Goal: Task Accomplishment & Management: Use online tool/utility

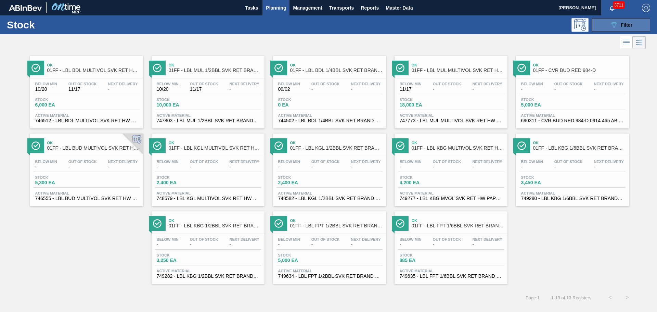
click at [630, 21] on div "089F7B8B-B2A5-4AFE-B5C0-19BA573D28AC Filter" at bounding box center [621, 25] width 23 height 8
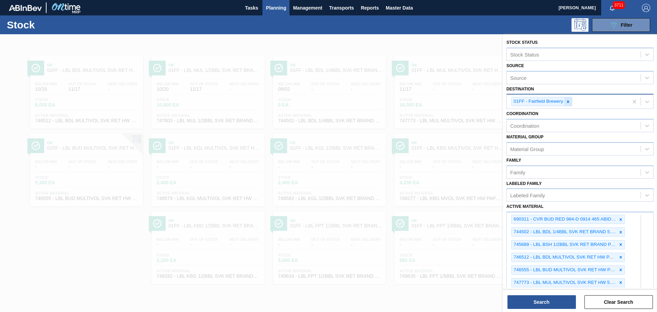
click at [567, 100] on icon at bounding box center [568, 101] width 5 height 5
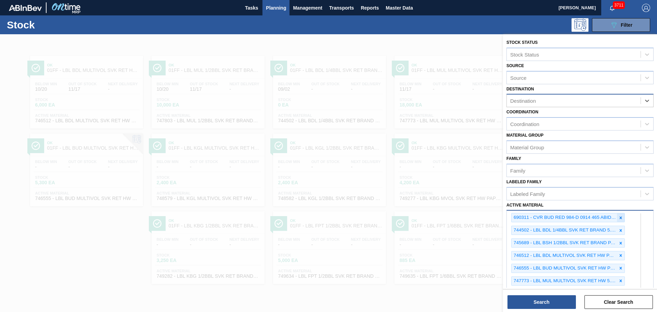
click at [619, 217] on icon at bounding box center [620, 217] width 5 height 5
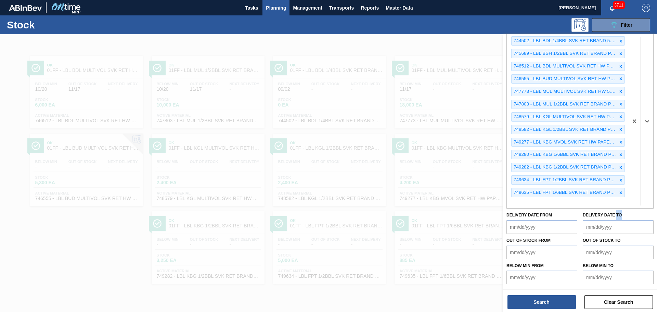
click at [619, 217] on div "Delivery Date to" at bounding box center [618, 222] width 71 height 24
click at [621, 192] on icon at bounding box center [620, 192] width 5 height 5
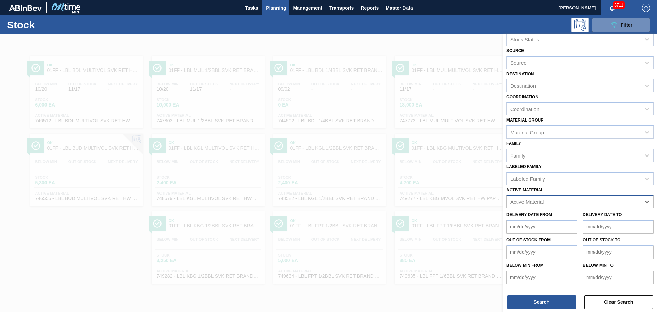
click at [616, 198] on div "Active Material" at bounding box center [574, 202] width 134 height 10
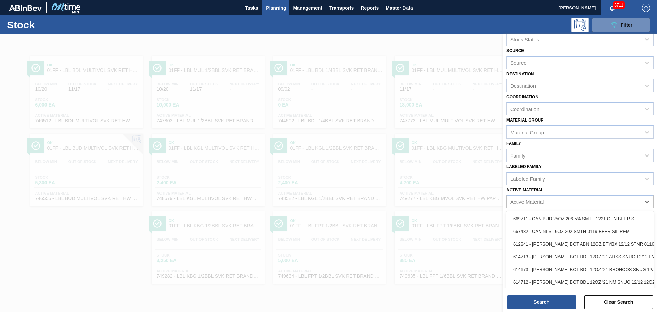
click at [564, 92] on div "Destination" at bounding box center [579, 85] width 147 height 13
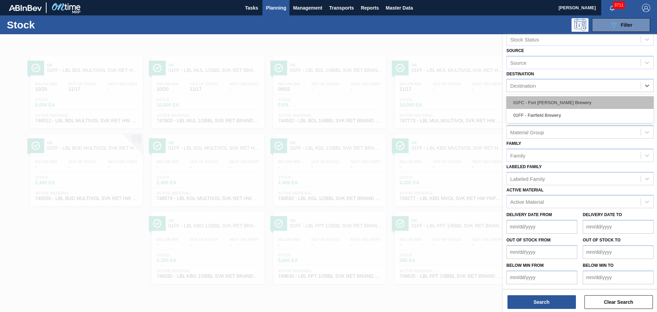
click at [556, 105] on div "01FC - Fort [PERSON_NAME] Brewery" at bounding box center [579, 102] width 147 height 13
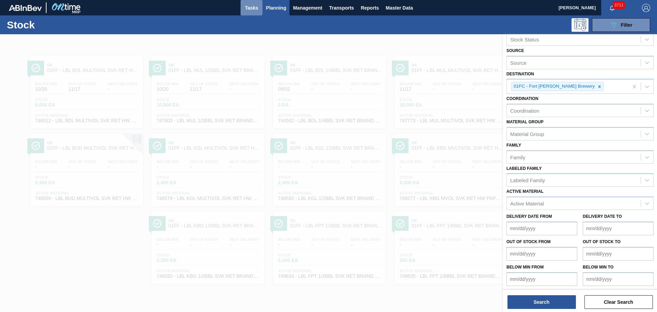
click at [249, 10] on span "Tasks" at bounding box center [251, 8] width 15 height 8
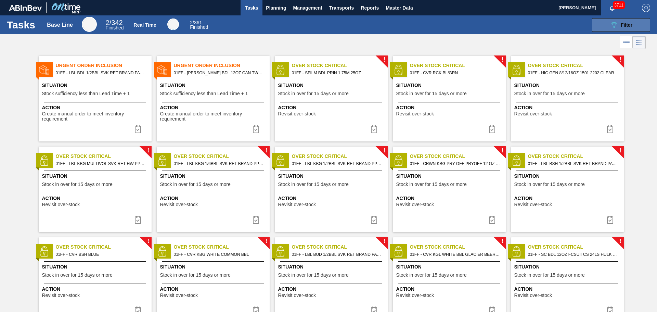
click at [625, 24] on span "Filter" at bounding box center [627, 24] width 12 height 5
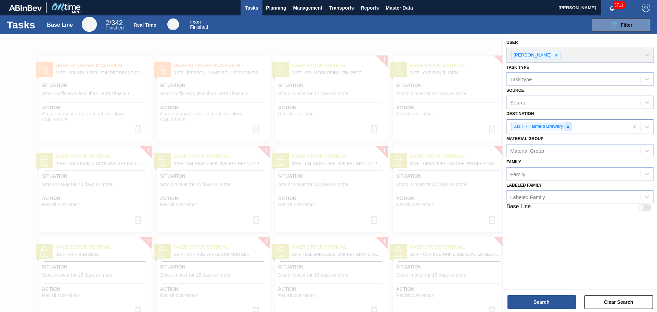
click at [567, 127] on icon at bounding box center [568, 126] width 5 height 5
click at [571, 127] on div "Destination" at bounding box center [574, 126] width 134 height 10
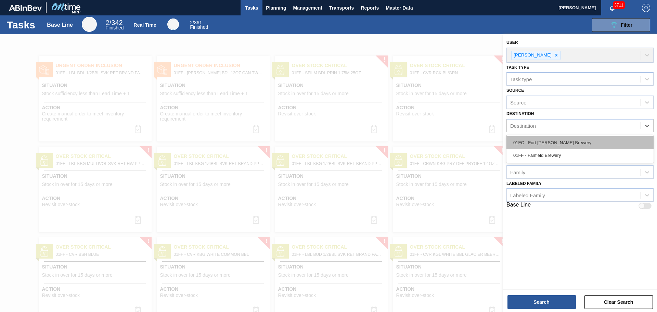
click at [564, 144] on div "01FC - Fort [PERSON_NAME] Brewery" at bounding box center [579, 142] width 147 height 13
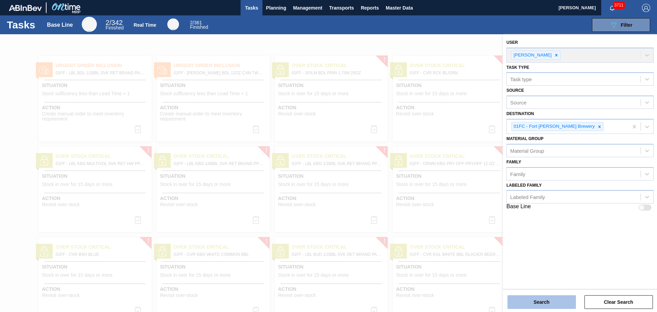
click at [531, 297] on button "Search" at bounding box center [541, 302] width 68 height 14
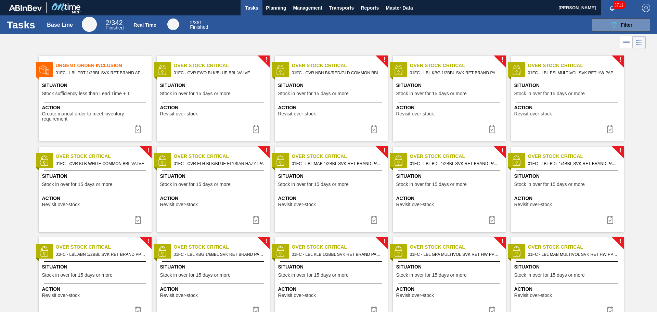
click at [129, 90] on div "Situation Stock sufficiency less than Lead Time + 1" at bounding box center [96, 90] width 108 height 17
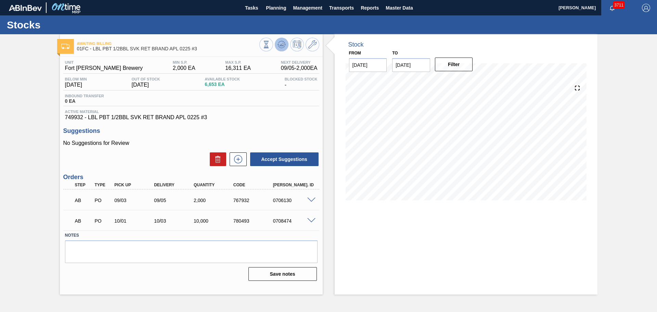
click at [283, 43] on icon at bounding box center [281, 44] width 4 height 3
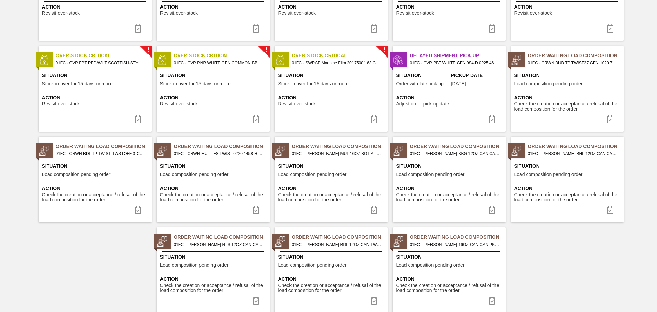
scroll to position [481, 0]
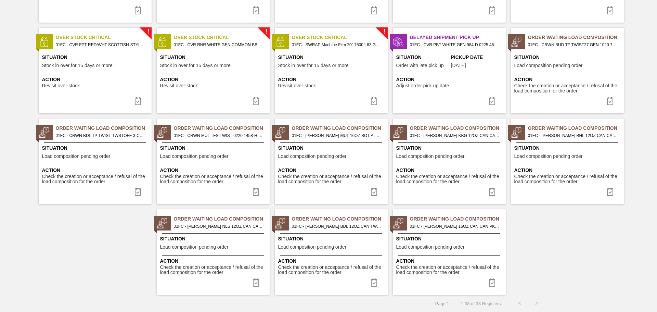
click at [466, 68] on span "[DATE]" at bounding box center [458, 65] width 15 height 5
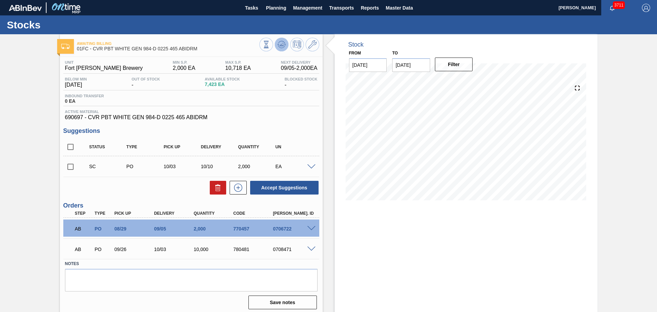
click at [283, 44] on icon at bounding box center [281, 44] width 8 height 8
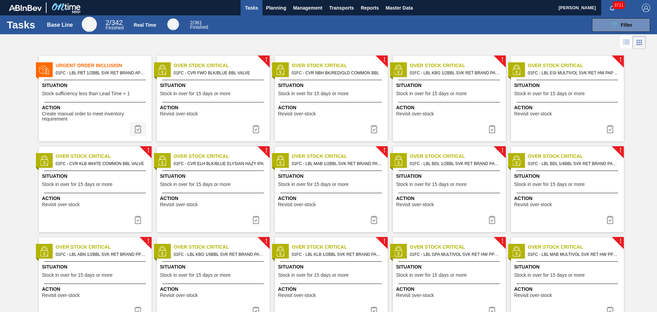
click at [139, 130] on img at bounding box center [138, 129] width 8 height 8
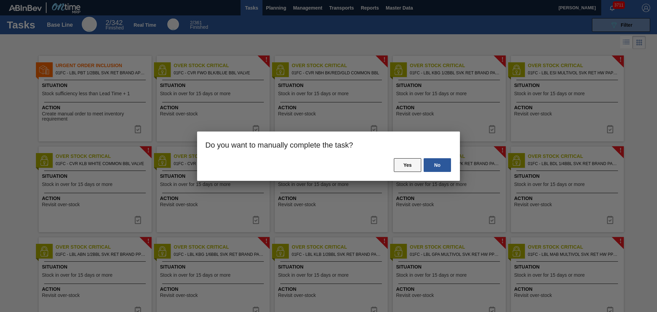
click at [408, 164] on button "Yes" at bounding box center [407, 165] width 27 height 14
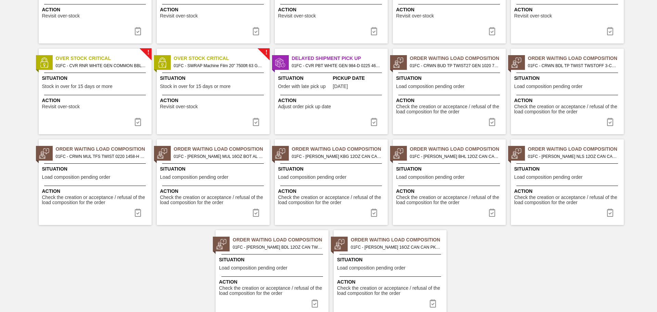
scroll to position [413, 0]
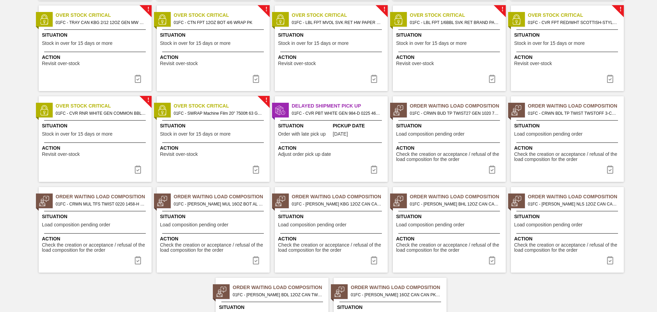
click at [336, 146] on span "Action" at bounding box center [332, 147] width 108 height 7
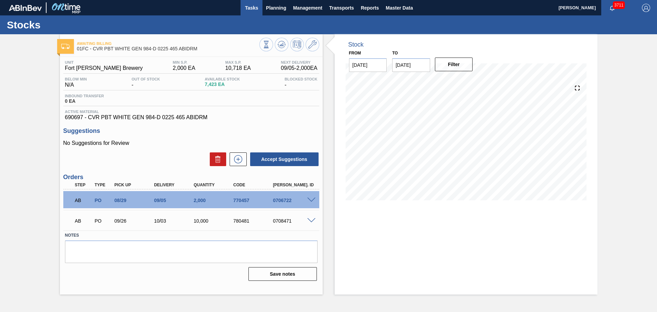
click at [258, 4] on span "Tasks" at bounding box center [251, 8] width 15 height 8
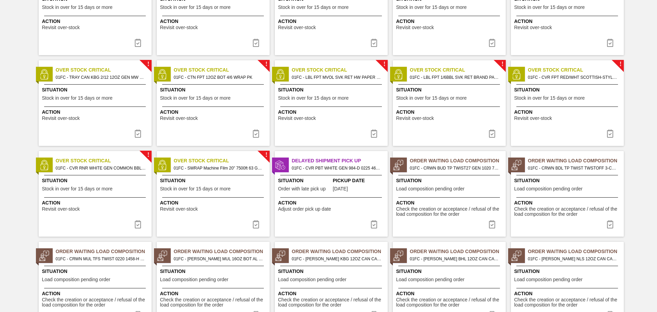
scroll to position [345, 0]
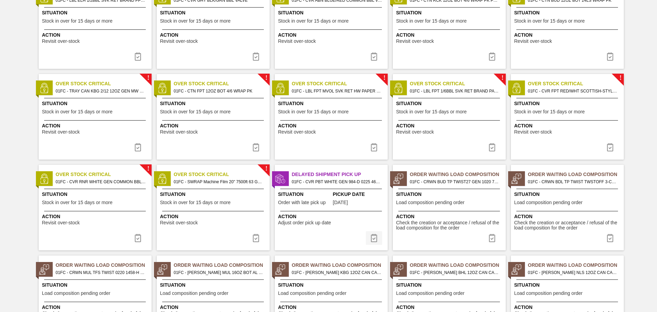
click at [374, 237] on img at bounding box center [374, 238] width 8 height 8
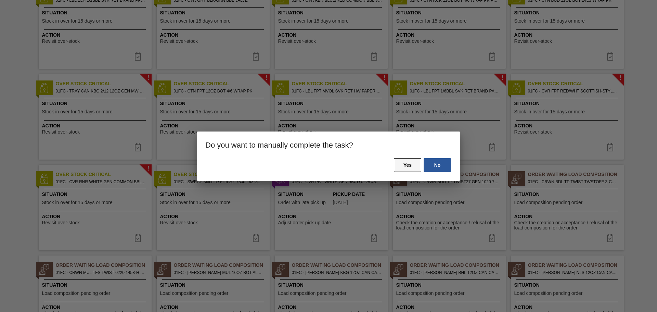
click at [412, 161] on button "Yes" at bounding box center [407, 165] width 27 height 14
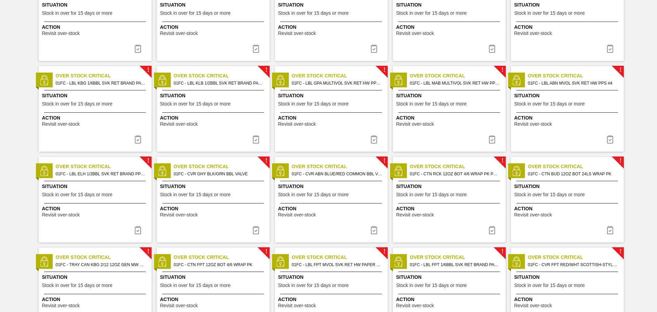
scroll to position [0, 0]
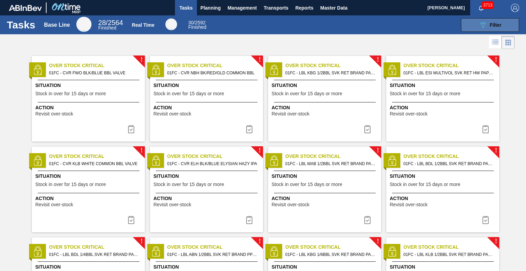
click at [493, 22] on span "Filter" at bounding box center [495, 24] width 12 height 5
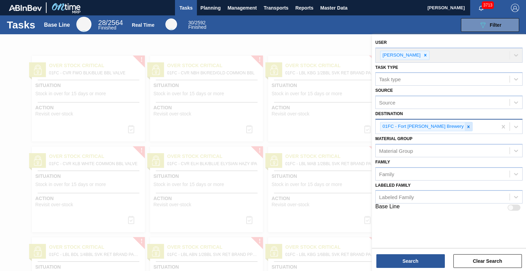
click at [466, 126] on icon at bounding box center [468, 126] width 5 height 5
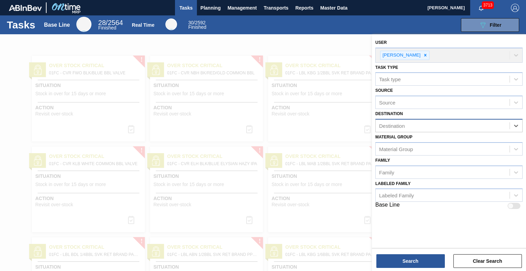
click at [443, 126] on div "Destination" at bounding box center [442, 126] width 134 height 10
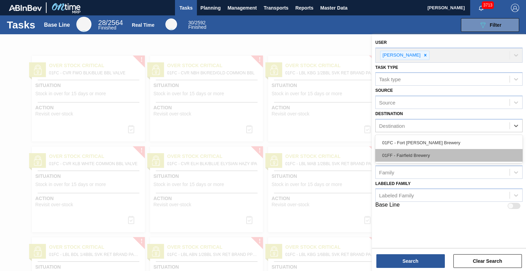
click at [433, 153] on div "01FF - Fairfield Brewery" at bounding box center [448, 155] width 147 height 13
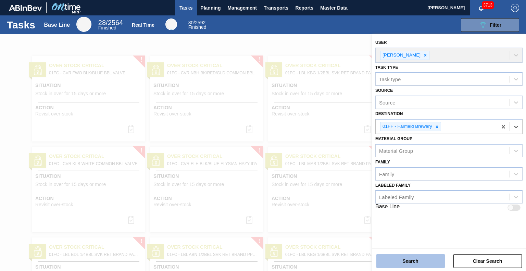
click at [421, 262] on button "Search" at bounding box center [410, 261] width 68 height 14
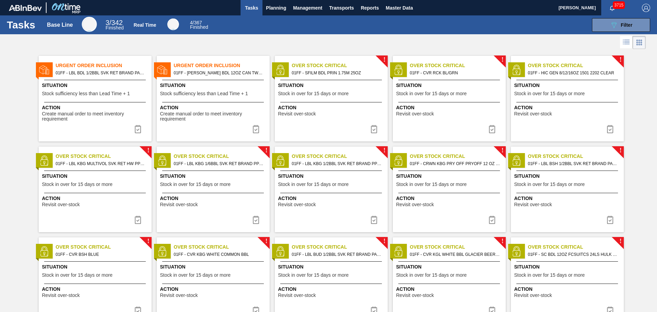
click at [116, 97] on div "Situation Stock sufficiency less than Lead Time + 1" at bounding box center [96, 90] width 108 height 17
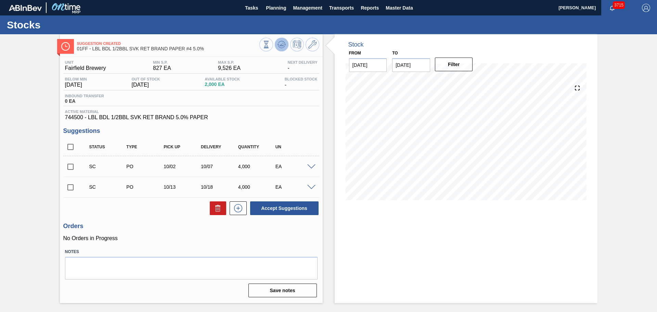
click at [285, 46] on icon at bounding box center [281, 44] width 8 height 8
drag, startPoint x: 65, startPoint y: 118, endPoint x: 82, endPoint y: 119, distance: 17.1
click at [82, 119] on span "744500 - LBL BDL 1/2BBL SVK RET BRAND 5.0% PAPER" at bounding box center [191, 117] width 252 height 6
copy span "744500"
click at [482, 219] on div "Stock From 09/02/2025 to 09/16/2025 Filter 09/15 Stock Projection 1,104 SAP Pla…" at bounding box center [466, 168] width 263 height 269
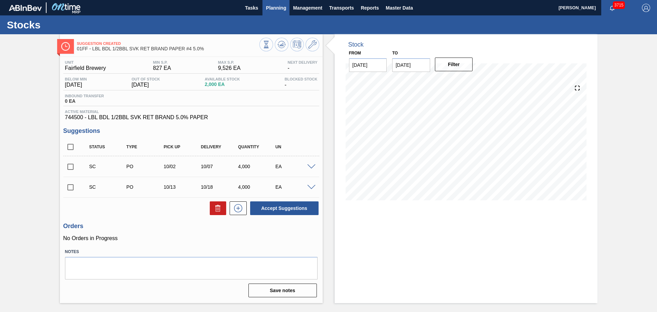
click at [271, 6] on span "Planning" at bounding box center [276, 8] width 20 height 8
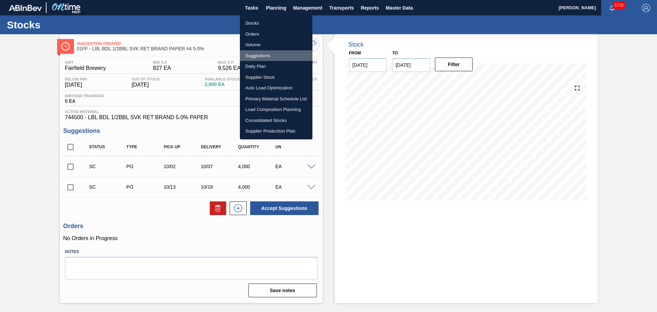
click at [263, 54] on li "Suggestions" at bounding box center [276, 55] width 73 height 11
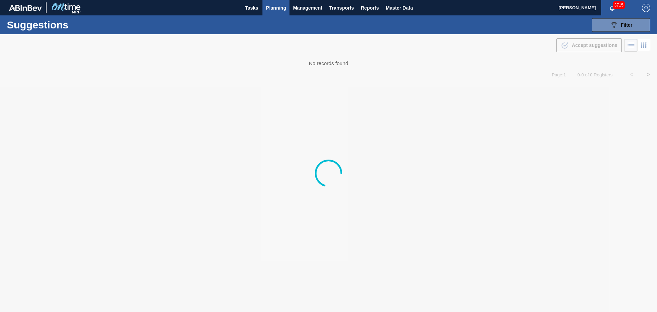
type from "[DATE]"
type to "10/03/2025"
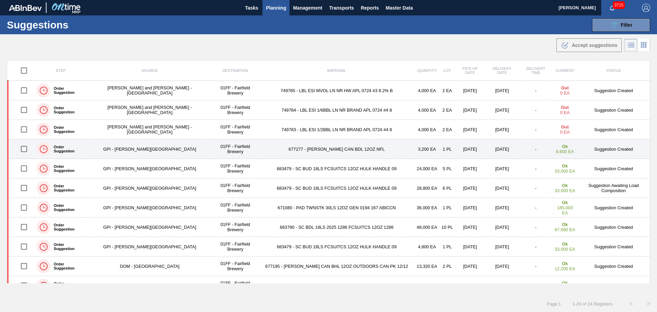
click at [306, 148] on td "677277 - CARR CAN BDL 12OZ NFL" at bounding box center [337, 149] width 156 height 20
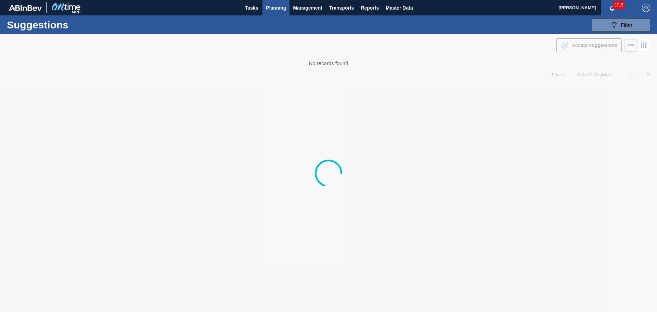
type from "[DATE]"
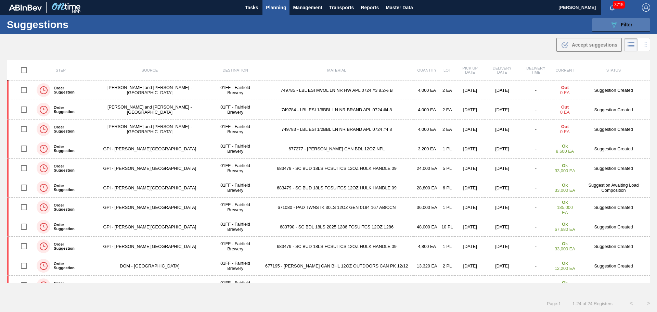
click at [608, 24] on button "089F7B8B-B2A5-4AFE-B5C0-19BA573D28AC Filter" at bounding box center [621, 25] width 58 height 14
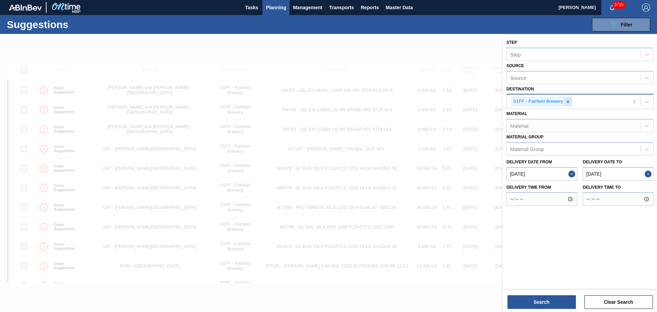
click at [568, 103] on icon at bounding box center [568, 101] width 5 height 5
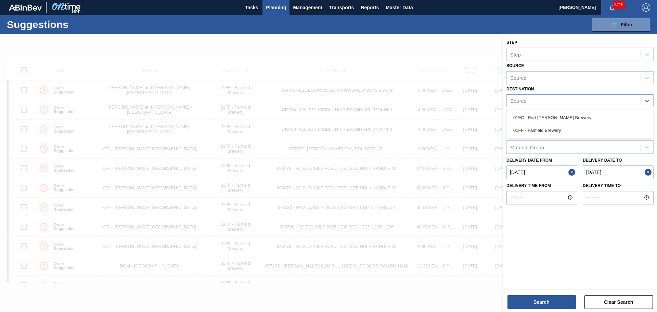
click at [568, 103] on div "Source" at bounding box center [574, 101] width 134 height 10
click at [566, 119] on div "01FC - Fort [PERSON_NAME] Brewery" at bounding box center [579, 117] width 147 height 13
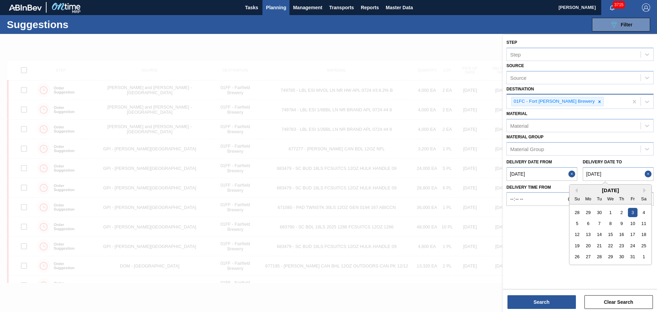
click at [607, 173] on to "10/03/2025" at bounding box center [618, 174] width 71 height 14
click at [577, 190] on button "Previous Month" at bounding box center [575, 190] width 5 height 5
click at [633, 244] on div "26" at bounding box center [632, 245] width 9 height 9
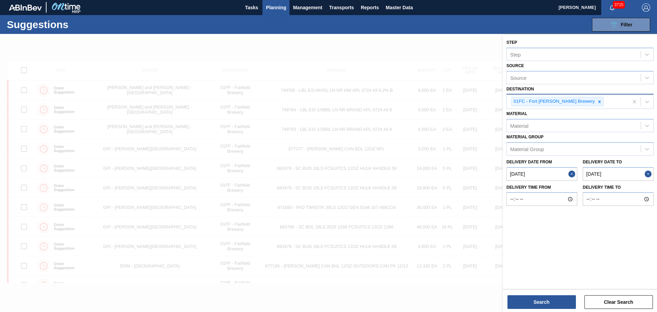
click at [608, 173] on to "09/26/2025" at bounding box center [618, 174] width 71 height 14
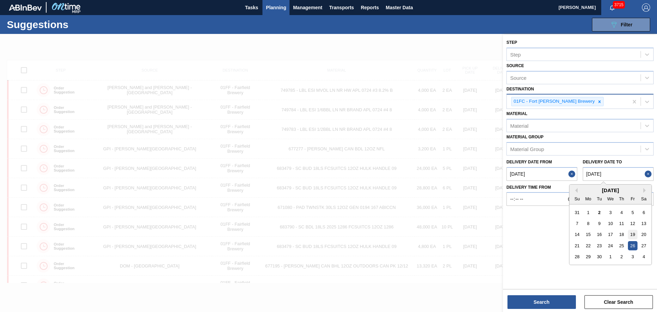
click at [633, 233] on div "19" at bounding box center [632, 234] width 9 height 9
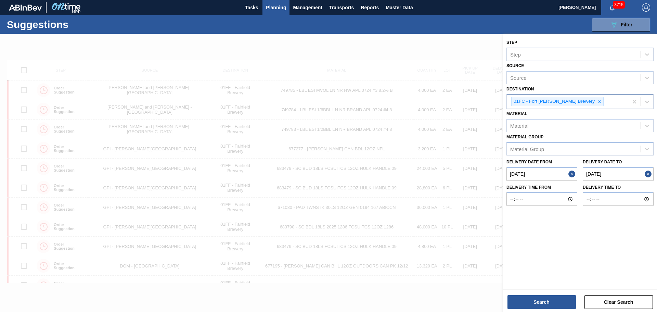
type to "[DATE]"
click at [549, 298] on button "Search" at bounding box center [541, 302] width 68 height 14
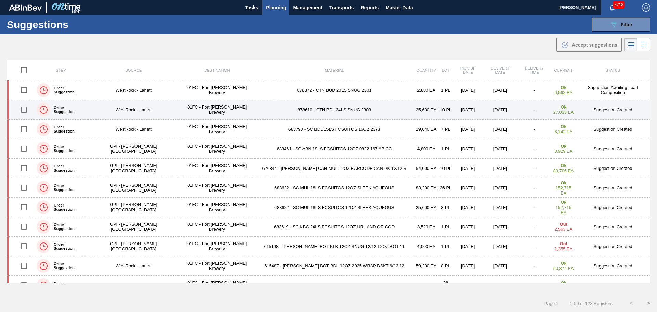
click at [306, 110] on td "878610 - CTN BDL 24LS SNUG 2303" at bounding box center [334, 110] width 159 height 20
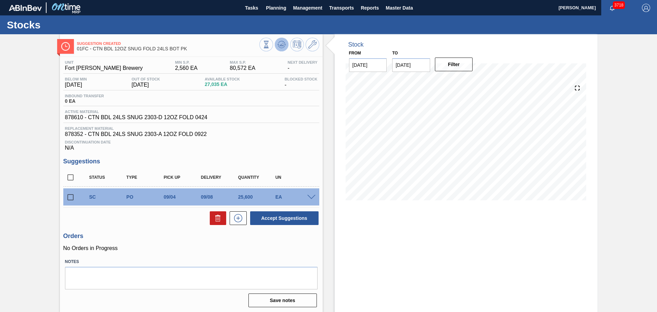
click at [280, 44] on icon at bounding box center [281, 44] width 8 height 8
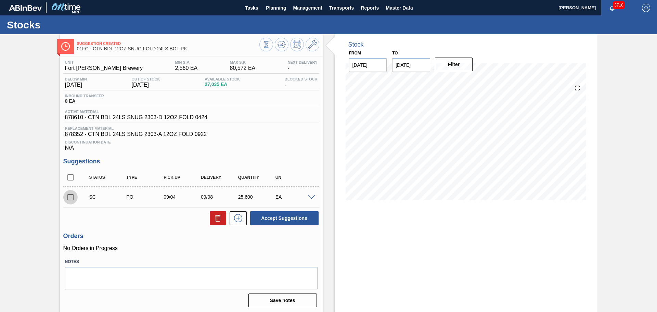
click at [67, 196] on input "checkbox" at bounding box center [70, 197] width 14 height 14
checkbox input "true"
click at [393, 240] on div "Stock From 09/02/2025 to 09/16/2025 Filter 09/11 Stock Projection 12,586 SAP Pl…" at bounding box center [466, 173] width 263 height 279
click at [436, 241] on div "Stock From 09/02/2025 to 09/16/2025 Filter 09/11 Stock Projection 12,586 SAP Pl…" at bounding box center [466, 173] width 263 height 279
click at [369, 67] on input "[DATE]" at bounding box center [368, 65] width 38 height 14
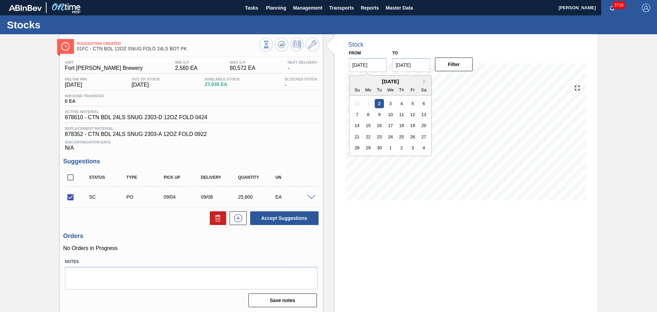
click at [366, 103] on div "1" at bounding box center [367, 103] width 9 height 9
click at [360, 244] on div "Stock From 09/02/2025 Next Month September 2025 Su Mo Tu We Th Fr Sa 31 1 2 3 4…" at bounding box center [466, 173] width 263 height 279
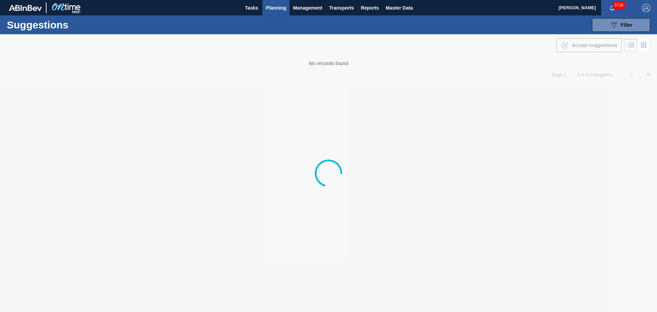
type from "[DATE]"
type to "[DATE]"
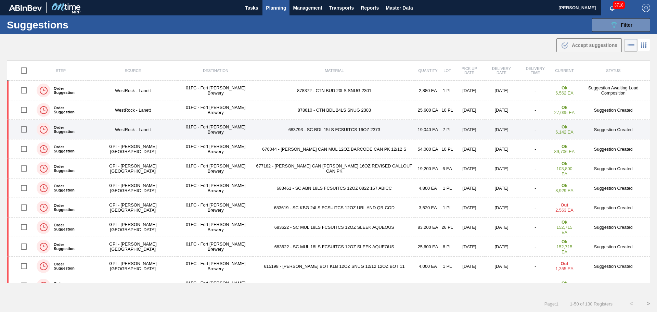
click at [319, 129] on td "683793 - SC BDL 15LS FCSUITCS 16OZ 2373" at bounding box center [334, 130] width 162 height 20
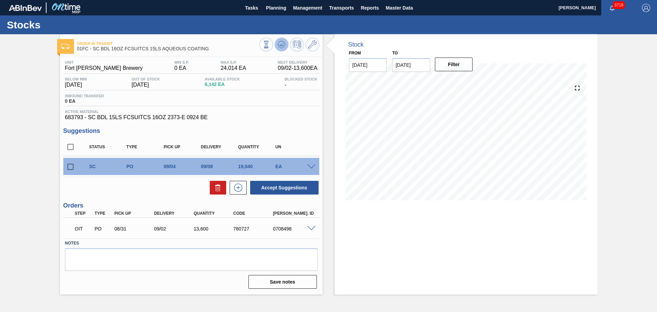
click at [277, 41] on icon at bounding box center [281, 44] width 8 height 8
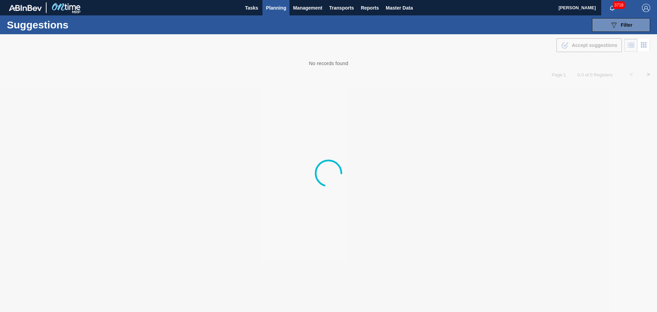
type from "[DATE]"
type to "[DATE]"
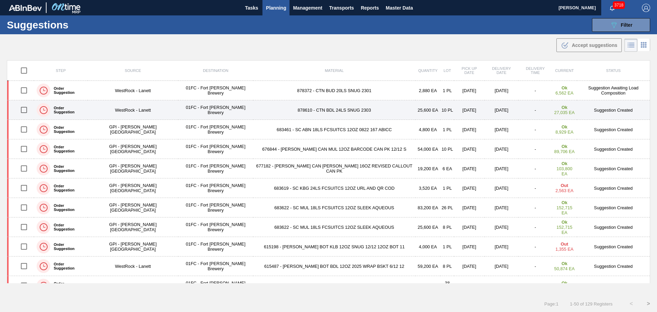
click at [302, 111] on td "878610 - CTN BDL 24LS SNUG 2303" at bounding box center [334, 110] width 162 height 20
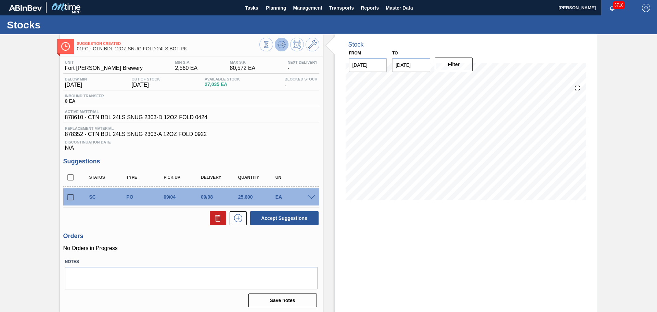
click at [283, 45] on icon at bounding box center [281, 44] width 8 height 8
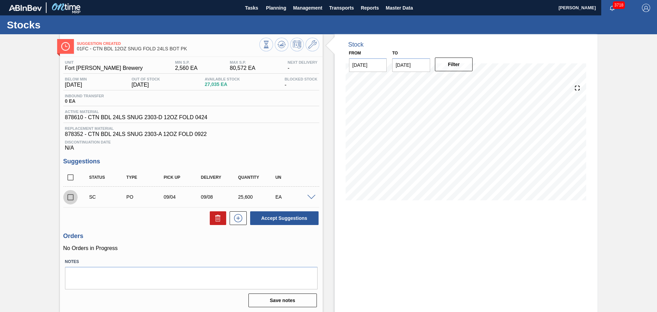
click at [72, 199] on input "checkbox" at bounding box center [70, 197] width 14 height 14
click at [279, 215] on button "Accept Suggestions" at bounding box center [284, 218] width 68 height 14
checkbox input "false"
click at [70, 196] on input "checkbox" at bounding box center [70, 197] width 14 height 14
click at [271, 217] on button "Accept Suggestions" at bounding box center [284, 218] width 68 height 14
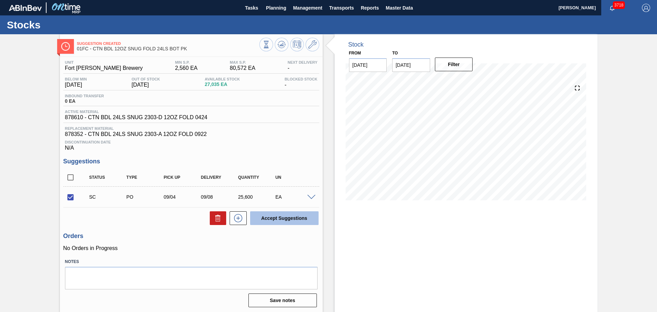
checkbox input "false"
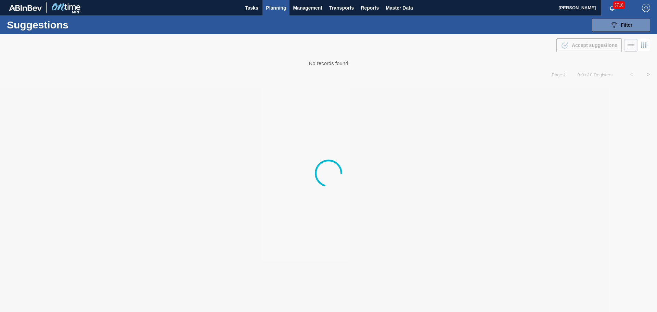
type from "[DATE]"
type to "[DATE]"
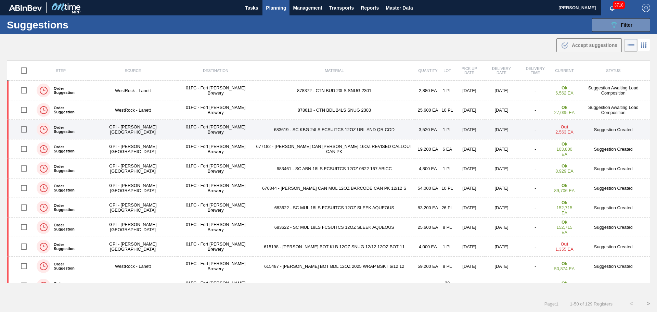
click at [283, 129] on td "683619 - SC KBG 24LS FCSUITCS 12OZ URL AND QR COD" at bounding box center [334, 130] width 162 height 20
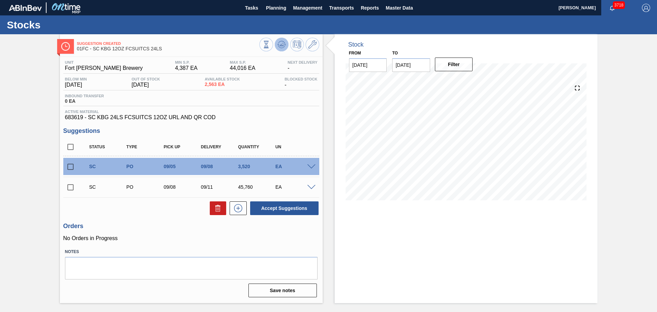
click at [281, 45] on icon at bounding box center [281, 45] width 1 height 2
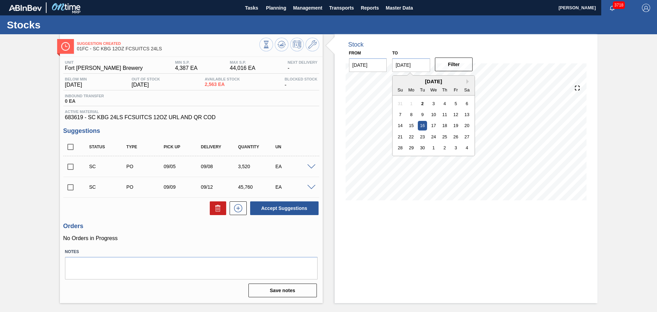
click at [405, 65] on input "[DATE]" at bounding box center [411, 65] width 38 height 14
click at [455, 122] on div "19" at bounding box center [455, 125] width 9 height 9
type input "[DATE]"
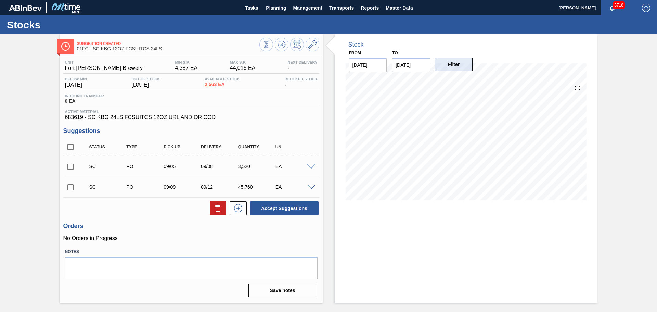
click at [455, 62] on button "Filter" at bounding box center [454, 64] width 38 height 14
click at [284, 45] on icon at bounding box center [281, 44] width 8 height 8
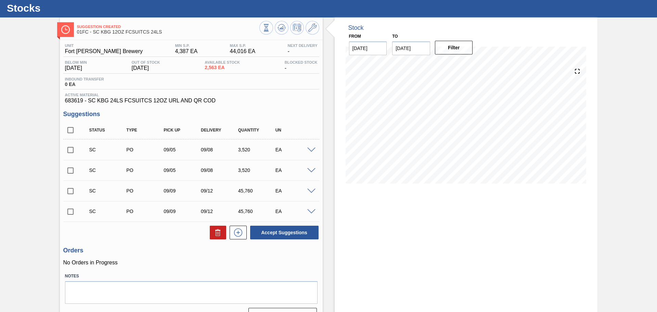
scroll to position [32, 0]
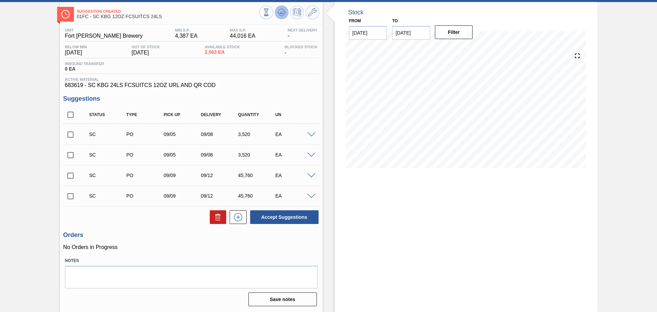
click at [282, 8] on button at bounding box center [282, 12] width 14 height 14
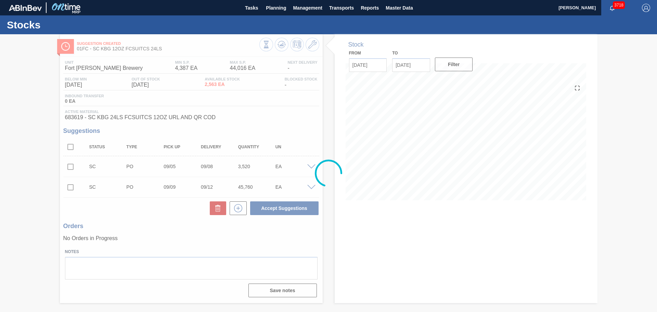
scroll to position [0, 0]
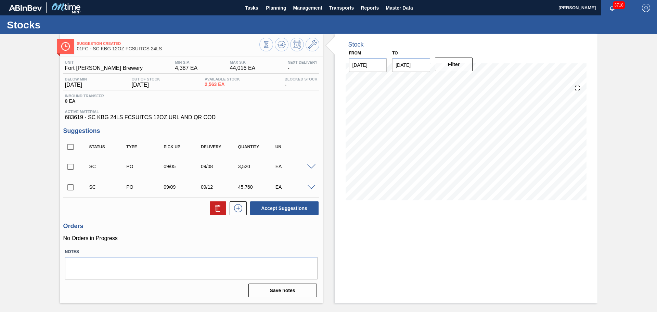
click at [71, 147] on input "checkbox" at bounding box center [70, 147] width 14 height 14
checkbox input "true"
click at [269, 207] on button "Accept Suggestions" at bounding box center [284, 208] width 68 height 14
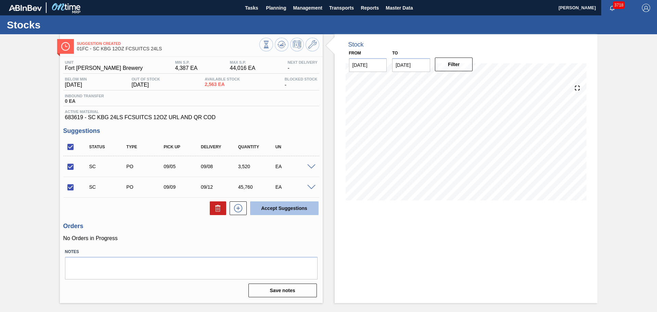
checkbox input "false"
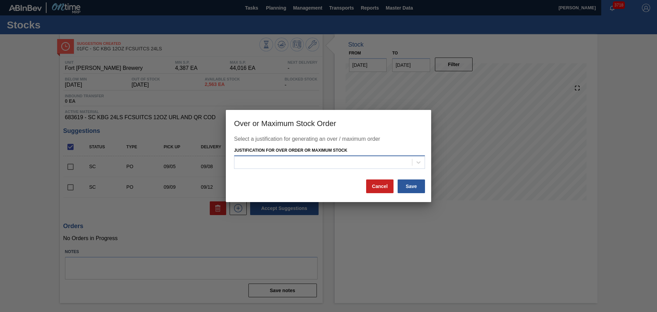
click at [306, 163] on div at bounding box center [323, 162] width 178 height 10
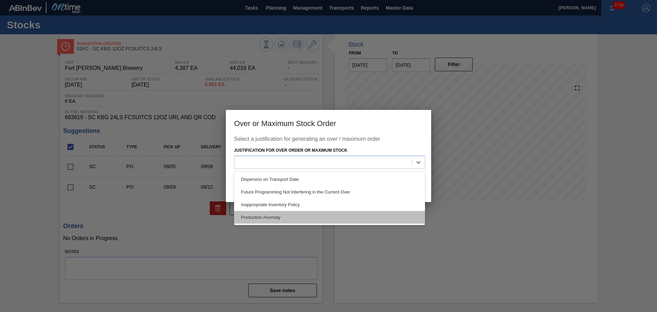
click at [304, 212] on div "Production Anomaly" at bounding box center [329, 217] width 191 height 13
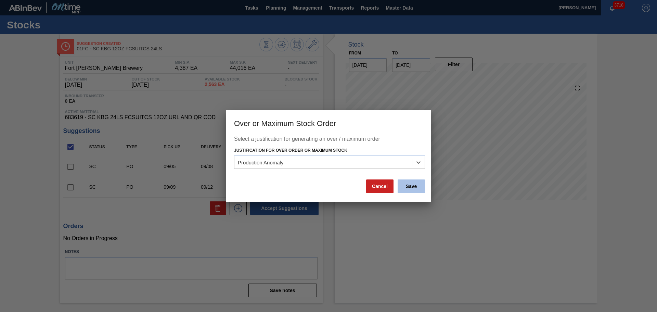
click at [408, 185] on button "Save" at bounding box center [411, 186] width 27 height 14
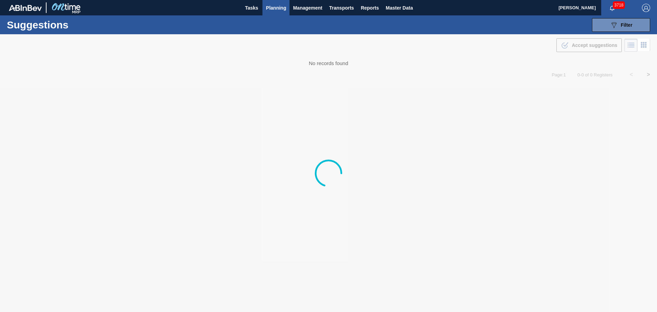
type from "[DATE]"
type to "[DATE]"
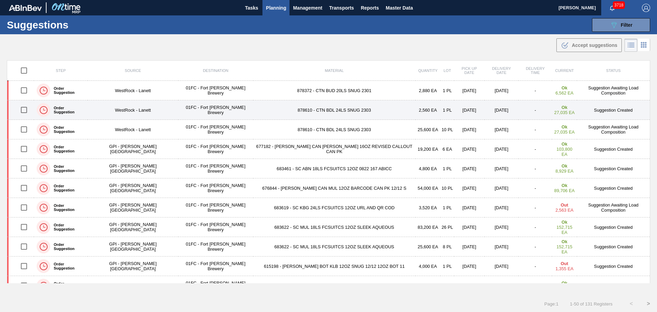
click at [307, 108] on td "878610 - CTN BDL 24LS SNUG 2303" at bounding box center [334, 110] width 162 height 20
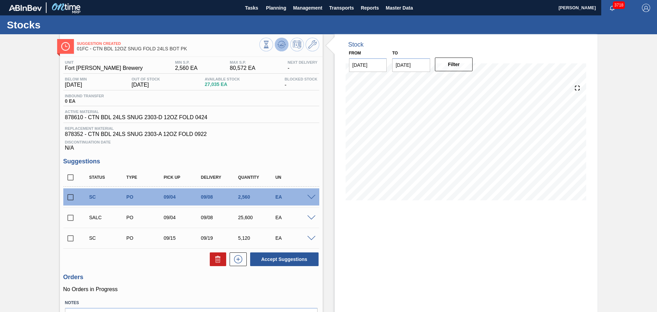
click at [283, 47] on icon at bounding box center [281, 44] width 8 height 8
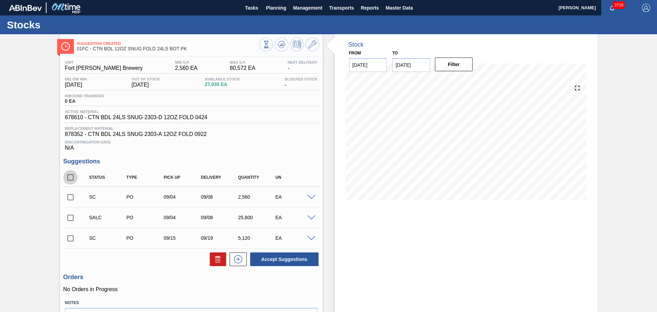
click at [69, 180] on input "checkbox" at bounding box center [70, 177] width 14 height 14
checkbox input "true"
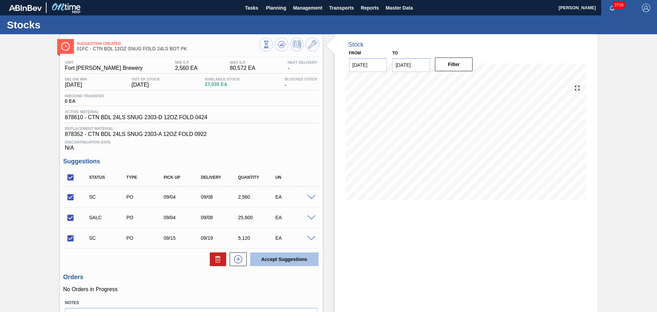
click at [283, 258] on button "Accept Suggestions" at bounding box center [284, 259] width 68 height 14
checkbox input "false"
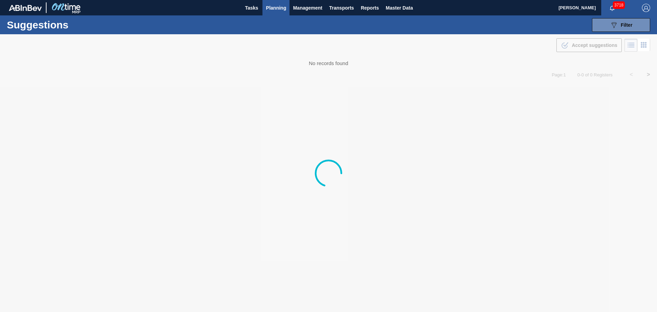
type from "[DATE]"
type to "[DATE]"
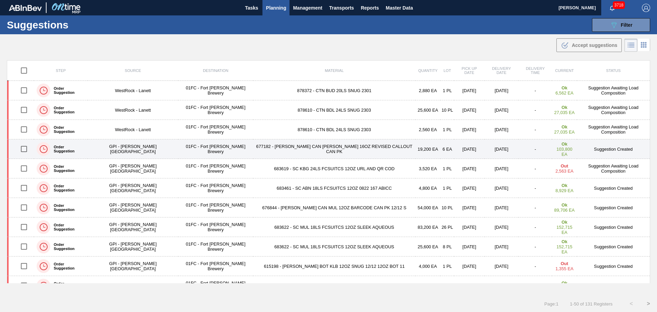
click at [286, 153] on td "677182 - [PERSON_NAME] CAN [PERSON_NAME] 16OZ REVISED CALLOUT CAN PK" at bounding box center [334, 149] width 162 height 20
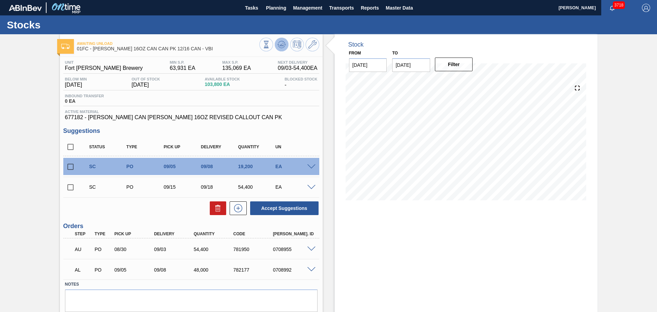
click at [283, 43] on icon at bounding box center [281, 44] width 8 height 8
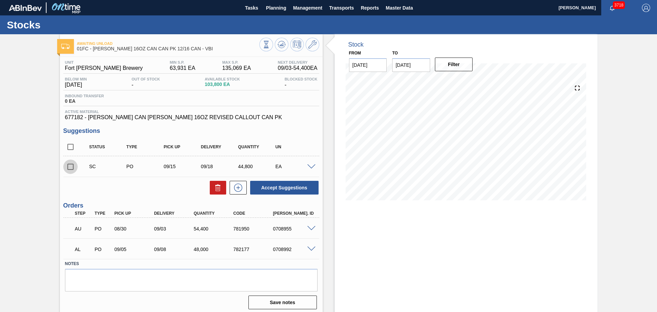
click at [72, 168] on input "checkbox" at bounding box center [70, 166] width 14 height 14
click at [289, 186] on button "Accept Suggestions" at bounding box center [284, 188] width 68 height 14
checkbox input "false"
click at [69, 169] on input "checkbox" at bounding box center [70, 166] width 14 height 14
click at [296, 186] on button "Accept Suggestions" at bounding box center [284, 188] width 68 height 14
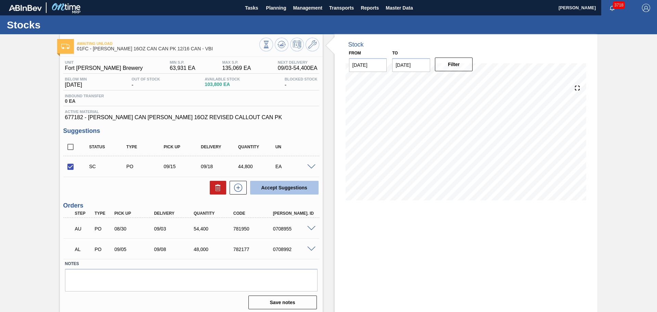
checkbox input "false"
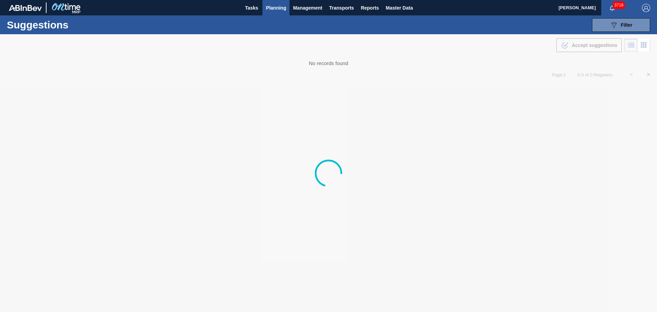
type from "[DATE]"
type to "[DATE]"
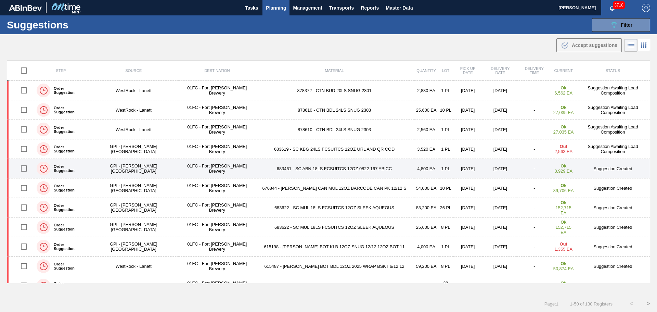
click at [278, 167] on td "683461 - SC ABN 18LS FCSUITCS 12OZ 0822 167 ABICC" at bounding box center [334, 169] width 159 height 20
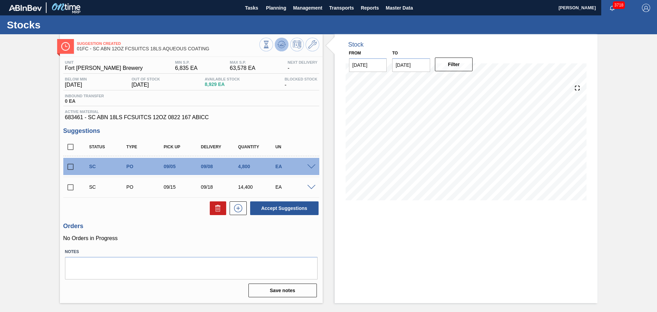
click at [283, 43] on icon at bounding box center [281, 44] width 4 height 3
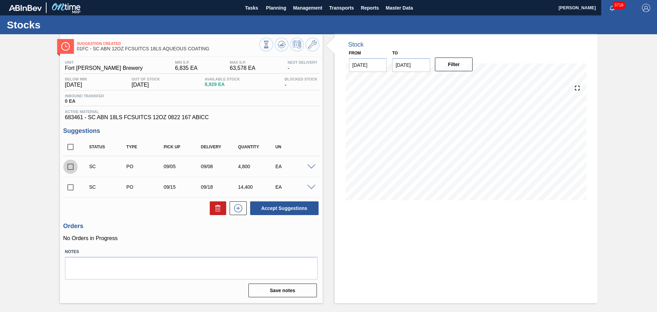
click at [70, 168] on input "checkbox" at bounding box center [70, 166] width 14 height 14
checkbox input "true"
click at [68, 185] on input "checkbox" at bounding box center [70, 187] width 14 height 14
checkbox input "true"
click at [269, 206] on button "Accept Suggestions" at bounding box center [284, 208] width 68 height 14
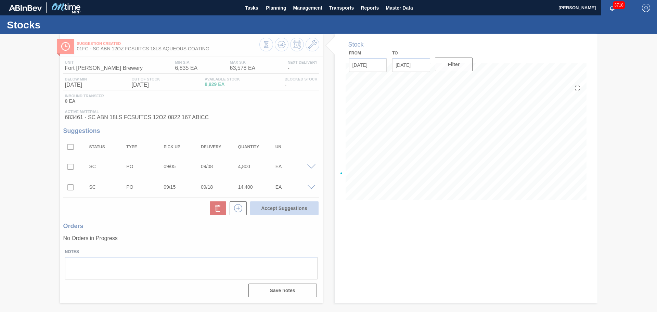
checkbox input "false"
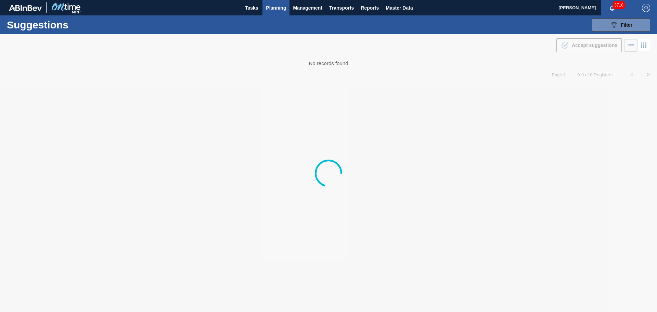
type from "[DATE]"
type to "[DATE]"
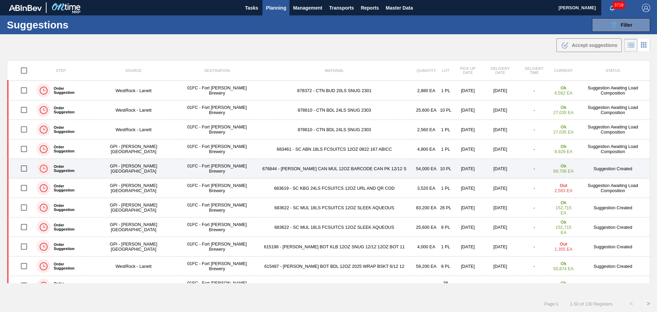
click at [291, 171] on td "676844 - [PERSON_NAME] CAN MUL 12OZ BARCODE CAN PK 12/12 S" at bounding box center [334, 169] width 159 height 20
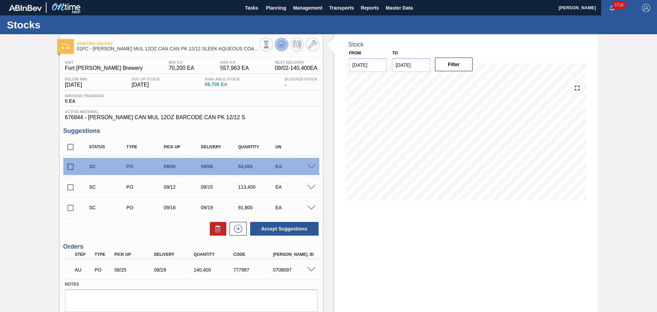
click at [279, 46] on icon at bounding box center [281, 44] width 8 height 8
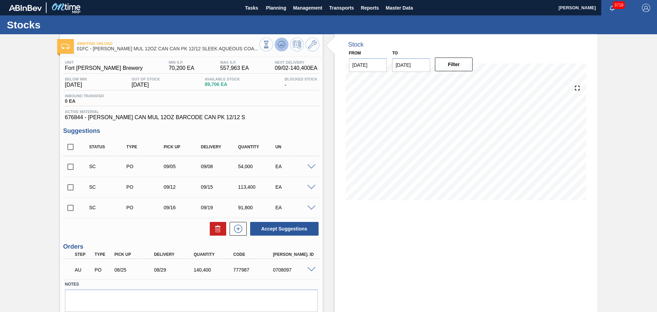
click at [279, 46] on icon at bounding box center [281, 44] width 8 height 8
click at [74, 145] on input "checkbox" at bounding box center [70, 147] width 14 height 14
checkbox input "true"
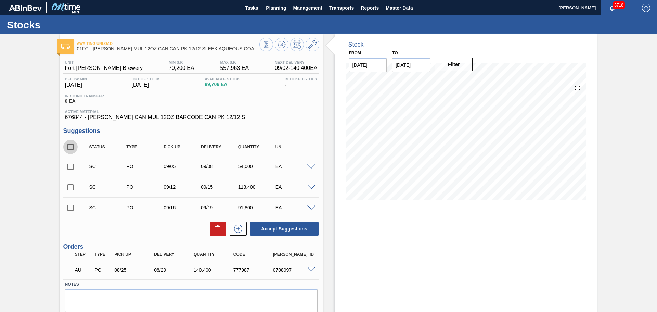
checkbox input "true"
click at [271, 228] on button "Accept Suggestions" at bounding box center [284, 229] width 68 height 14
checkbox input "false"
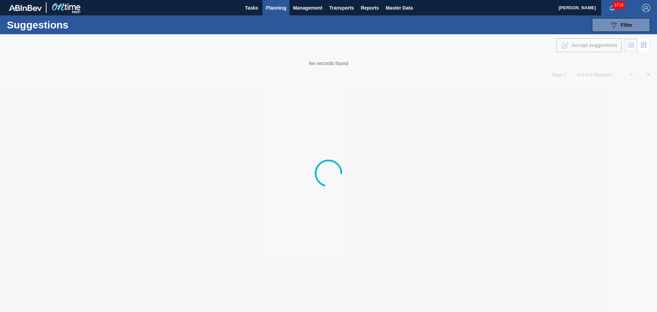
type from "[DATE]"
type to "[DATE]"
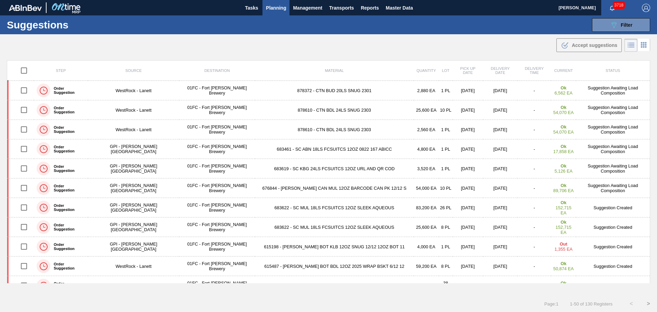
scroll to position [34, 0]
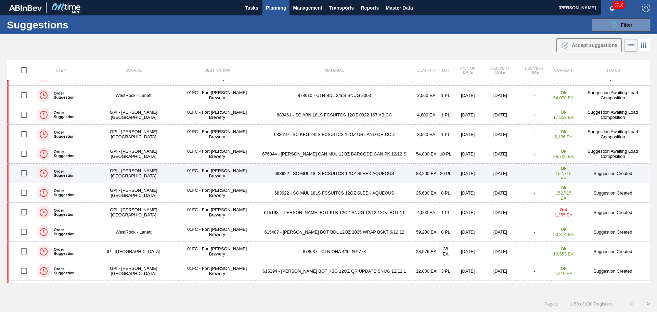
click at [286, 177] on td "683622 - SC MUL 18LS FCSUITCS 12OZ SLEEK AQUEOUS" at bounding box center [334, 174] width 159 height 20
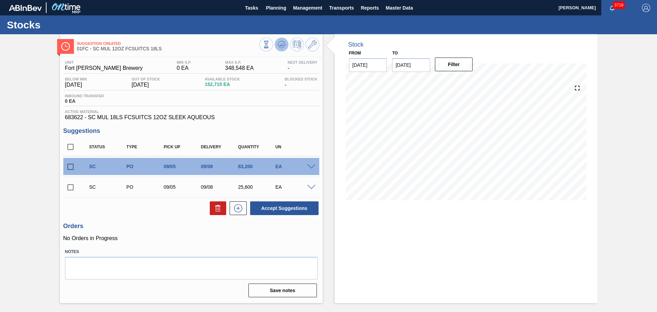
click at [283, 45] on icon at bounding box center [282, 44] width 1 height 3
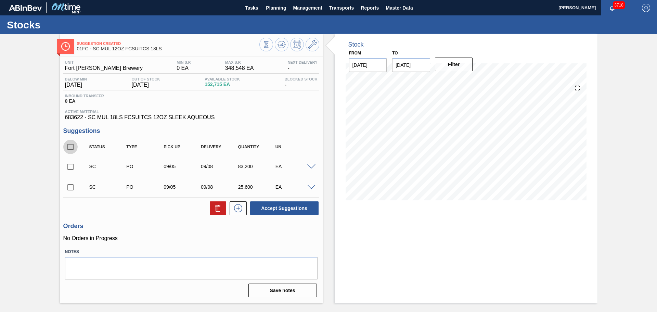
click at [70, 147] on input "checkbox" at bounding box center [70, 147] width 14 height 14
checkbox input "true"
click at [283, 209] on button "Accept Suggestions" at bounding box center [284, 208] width 68 height 14
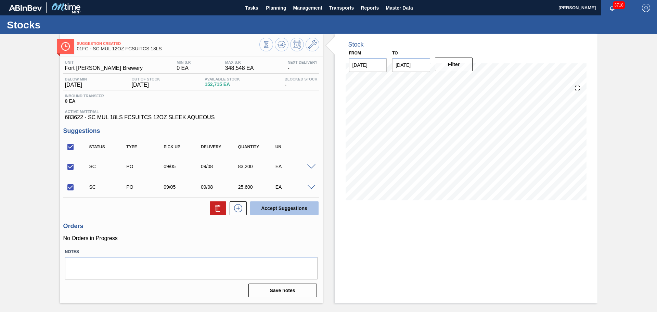
checkbox input "false"
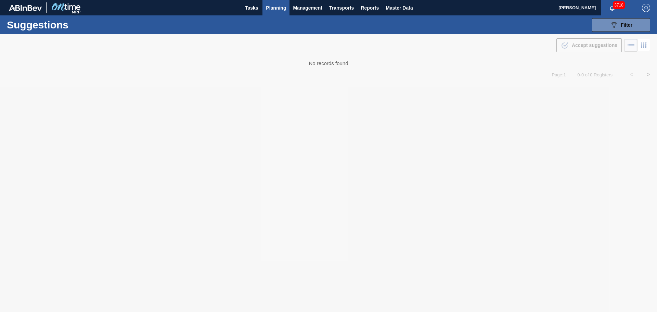
type from "[DATE]"
type to "[DATE]"
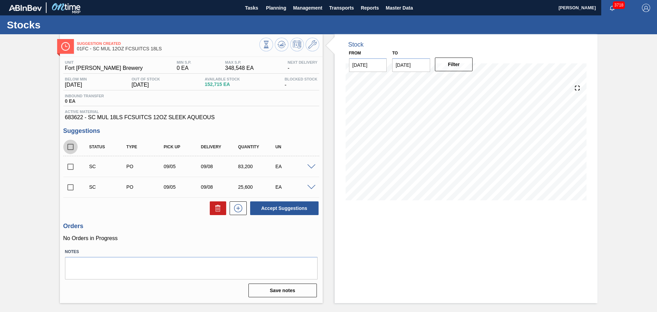
click at [71, 148] on input "checkbox" at bounding box center [70, 147] width 14 height 14
checkbox input "true"
click at [290, 206] on button "Accept Suggestions" at bounding box center [284, 208] width 68 height 14
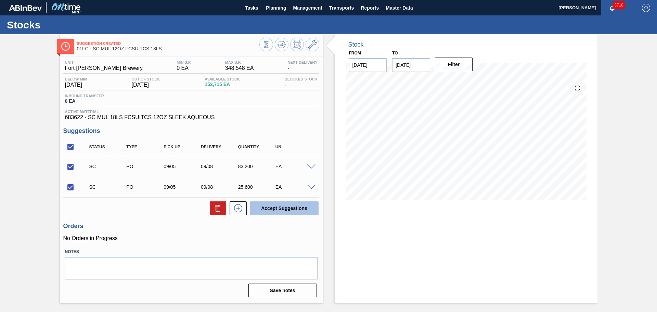
checkbox input "false"
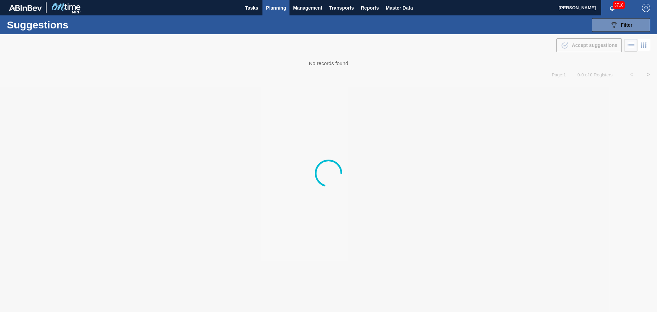
type from "[DATE]"
type to "[DATE]"
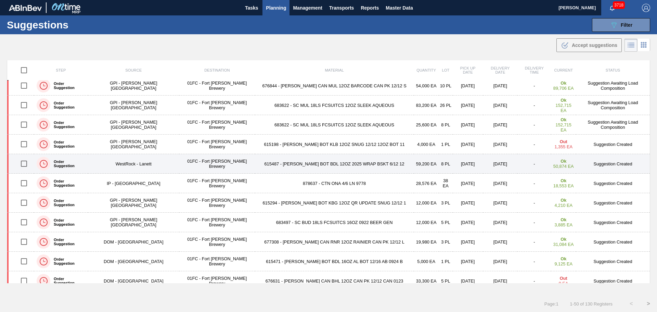
scroll to position [103, 0]
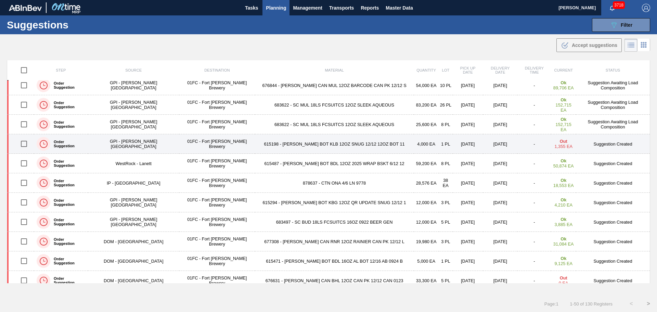
click at [256, 146] on td "615198 - [PERSON_NAME] BOT KLB 12OZ SNUG 12/12 12OZ BOT 11" at bounding box center [334, 144] width 159 height 20
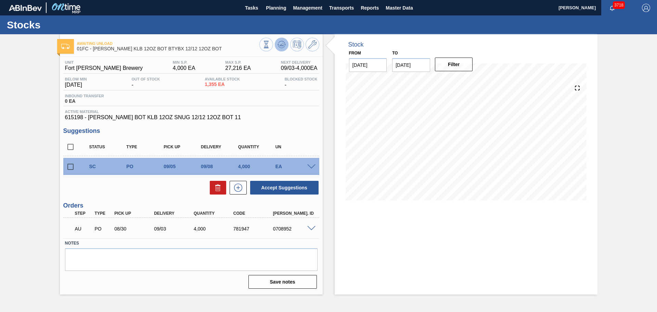
click at [283, 43] on g at bounding box center [281, 44] width 8 height 7
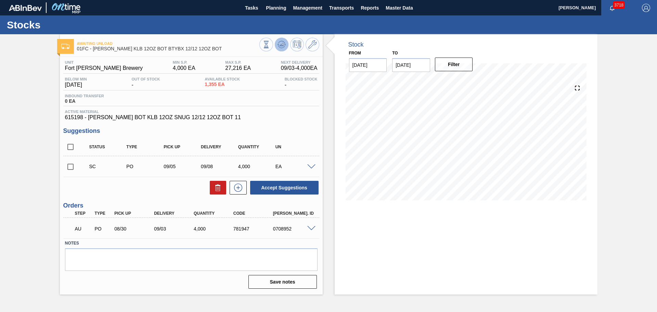
click at [284, 42] on icon at bounding box center [281, 44] width 8 height 8
click at [72, 166] on input "checkbox" at bounding box center [70, 166] width 14 height 14
click at [287, 187] on button "Accept Suggestions" at bounding box center [284, 188] width 68 height 14
checkbox input "false"
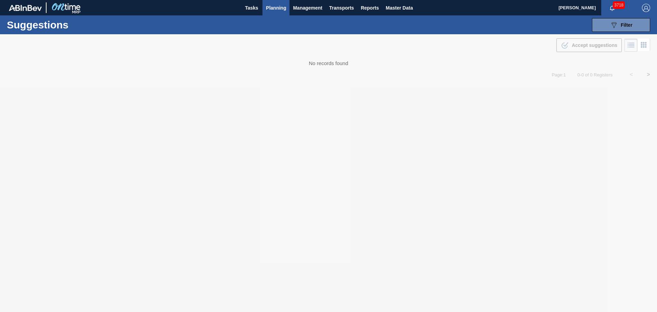
type from "[DATE]"
type to "[DATE]"
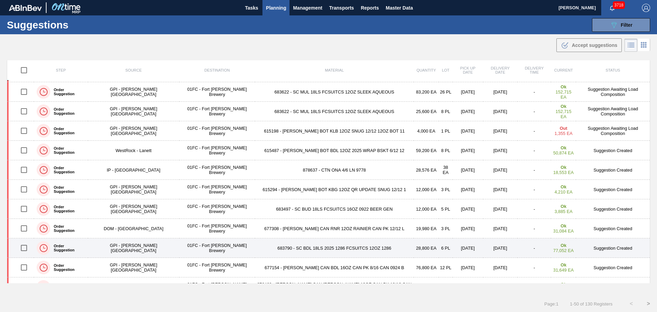
scroll to position [137, 0]
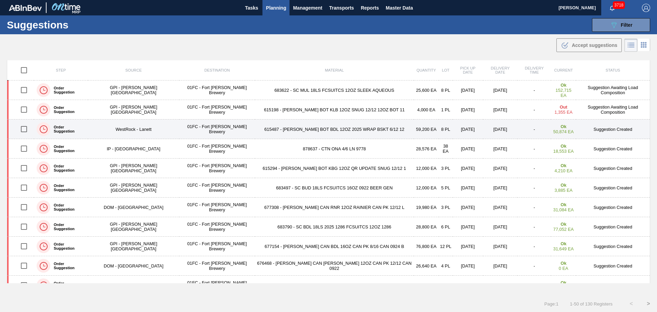
click at [323, 130] on td "615487 - [PERSON_NAME] BOT BDL 12OZ 2025 WRAP BSKT 6/12 12" at bounding box center [334, 129] width 159 height 20
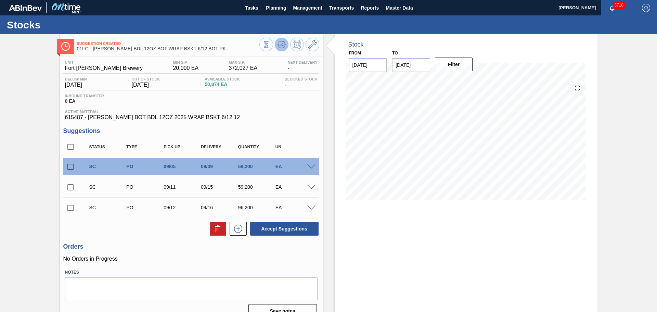
click at [282, 48] on icon at bounding box center [281, 44] width 8 height 8
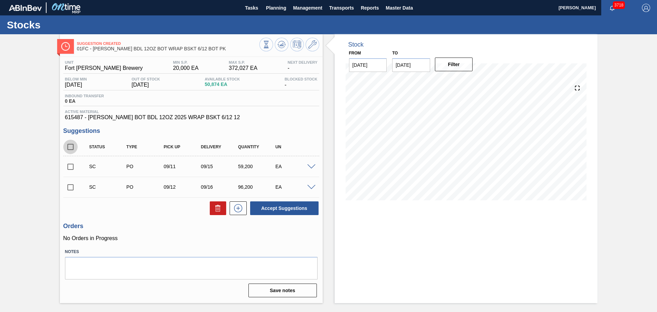
click at [71, 148] on input "checkbox" at bounding box center [70, 147] width 14 height 14
checkbox input "true"
click at [279, 207] on button "Accept Suggestions" at bounding box center [284, 208] width 68 height 14
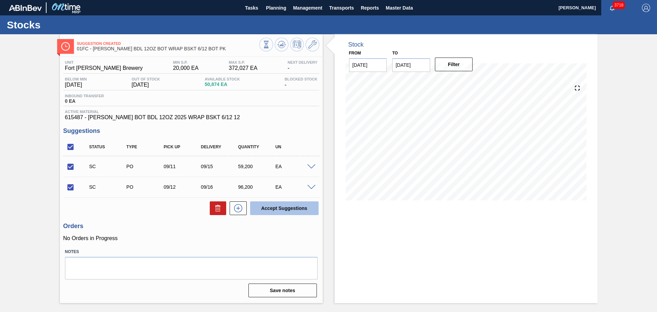
checkbox input "false"
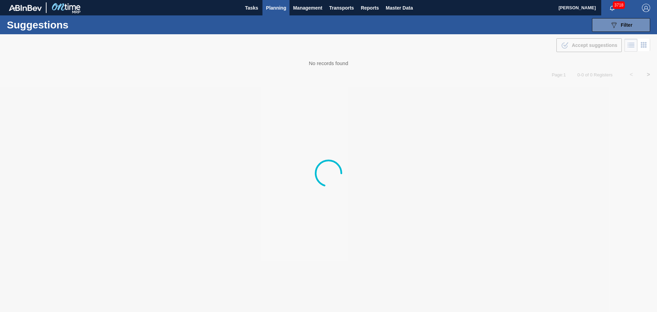
type from "[DATE]"
type to "[DATE]"
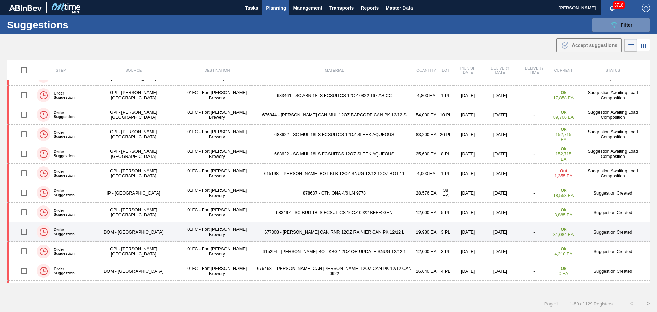
scroll to position [137, 0]
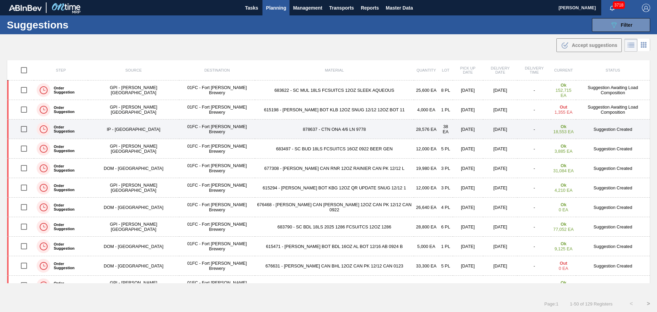
click at [323, 131] on td "878637 - CTN ONA 4/6 LN 9778" at bounding box center [334, 129] width 159 height 20
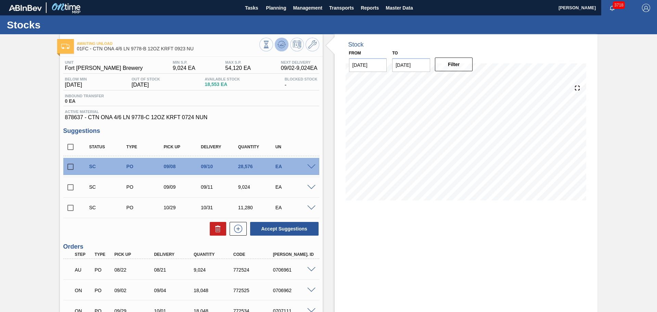
click at [283, 43] on icon at bounding box center [281, 44] width 8 height 8
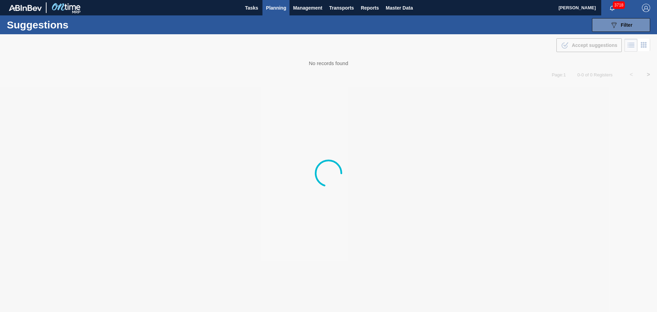
type from "[DATE]"
type to "[DATE]"
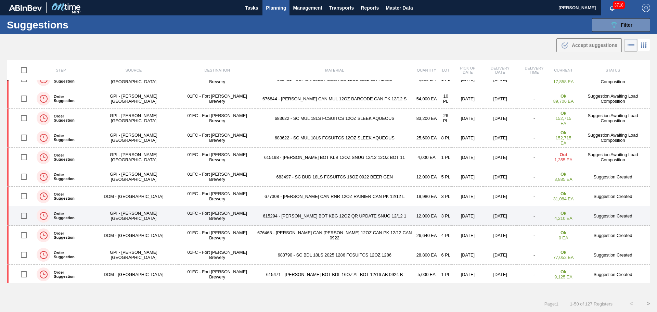
scroll to position [103, 0]
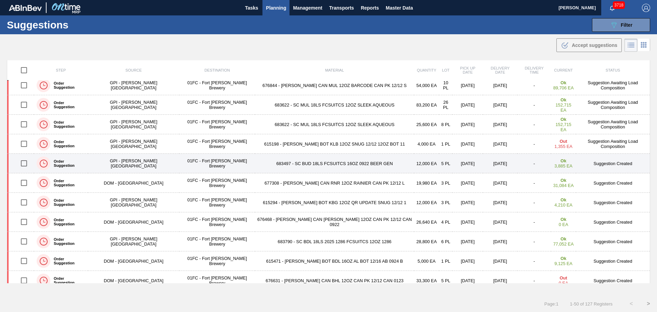
click at [319, 163] on td "683497 - SC BUD 18LS FCSUITCS 16OZ 0922 BEER GEN" at bounding box center [334, 164] width 159 height 20
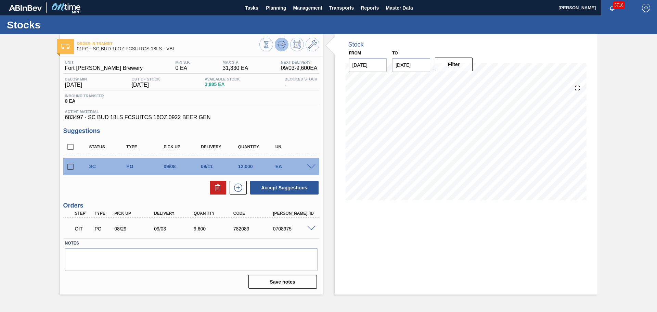
click at [281, 42] on icon at bounding box center [281, 44] width 8 height 8
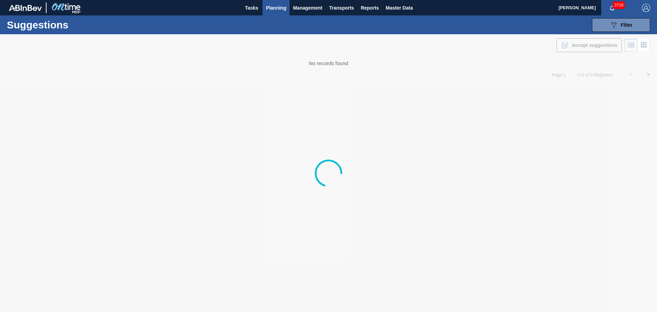
type from "[DATE]"
type to "[DATE]"
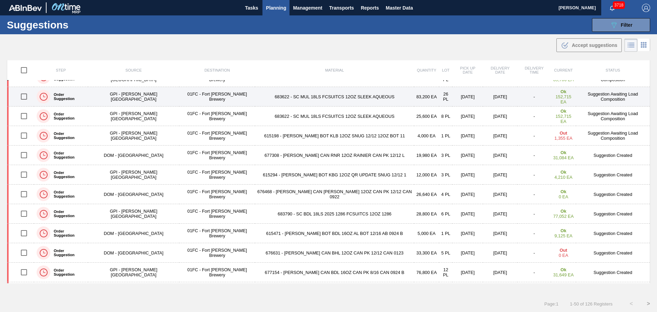
scroll to position [137, 0]
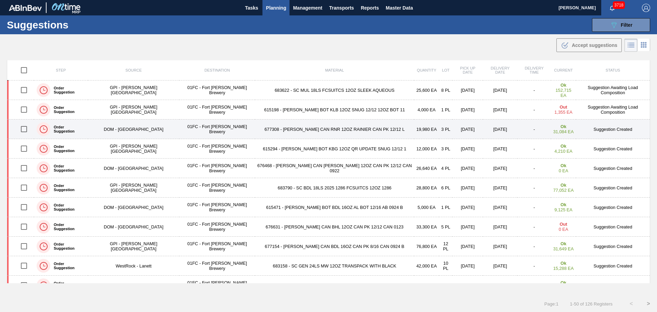
click at [300, 130] on td "677308 - CARR CAN RNR 12OZ RAINIER CAN PK 12/12 L" at bounding box center [334, 129] width 159 height 20
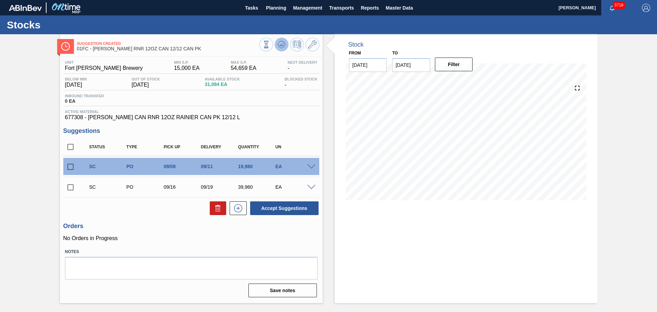
click at [278, 46] on icon at bounding box center [281, 44] width 8 height 8
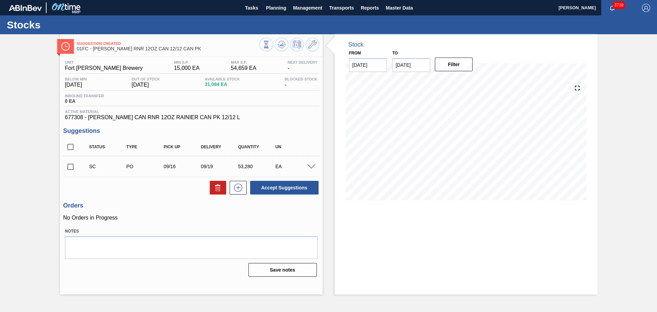
click at [310, 165] on span at bounding box center [311, 166] width 8 height 5
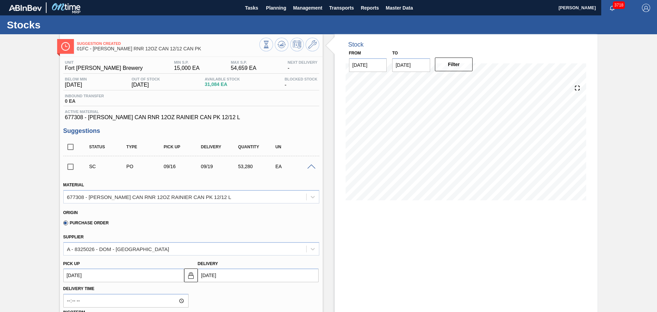
click at [310, 165] on span at bounding box center [311, 166] width 8 height 5
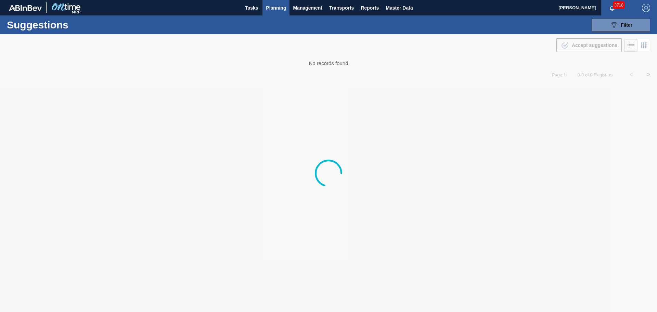
type from "[DATE]"
type to "[DATE]"
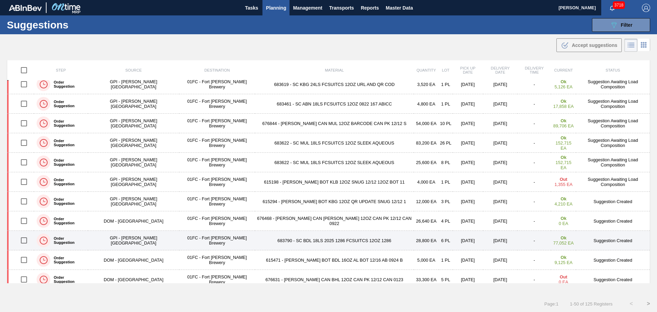
scroll to position [103, 0]
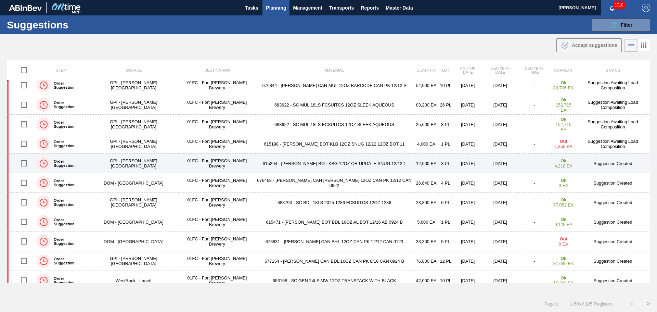
click at [299, 161] on td "615294 - [PERSON_NAME] BOT KBG 12OZ QR UPDATE SNUG 12/12 1" at bounding box center [334, 164] width 159 height 20
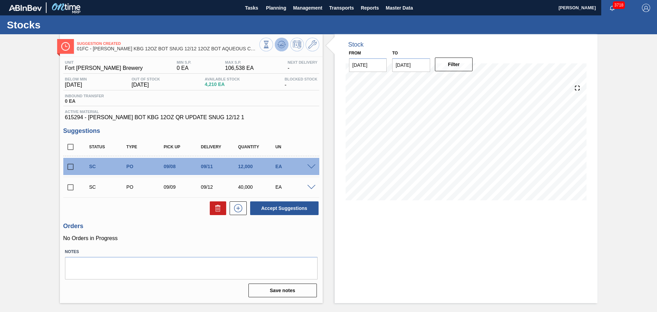
click at [281, 47] on icon at bounding box center [281, 44] width 8 height 8
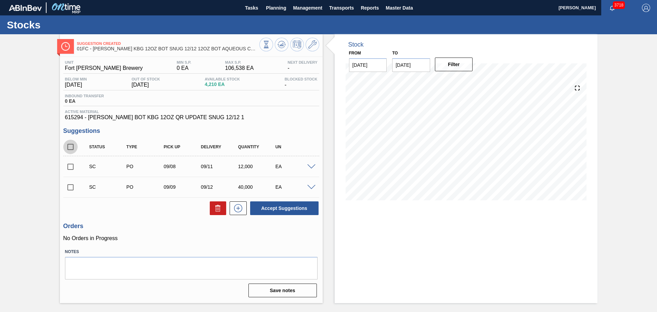
click at [70, 147] on input "checkbox" at bounding box center [70, 147] width 14 height 14
checkbox input "true"
click at [271, 207] on button "Accept Suggestions" at bounding box center [284, 208] width 68 height 14
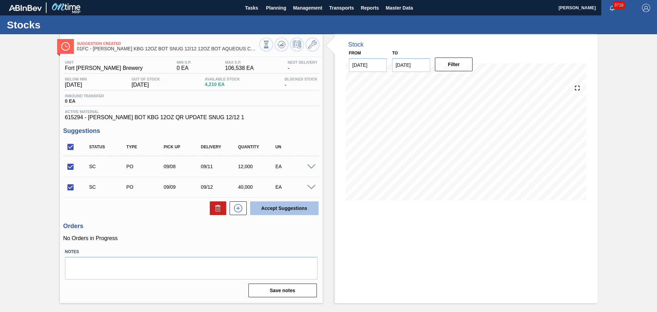
checkbox input "false"
click at [72, 145] on input "checkbox" at bounding box center [70, 147] width 14 height 14
click at [70, 146] on input "checkbox" at bounding box center [70, 147] width 14 height 14
checkbox input "true"
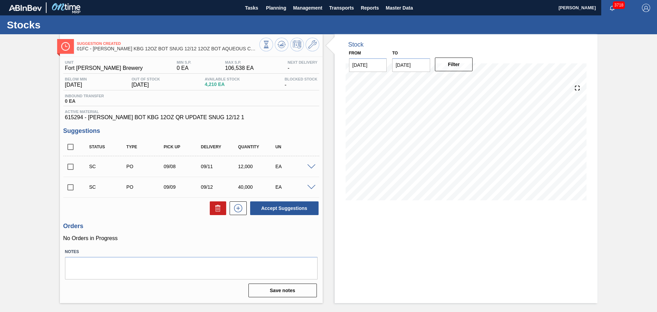
checkbox input "true"
click at [290, 205] on button "Accept Suggestions" at bounding box center [284, 208] width 68 height 14
checkbox input "false"
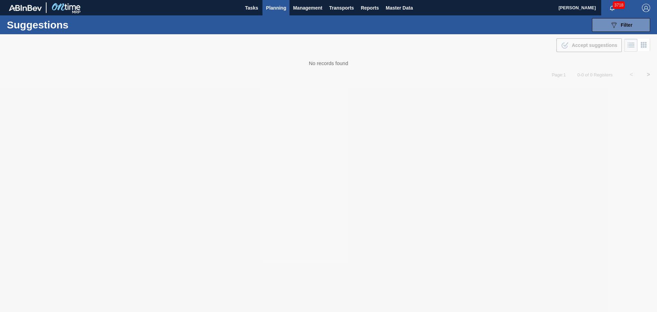
type from "[DATE]"
type to "[DATE]"
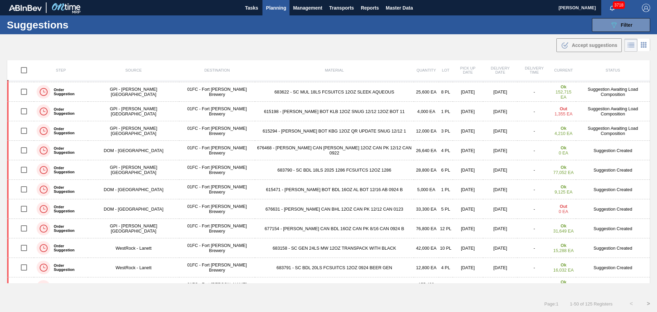
scroll to position [137, 0]
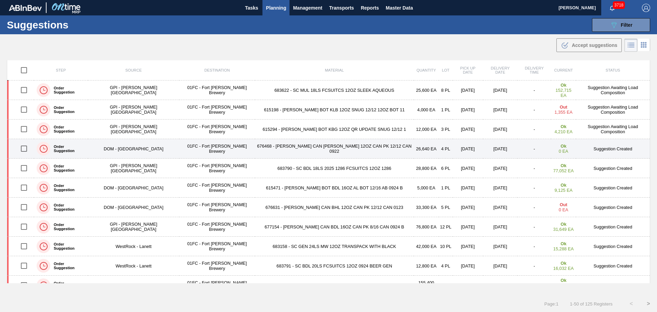
click at [310, 147] on td "676468 - [PERSON_NAME] CAN [PERSON_NAME] 12OZ CAN PK 12/12 CAN 0922" at bounding box center [334, 149] width 159 height 20
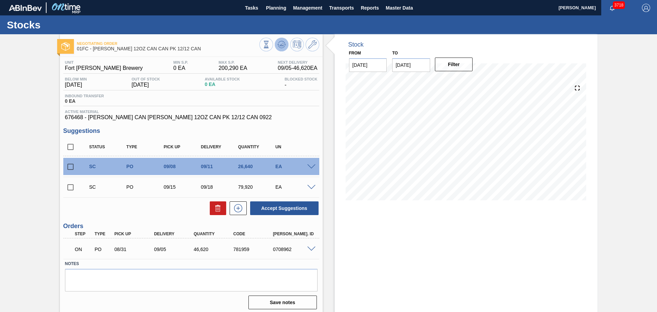
click at [282, 47] on icon at bounding box center [281, 44] width 8 height 8
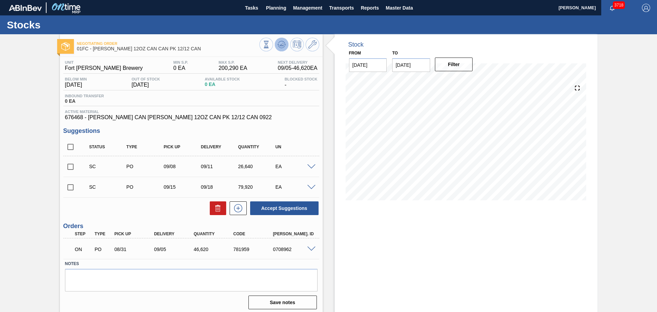
click at [280, 44] on icon at bounding box center [281, 44] width 8 height 8
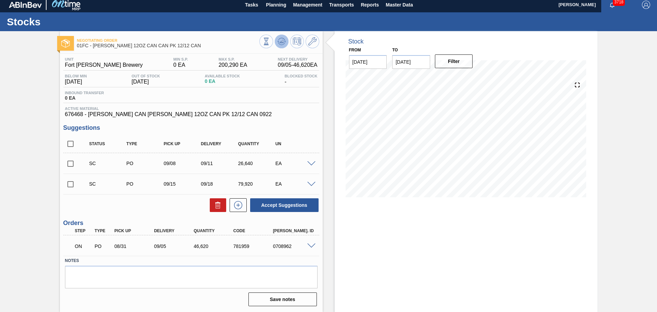
click at [283, 39] on icon at bounding box center [281, 41] width 8 height 8
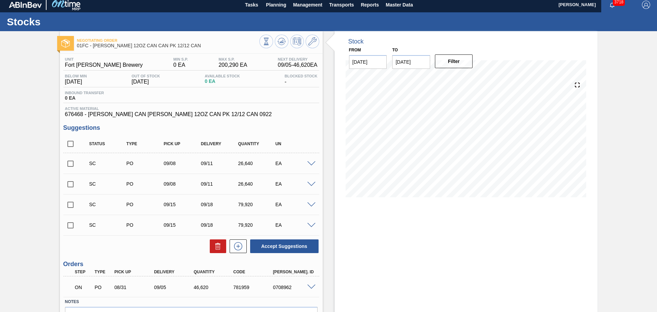
click at [69, 144] on input "checkbox" at bounding box center [70, 144] width 14 height 14
checkbox input "true"
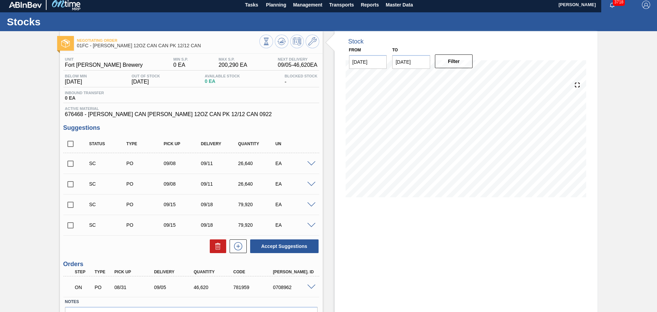
checkbox input "true"
click at [214, 247] on icon at bounding box center [218, 246] width 8 height 8
checkbox input "false"
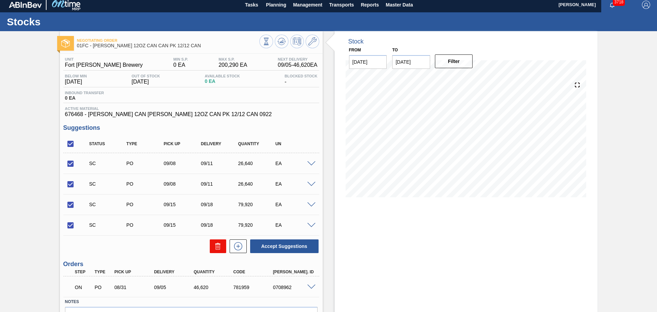
checkbox input "false"
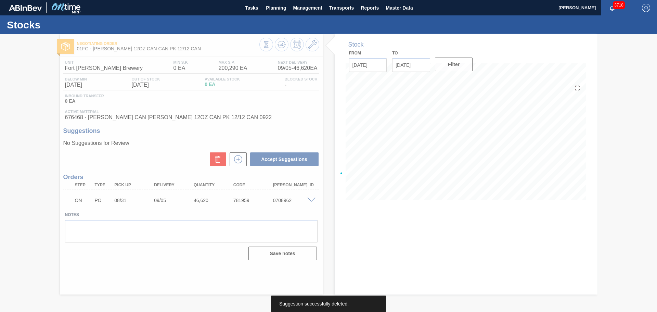
scroll to position [0, 0]
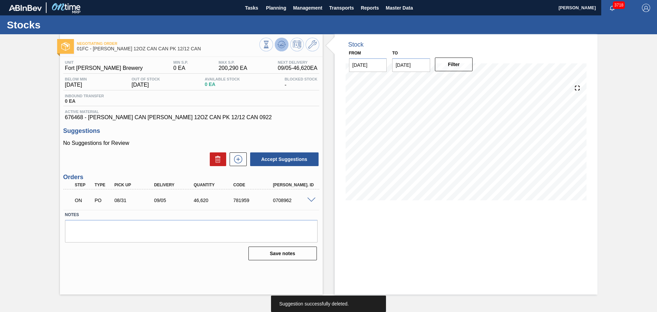
click at [282, 43] on icon at bounding box center [281, 44] width 8 height 8
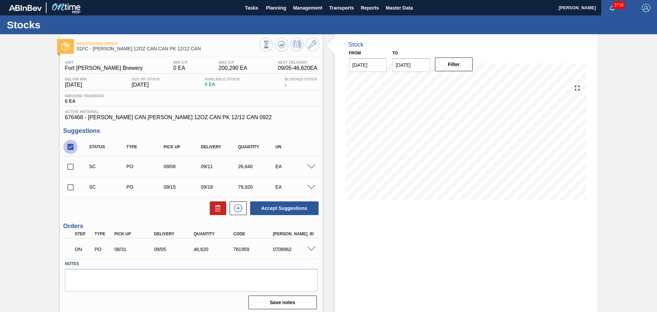
click at [71, 147] on input "checkbox" at bounding box center [70, 147] width 14 height 14
click at [70, 146] on input "checkbox" at bounding box center [70, 147] width 14 height 14
checkbox input "true"
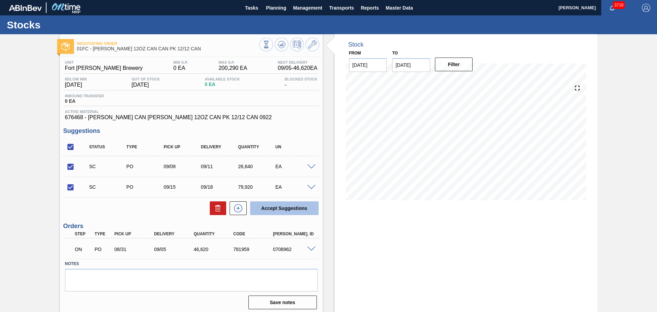
click at [276, 206] on button "Accept Suggestions" at bounding box center [284, 208] width 68 height 14
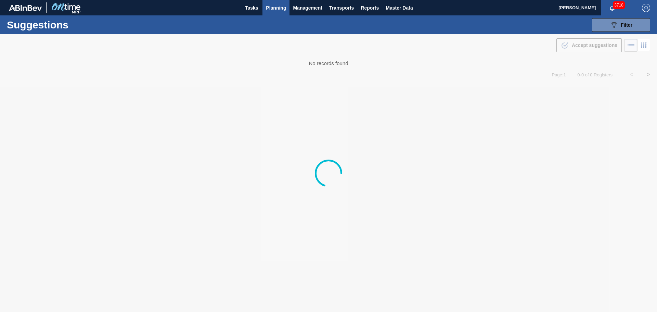
type from "[DATE]"
type to "[DATE]"
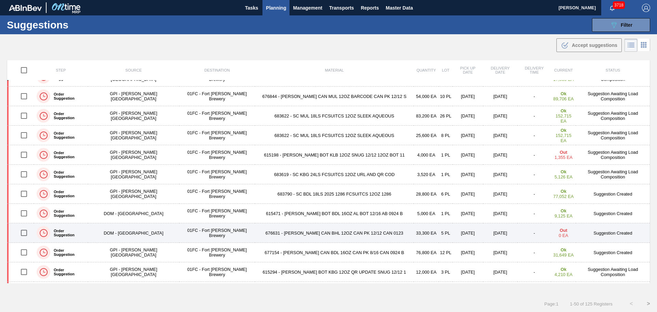
scroll to position [103, 0]
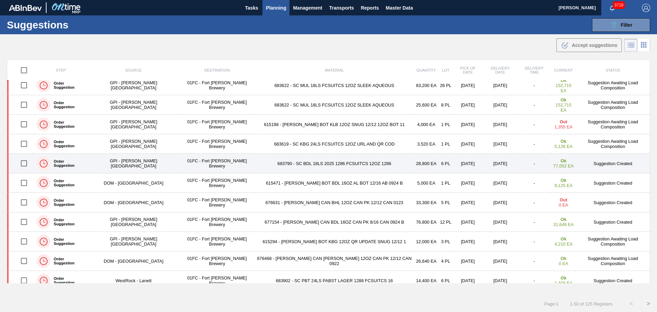
click at [311, 164] on td "683790 - SC BDL 18LS 2025 1286 FCSUITCS 12OZ 1286" at bounding box center [334, 164] width 159 height 20
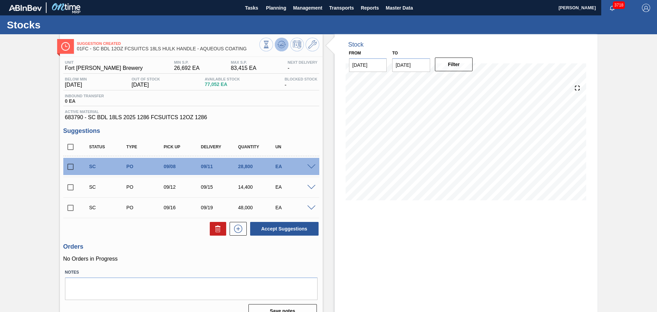
click at [280, 42] on icon at bounding box center [281, 44] width 8 height 8
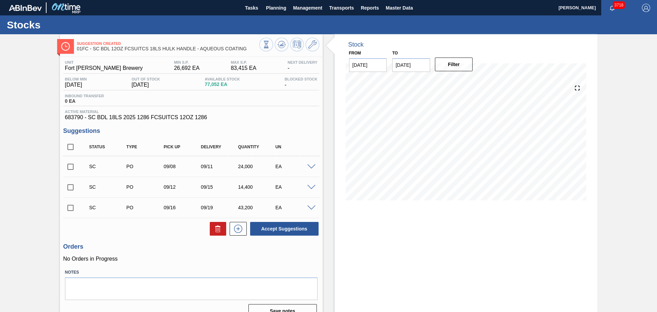
click at [69, 146] on input "checkbox" at bounding box center [70, 147] width 14 height 14
checkbox input "true"
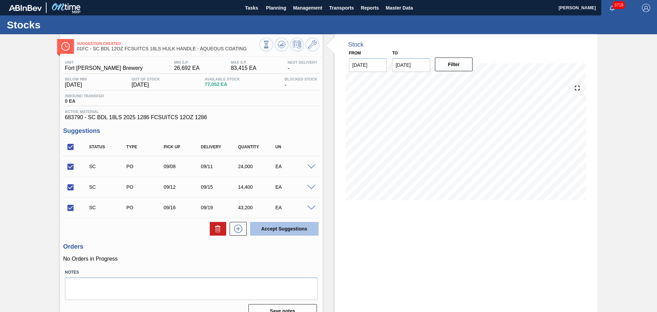
click at [284, 233] on button "Accept Suggestions" at bounding box center [284, 229] width 68 height 14
checkbox input "false"
click at [407, 65] on input "[DATE]" at bounding box center [411, 65] width 38 height 14
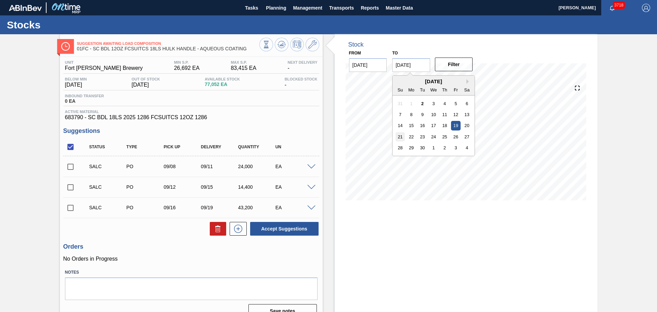
click at [398, 136] on div "21" at bounding box center [400, 136] width 9 height 9
type input "[DATE]"
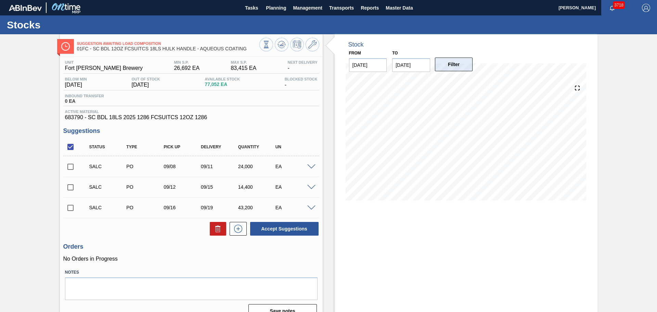
click at [446, 67] on button "Filter" at bounding box center [454, 64] width 38 height 14
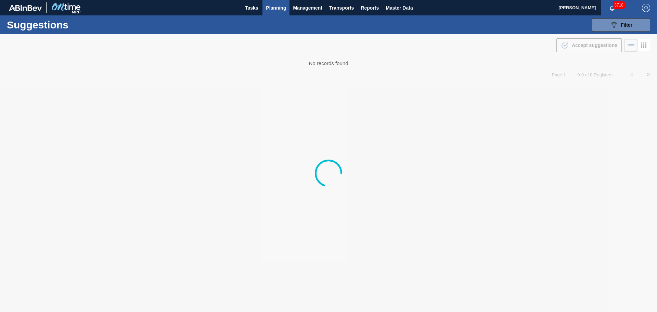
type from "[DATE]"
type to "[DATE]"
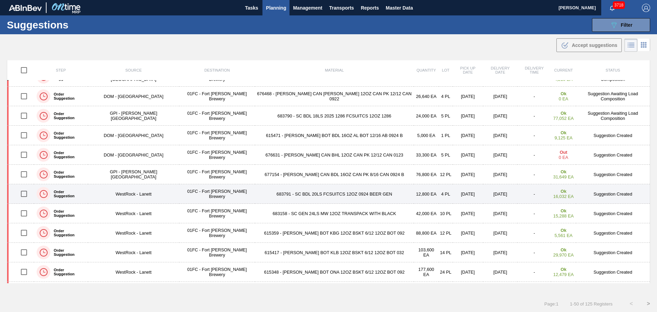
scroll to position [205, 0]
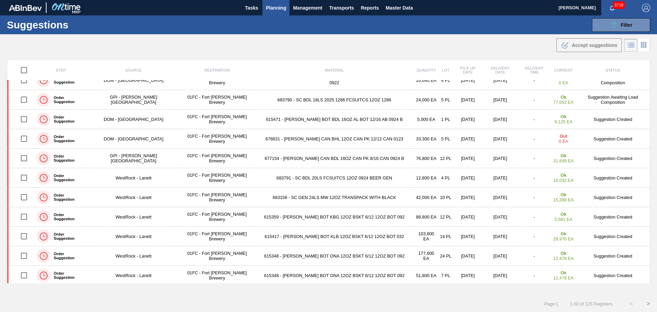
click at [296, 121] on td "615471 - [PERSON_NAME] BOT BDL 16OZ AL BOT 12/16 AB 0924 B" at bounding box center [334, 119] width 159 height 20
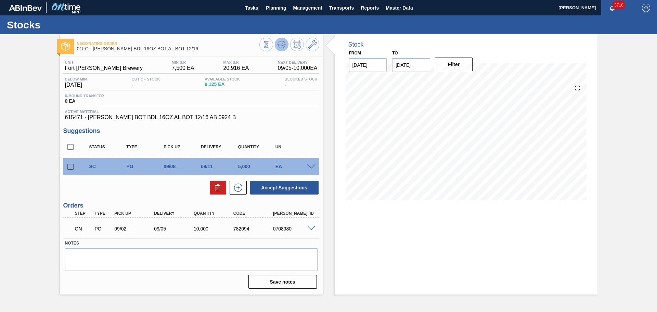
click at [282, 43] on icon at bounding box center [281, 44] width 8 height 8
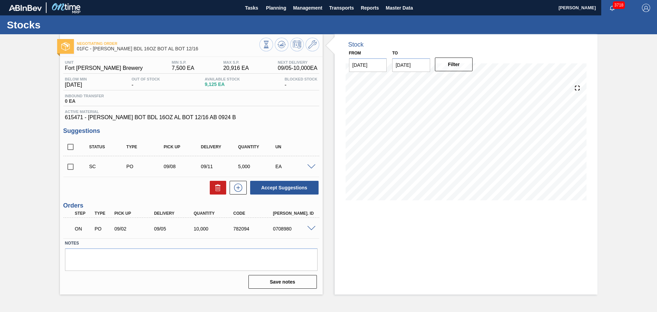
click at [71, 168] on input "checkbox" at bounding box center [70, 166] width 14 height 14
click at [276, 185] on button "Accept Suggestions" at bounding box center [284, 188] width 68 height 14
checkbox input "false"
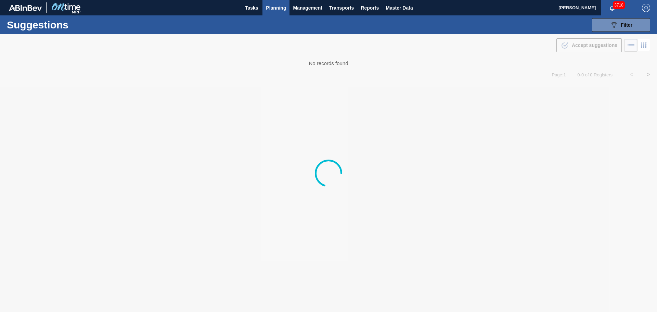
type from "[DATE]"
type to "[DATE]"
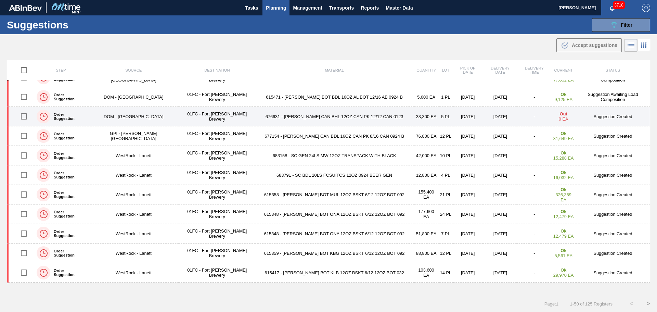
scroll to position [239, 0]
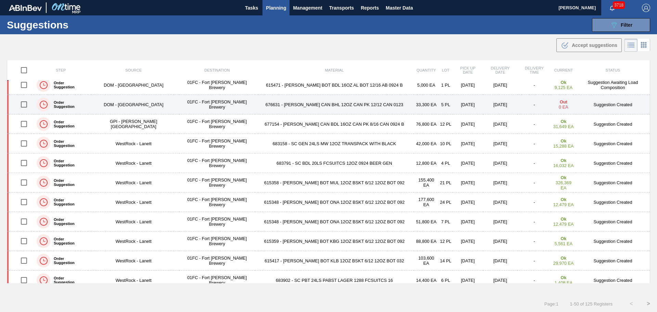
click at [314, 102] on td "676631 - [PERSON_NAME] CAN BHL 12OZ CAN PK 12/12 CAN 0123" at bounding box center [334, 105] width 159 height 20
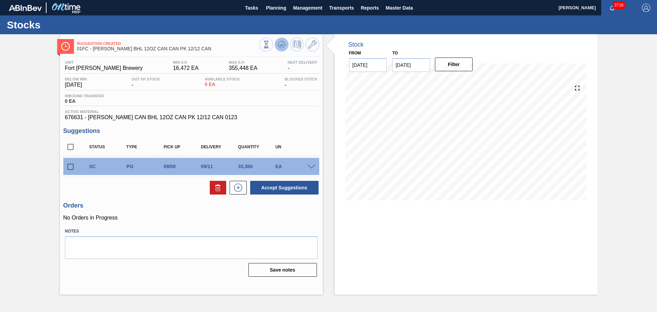
click at [283, 44] on icon at bounding box center [281, 44] width 4 height 3
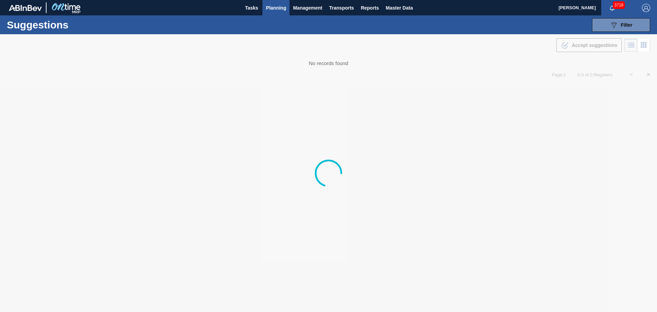
type from "[DATE]"
type to "[DATE]"
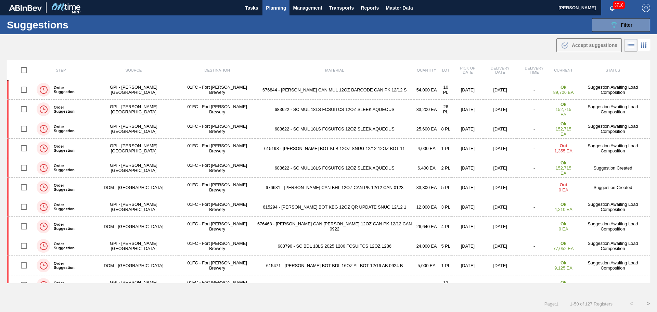
scroll to position [103, 0]
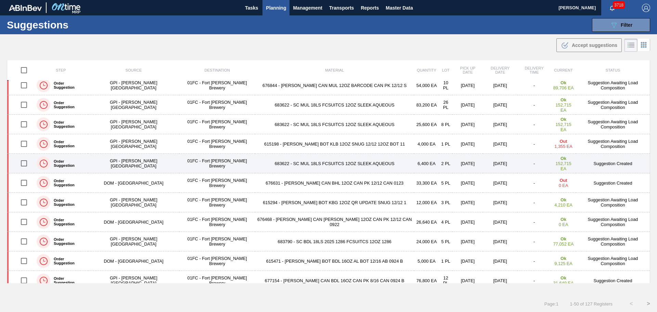
click at [287, 166] on td "683622 - SC MUL 18LS FCSUITCS 12OZ SLEEK AQUEOUS" at bounding box center [334, 164] width 159 height 20
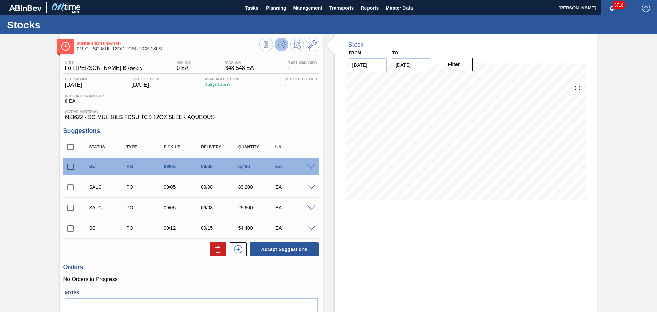
click at [279, 44] on icon at bounding box center [281, 44] width 8 height 8
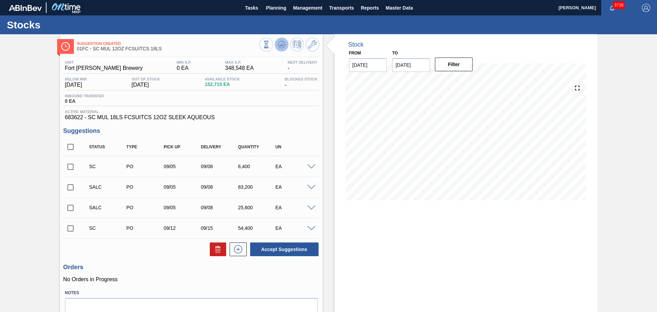
click at [281, 42] on icon at bounding box center [281, 44] width 8 height 8
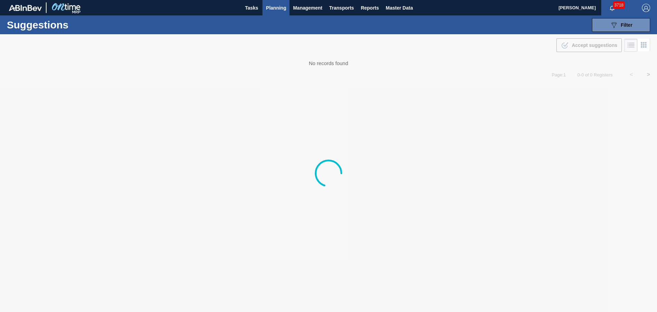
type from "[DATE]"
type to "[DATE]"
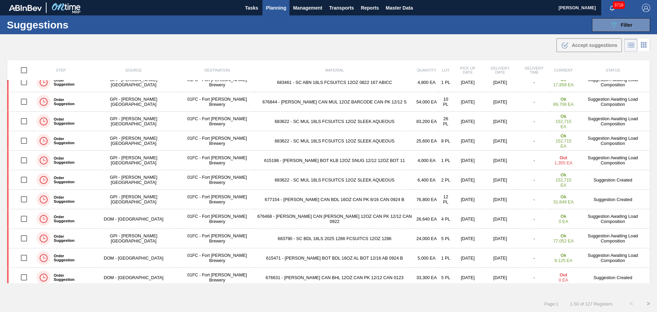
scroll to position [103, 0]
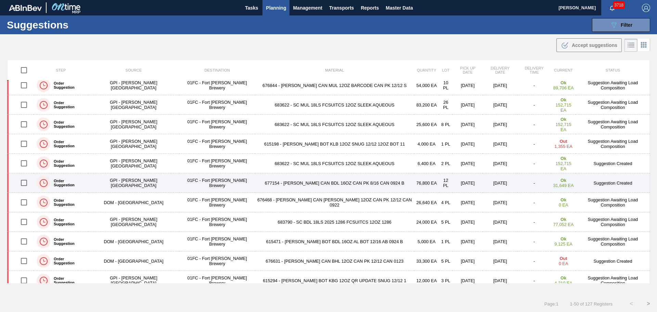
click at [321, 183] on td "677154 - [PERSON_NAME] CAN BDL 16OZ CAN PK 8/16 CAN 0924 B" at bounding box center [334, 183] width 159 height 20
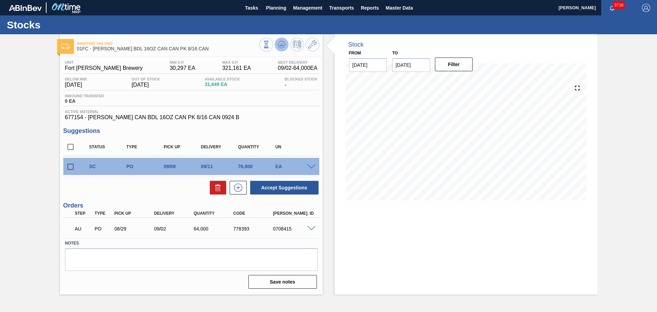
click at [280, 42] on icon at bounding box center [281, 44] width 8 height 8
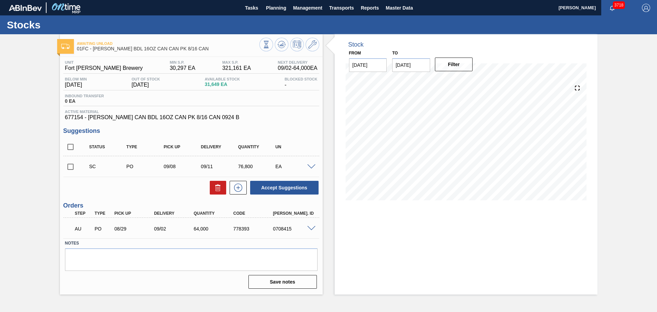
click at [71, 167] on input "checkbox" at bounding box center [70, 166] width 14 height 14
click at [279, 189] on button "Accept Suggestions" at bounding box center [284, 188] width 68 height 14
checkbox input "false"
click at [70, 168] on input "checkbox" at bounding box center [70, 166] width 14 height 14
click at [266, 186] on button "Accept Suggestions" at bounding box center [284, 188] width 68 height 14
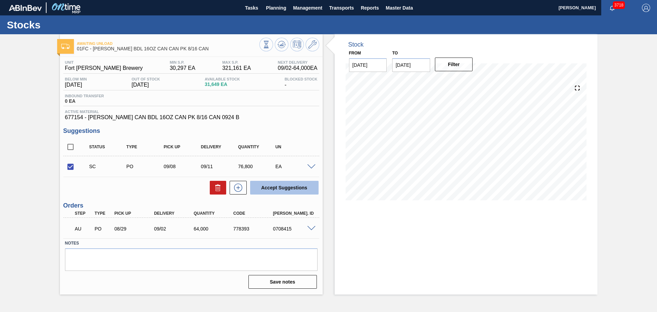
checkbox input "false"
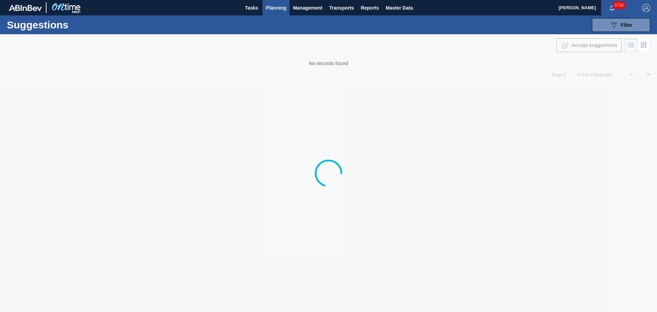
type from "[DATE]"
type to "[DATE]"
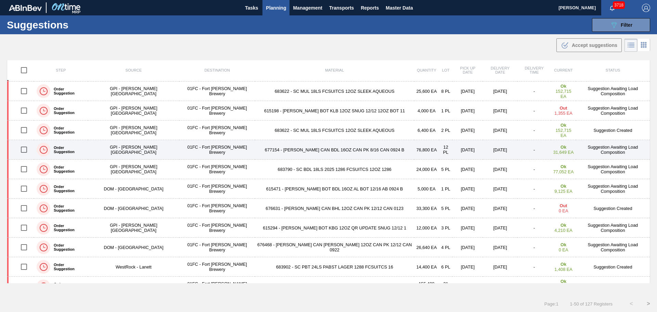
scroll to position [137, 0]
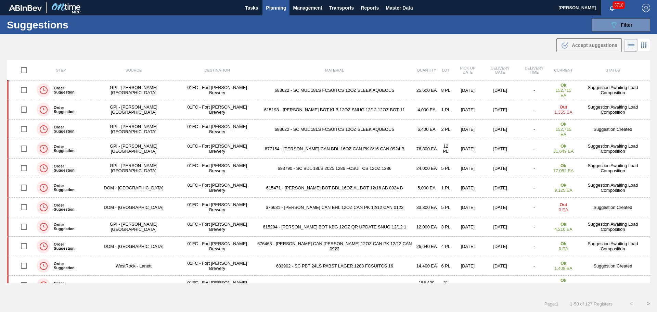
click at [272, 206] on td "676631 - [PERSON_NAME] CAN BHL 12OZ CAN PK 12/12 CAN 0123" at bounding box center [334, 207] width 159 height 20
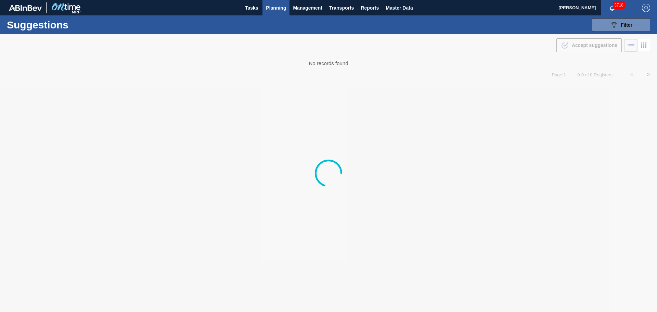
type from "[DATE]"
type to "[DATE]"
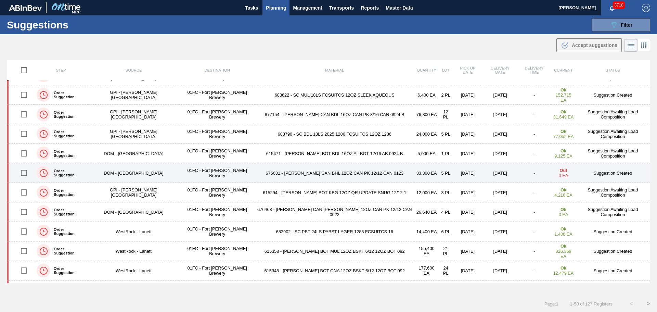
scroll to position [205, 0]
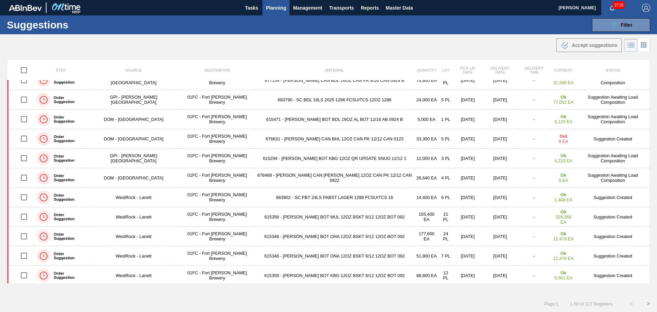
click at [493, 302] on div "Page : 1 1 - 50 of 127 Registers < >" at bounding box center [328, 303] width 657 height 17
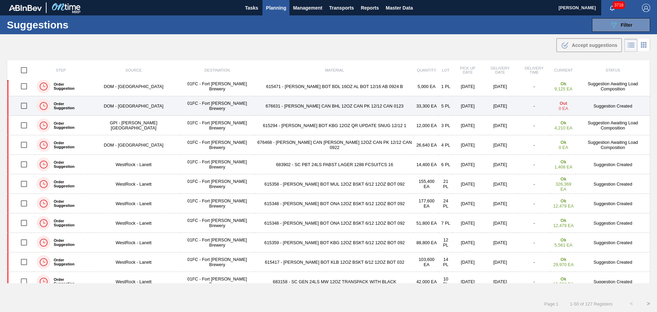
scroll to position [239, 0]
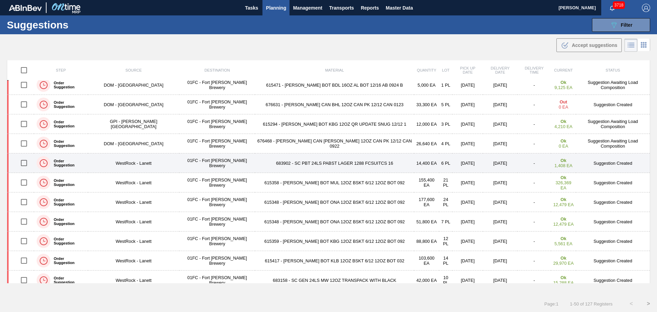
click at [320, 161] on td "683902 - SC PBT 24LS PABST LAGER 1288 FCSUITCS 16" at bounding box center [334, 163] width 159 height 20
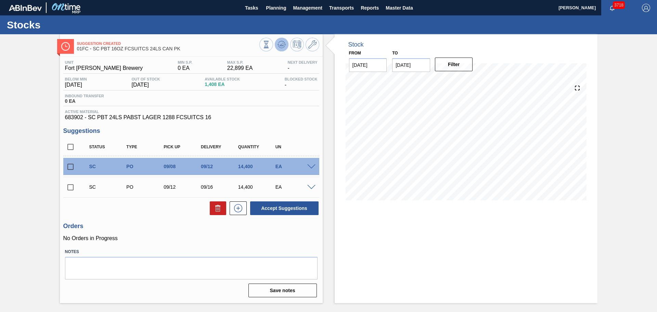
click at [282, 43] on icon at bounding box center [281, 44] width 8 height 8
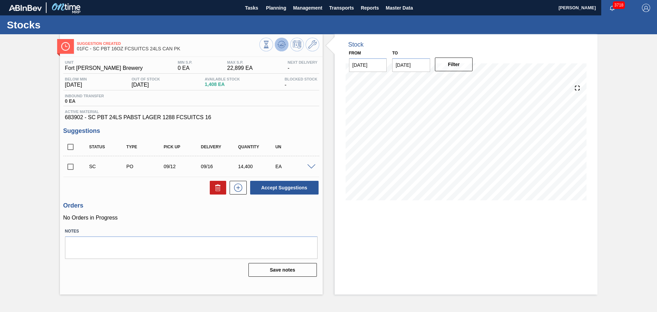
click at [283, 48] on icon at bounding box center [281, 44] width 8 height 8
click at [69, 168] on input "checkbox" at bounding box center [70, 166] width 14 height 14
click at [275, 185] on button "Accept Suggestions" at bounding box center [284, 188] width 68 height 14
checkbox input "false"
click at [68, 168] on input "checkbox" at bounding box center [70, 166] width 14 height 14
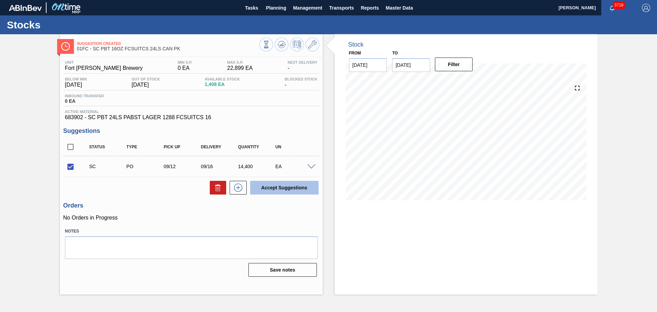
click at [274, 191] on button "Accept Suggestions" at bounding box center [284, 188] width 68 height 14
checkbox input "false"
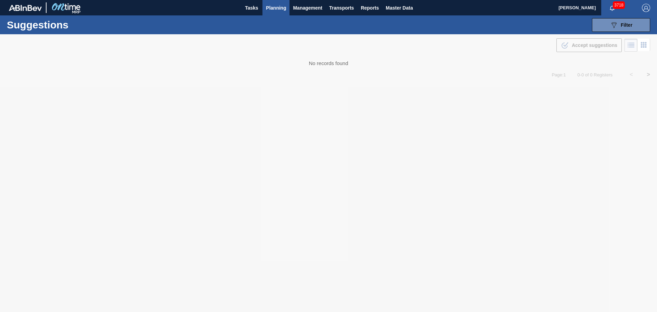
type from "[DATE]"
type to "[DATE]"
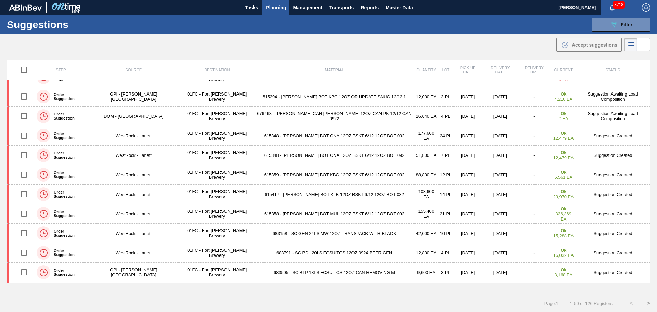
scroll to position [260, 0]
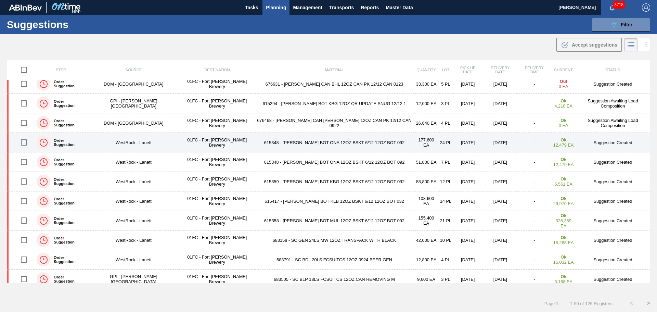
click at [300, 145] on td "615348 - [PERSON_NAME] BOT ONA 12OZ BSKT 6/12 12OZ BOT 092" at bounding box center [334, 143] width 159 height 20
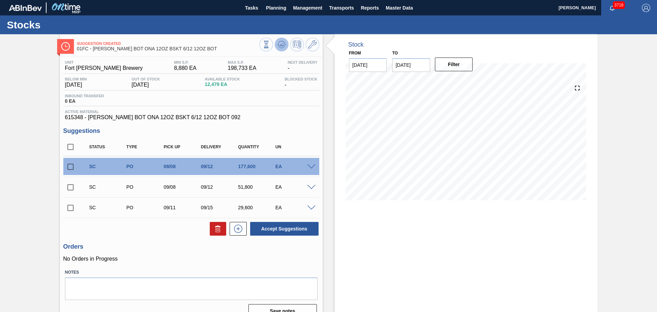
click at [283, 45] on icon at bounding box center [281, 44] width 8 height 8
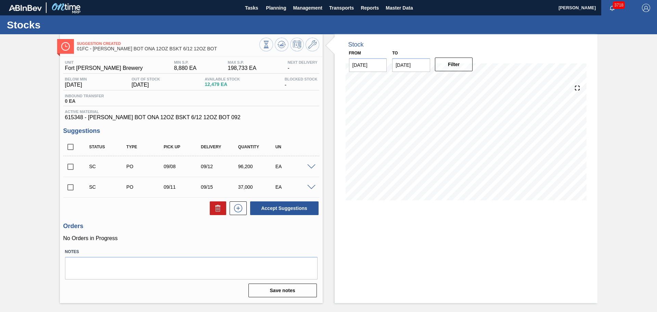
click at [70, 148] on input "checkbox" at bounding box center [70, 147] width 14 height 14
checkbox input "true"
click at [297, 210] on button "Accept Suggestions" at bounding box center [284, 208] width 68 height 14
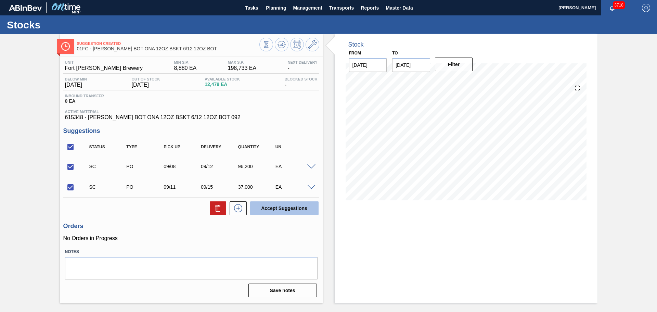
checkbox input "false"
click at [69, 149] on input "checkbox" at bounding box center [70, 147] width 14 height 14
click at [71, 148] on input "checkbox" at bounding box center [70, 147] width 14 height 14
checkbox input "true"
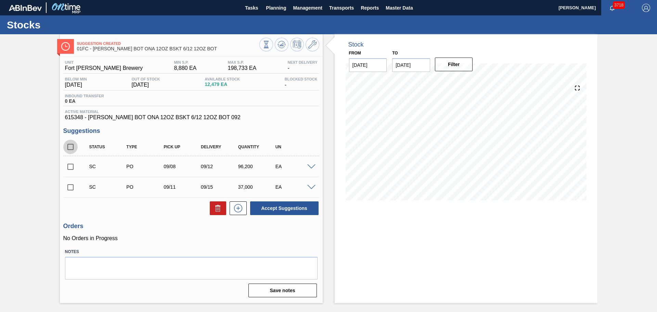
checkbox input "true"
click at [273, 206] on button "Accept Suggestions" at bounding box center [284, 208] width 68 height 14
checkbox input "false"
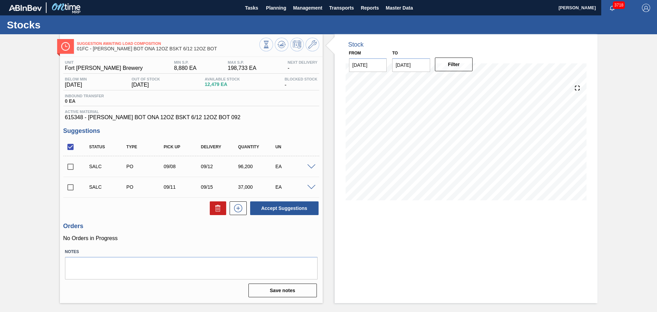
click at [67, 146] on input "checkbox" at bounding box center [70, 147] width 14 height 14
checkbox input "false"
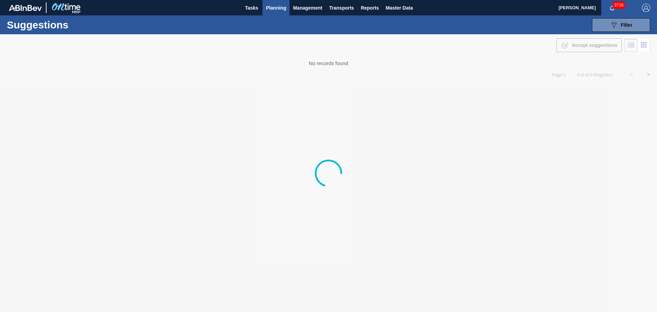
type from "[DATE]"
type to "[DATE]"
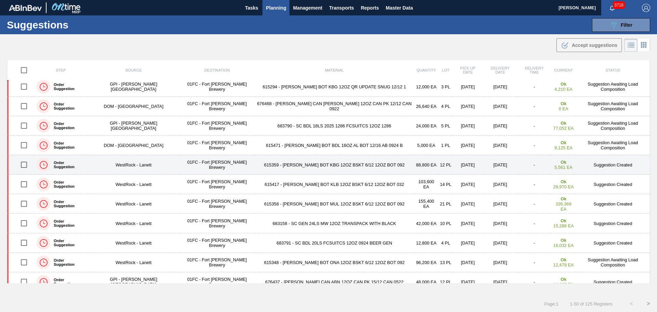
scroll to position [239, 0]
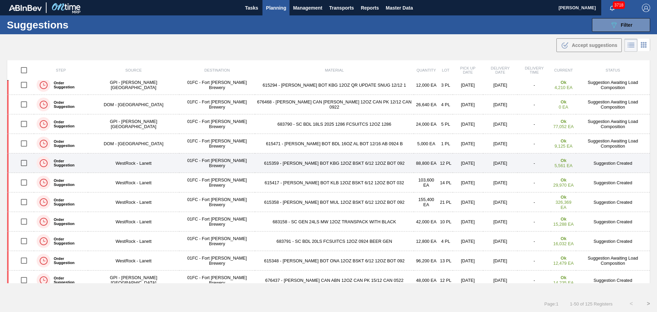
click at [305, 166] on td "615359 - [PERSON_NAME] BOT KBG 12OZ BSKT 6/12 12OZ BOT 092" at bounding box center [334, 163] width 159 height 20
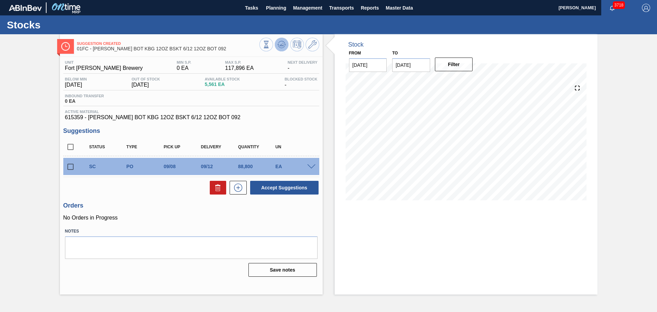
click at [279, 43] on icon at bounding box center [281, 44] width 8 height 8
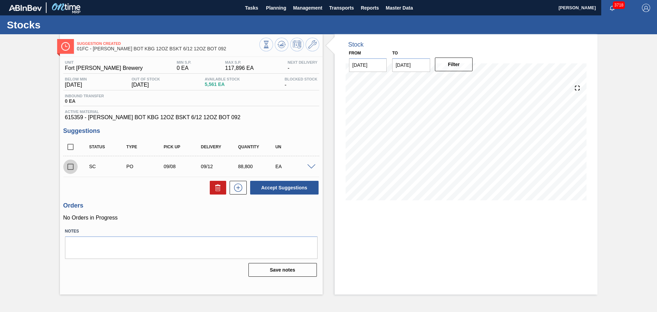
click at [70, 165] on input "checkbox" at bounding box center [70, 166] width 14 height 14
click at [301, 186] on button "Accept Suggestions" at bounding box center [284, 188] width 68 height 14
checkbox input "false"
drag, startPoint x: 71, startPoint y: 167, endPoint x: 201, endPoint y: 178, distance: 130.5
click at [71, 167] on input "checkbox" at bounding box center [70, 166] width 14 height 14
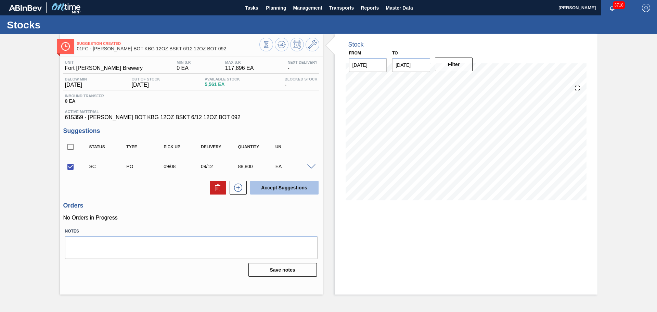
click at [296, 190] on button "Accept Suggestions" at bounding box center [284, 188] width 68 height 14
checkbox input "false"
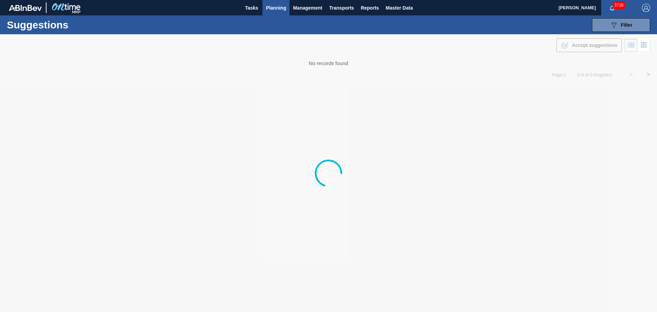
type from "[DATE]"
type to "[DATE]"
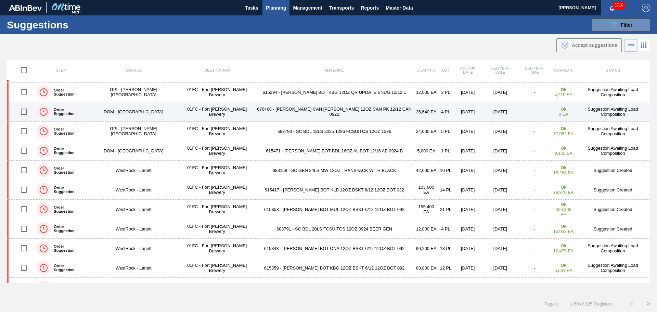
scroll to position [239, 0]
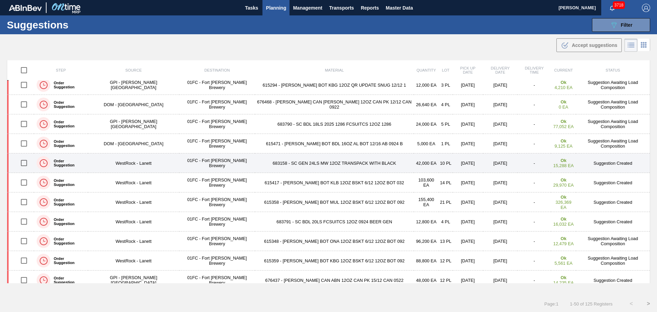
click at [303, 164] on td "683158 - SC GEN 24LS MW 12OZ TRANSPACK WITH BLACK" at bounding box center [334, 163] width 159 height 20
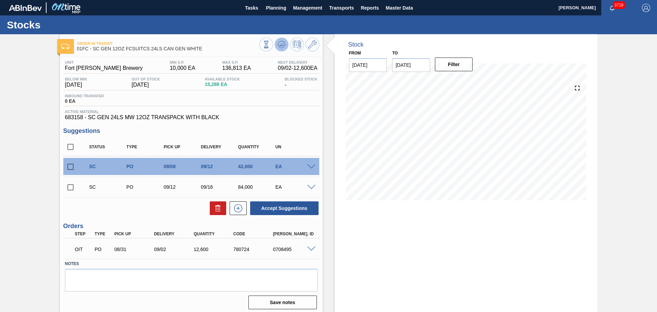
click at [279, 44] on icon at bounding box center [281, 44] width 8 height 8
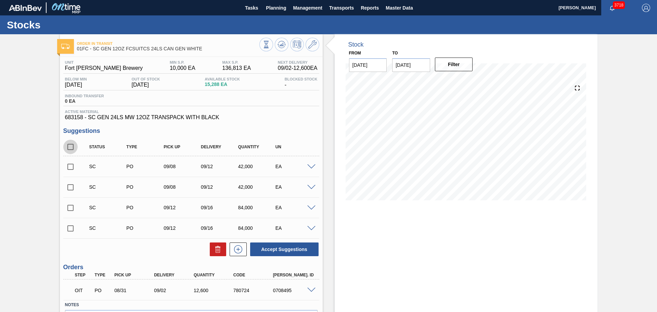
click at [71, 147] on input "checkbox" at bounding box center [70, 147] width 14 height 14
checkbox input "true"
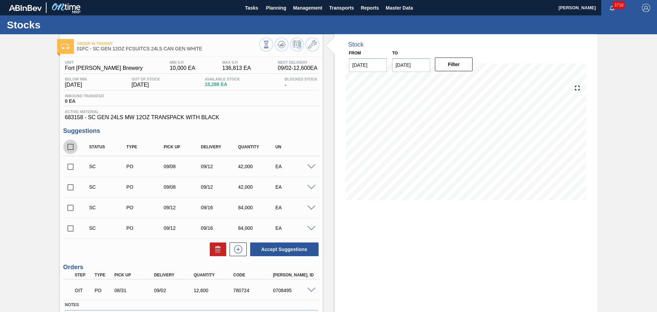
checkbox input "true"
click at [218, 248] on icon at bounding box center [218, 249] width 8 height 8
checkbox input "false"
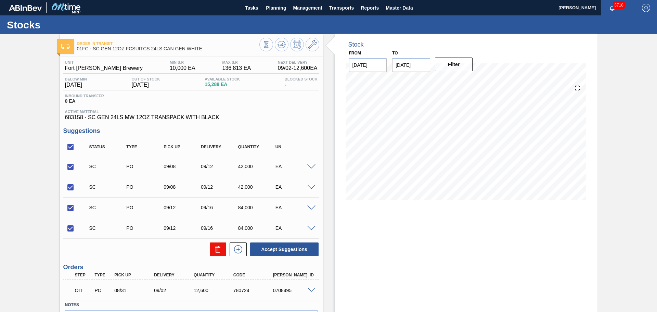
checkbox input "false"
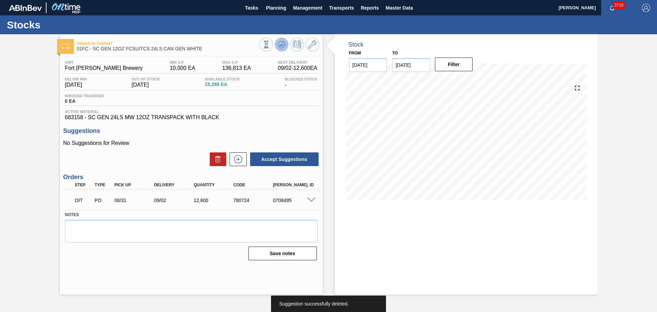
click at [281, 46] on icon at bounding box center [281, 44] width 4 height 3
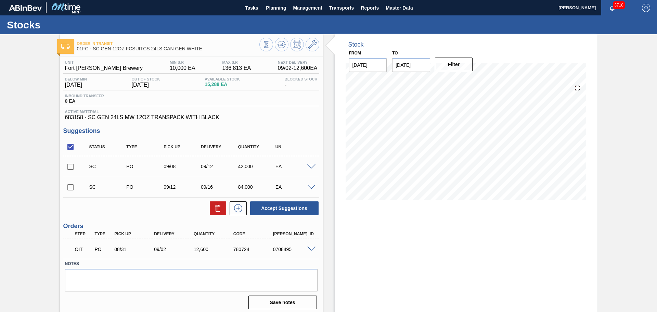
scroll to position [3, 0]
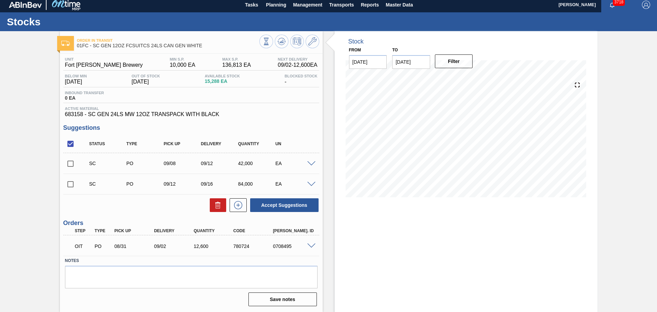
click at [69, 142] on input "checkbox" at bounding box center [70, 144] width 14 height 14
click at [71, 141] on input "checkbox" at bounding box center [70, 144] width 14 height 14
checkbox input "true"
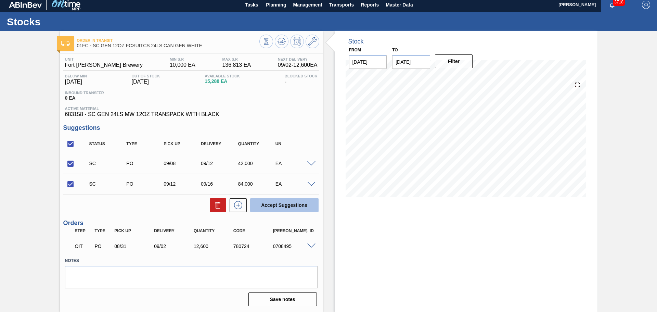
click at [275, 204] on button "Accept Suggestions" at bounding box center [284, 205] width 68 height 14
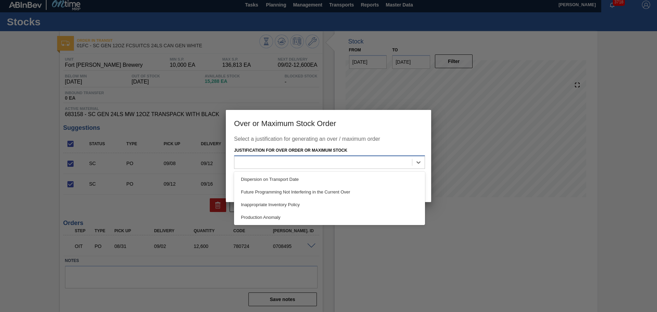
click at [293, 164] on div at bounding box center [323, 162] width 178 height 10
click at [296, 215] on div "Production Anomaly" at bounding box center [329, 217] width 191 height 13
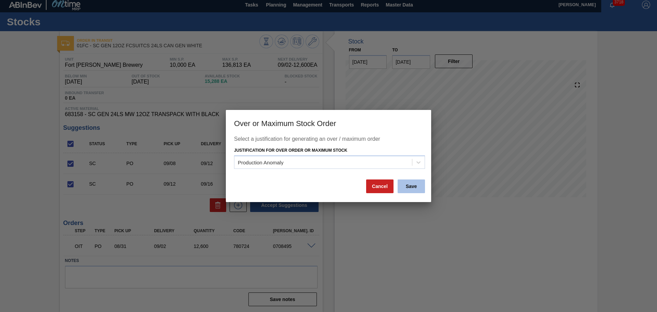
click at [414, 182] on button "Save" at bounding box center [411, 186] width 27 height 14
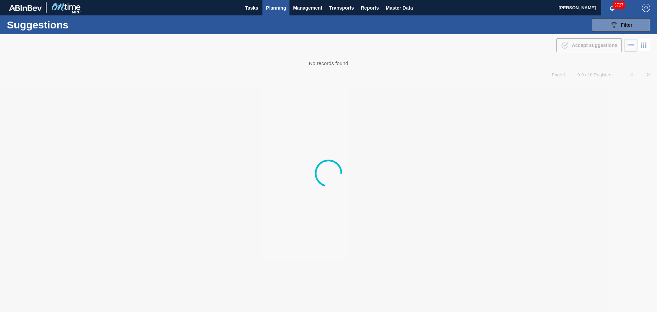
type from "[DATE]"
type to "[DATE]"
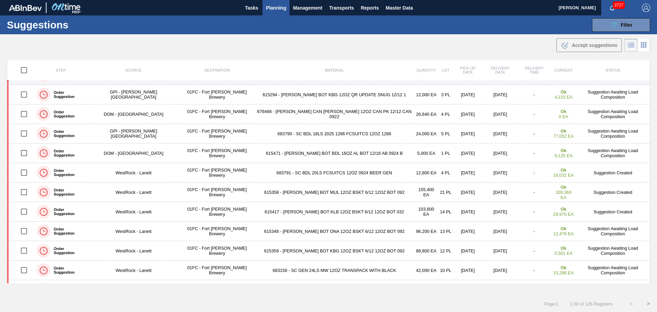
scroll to position [239, 0]
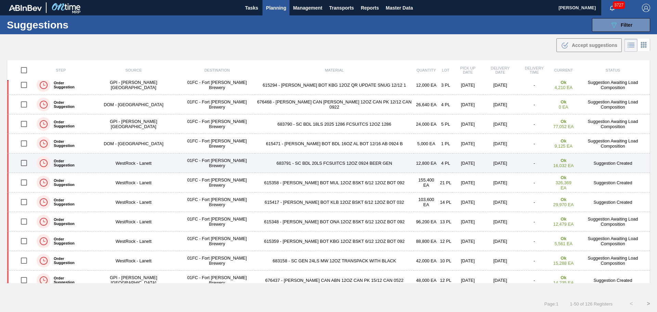
click at [299, 165] on td "683791 - SC BDL 20LS FCSUITCS 12OZ 0924 BEER GEN" at bounding box center [334, 163] width 159 height 20
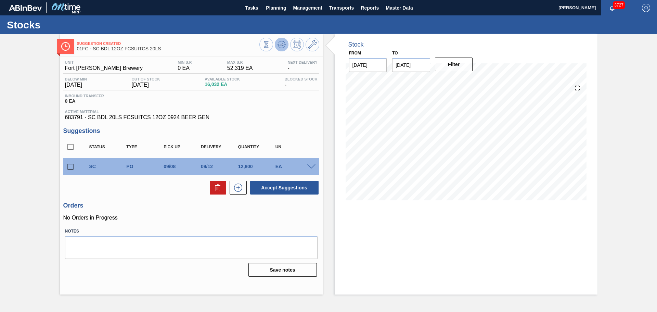
click at [279, 44] on icon at bounding box center [281, 44] width 8 height 8
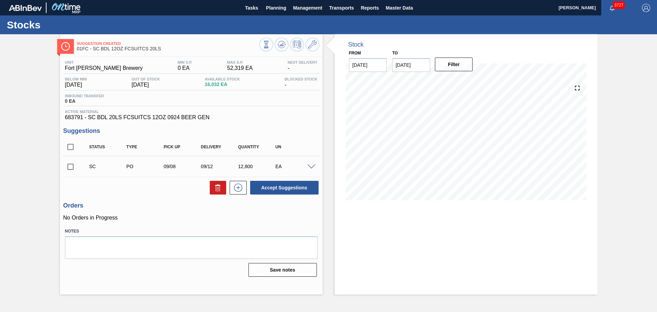
click at [73, 168] on input "checkbox" at bounding box center [70, 166] width 14 height 14
click at [290, 185] on button "Accept Suggestions" at bounding box center [284, 188] width 68 height 14
checkbox input "false"
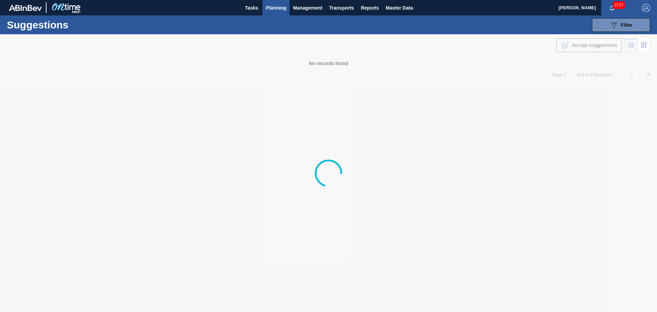
type from "[DATE]"
type to "[DATE]"
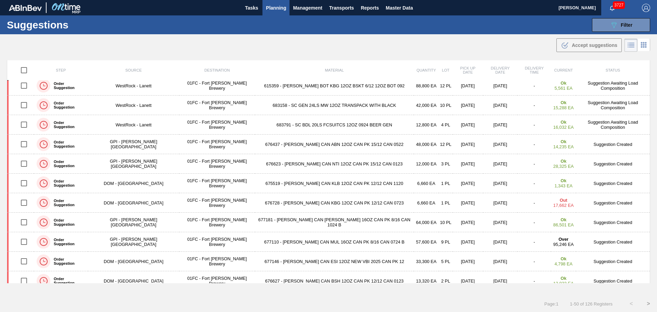
scroll to position [376, 0]
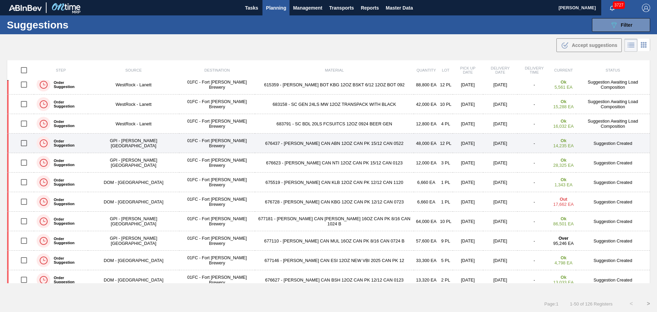
click at [277, 144] on td "676437 - [PERSON_NAME] CAN ABN 12OZ CAN PK 15/12 CAN 0522" at bounding box center [334, 143] width 159 height 20
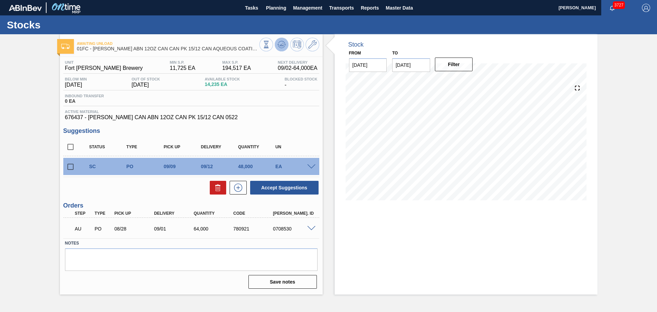
click at [283, 45] on icon at bounding box center [281, 44] width 4 height 3
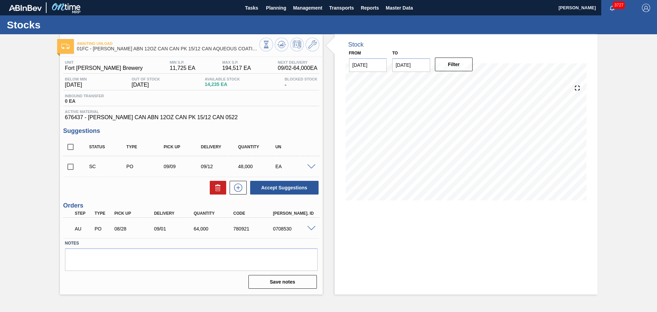
click at [69, 167] on input "checkbox" at bounding box center [70, 166] width 14 height 14
click at [278, 186] on button "Accept Suggestions" at bounding box center [284, 188] width 68 height 14
checkbox input "false"
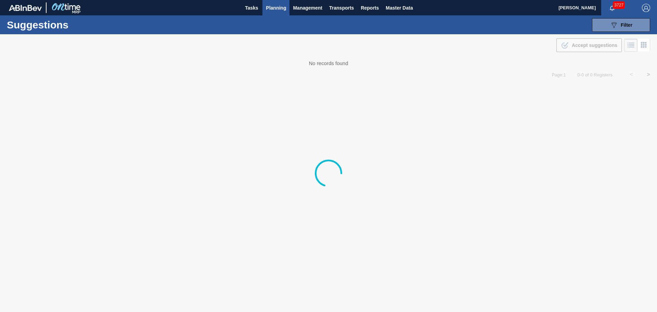
type from "[DATE]"
type to "[DATE]"
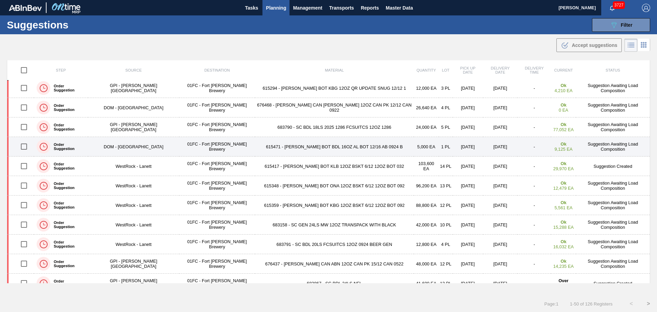
scroll to position [239, 0]
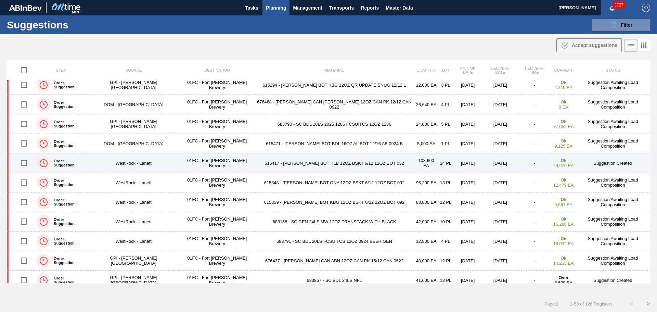
click at [324, 166] on td "615417 - [PERSON_NAME] BOT KLB 12OZ BSKT 6/12 12OZ BOT 032" at bounding box center [334, 163] width 159 height 20
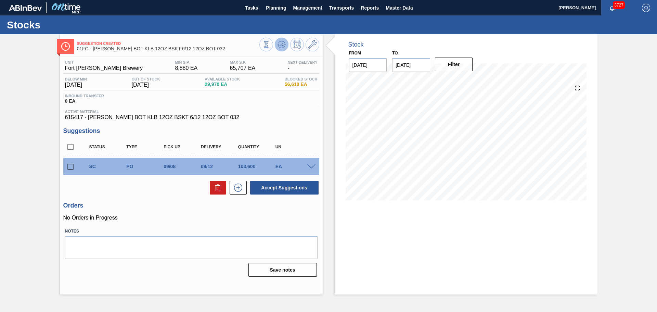
click at [280, 46] on icon at bounding box center [281, 44] width 4 height 3
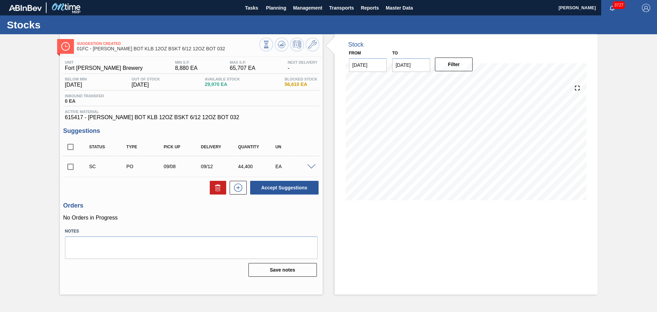
click at [67, 167] on input "checkbox" at bounding box center [70, 166] width 14 height 14
click at [271, 185] on button "Accept Suggestions" at bounding box center [284, 188] width 68 height 14
checkbox input "false"
click at [66, 167] on input "checkbox" at bounding box center [70, 166] width 14 height 14
click at [280, 188] on button "Accept Suggestions" at bounding box center [284, 188] width 68 height 14
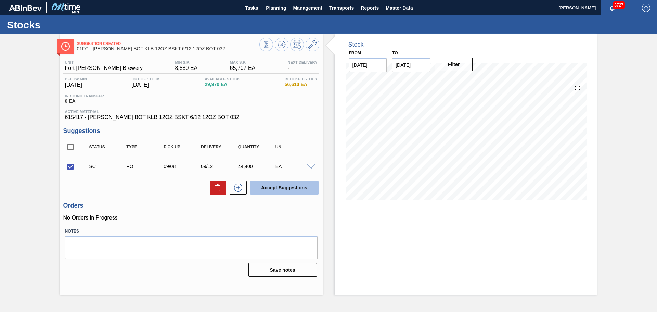
checkbox input "false"
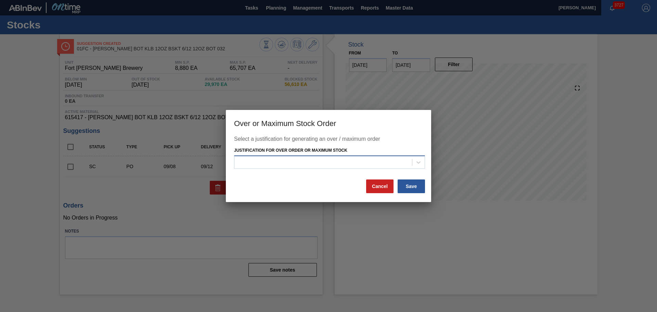
click at [386, 164] on div at bounding box center [323, 162] width 178 height 10
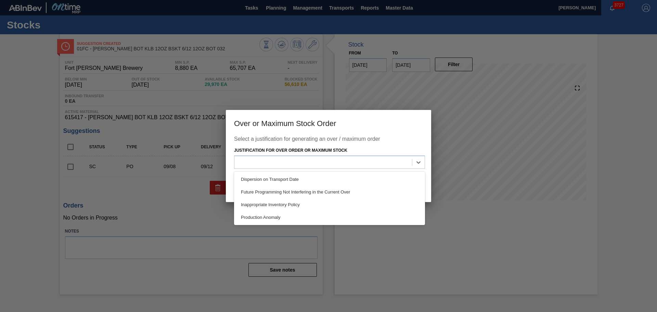
click at [367, 212] on div "Production Anomaly" at bounding box center [329, 217] width 191 height 13
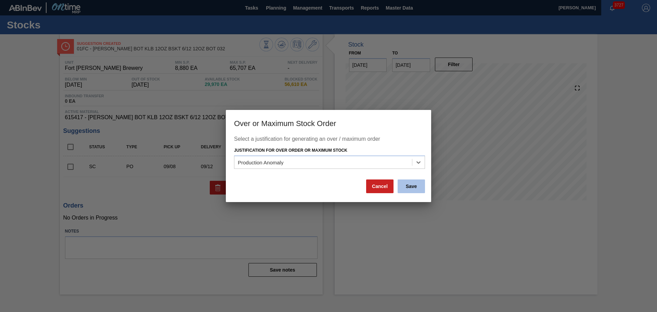
click at [411, 183] on button "Save" at bounding box center [411, 186] width 27 height 14
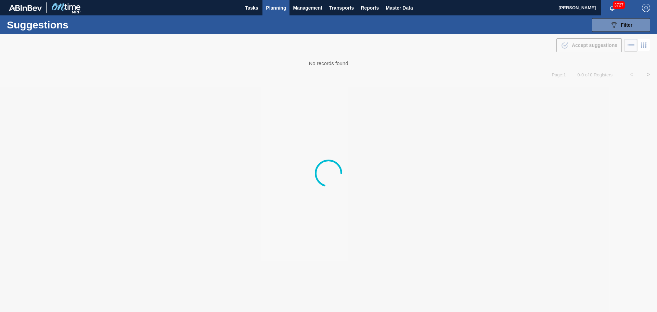
type from "[DATE]"
type to "[DATE]"
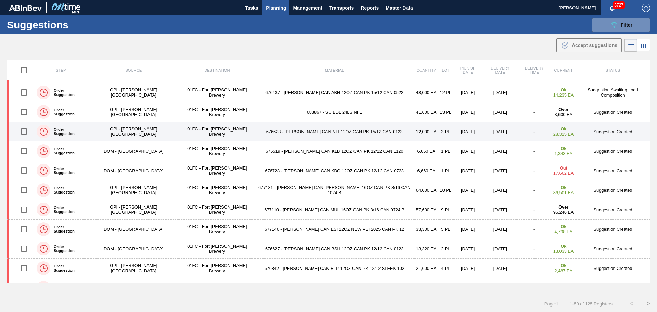
scroll to position [411, 0]
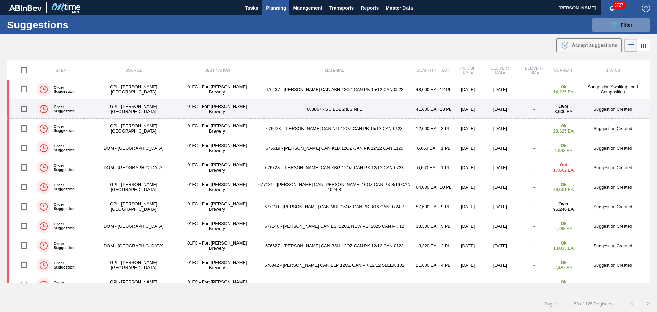
click at [300, 108] on td "683867 - SC BDL 24LS NFL" at bounding box center [334, 109] width 159 height 20
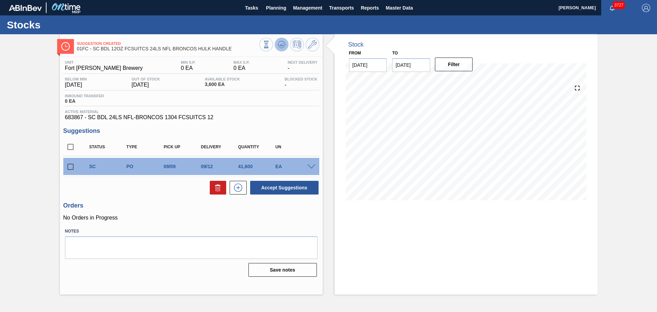
click at [281, 43] on icon at bounding box center [281, 44] width 8 height 8
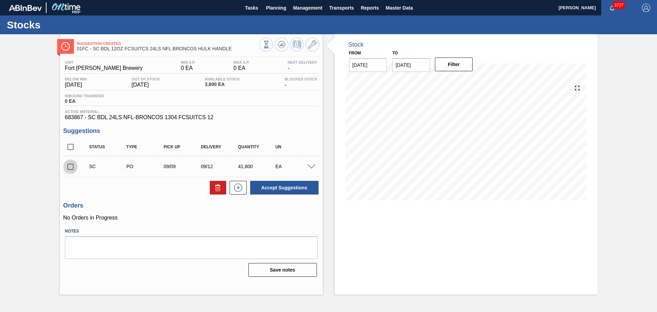
click at [72, 169] on input "checkbox" at bounding box center [70, 166] width 14 height 14
click at [275, 188] on button "Accept Suggestions" at bounding box center [284, 188] width 68 height 14
checkbox input "false"
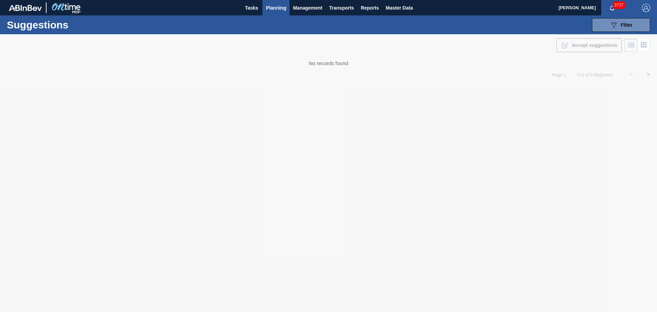
type from "[DATE]"
type to "[DATE]"
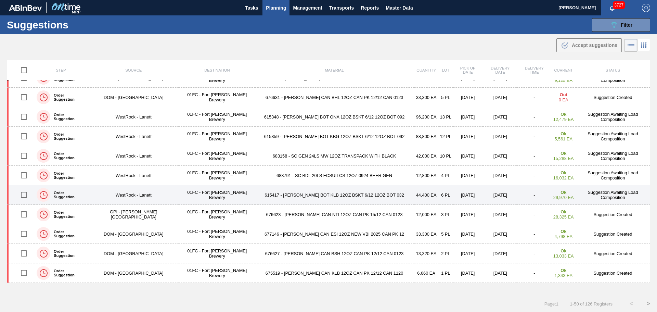
scroll to position [274, 0]
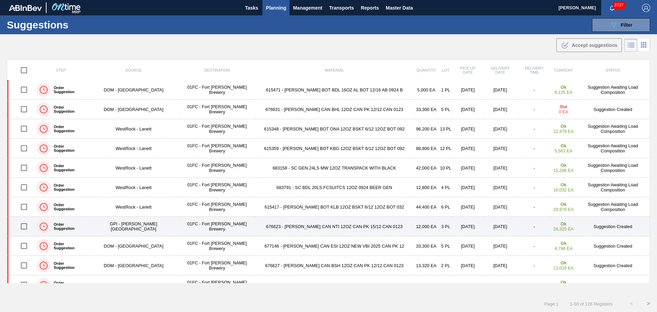
click at [306, 225] on td "676623 - [PERSON_NAME] CAN NTI 12OZ CAN PK 15/12 CAN 0123" at bounding box center [334, 227] width 159 height 20
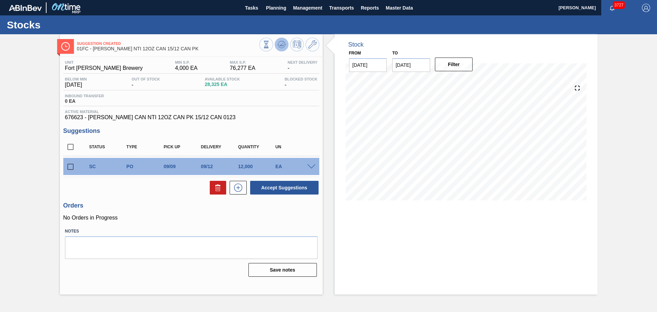
click at [279, 44] on icon at bounding box center [281, 44] width 8 height 8
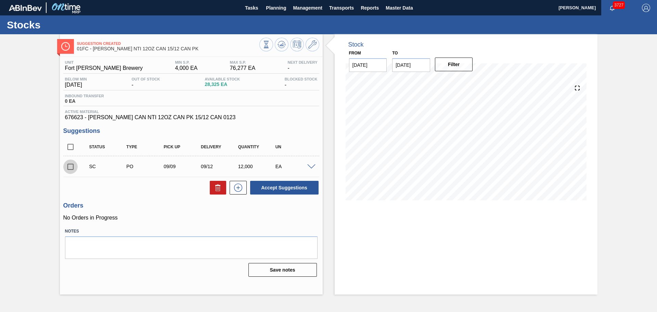
click at [70, 165] on input "checkbox" at bounding box center [70, 166] width 14 height 14
click at [220, 188] on icon at bounding box center [218, 187] width 8 height 8
checkbox input "false"
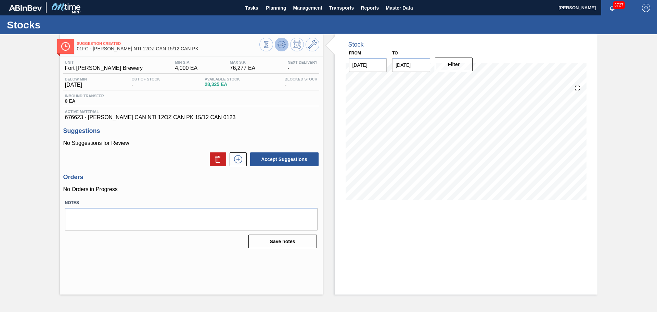
click at [281, 48] on icon at bounding box center [281, 44] width 8 height 8
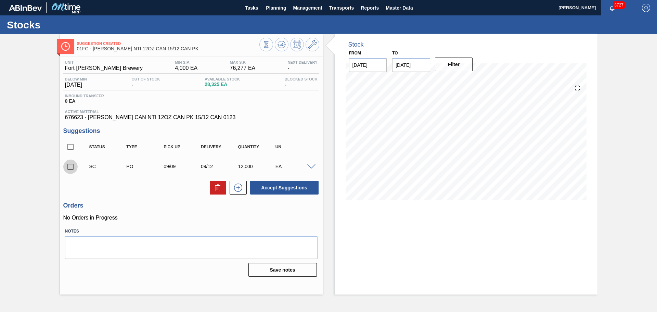
click at [73, 167] on input "checkbox" at bounding box center [70, 166] width 14 height 14
checkbox input "true"
click at [303, 187] on button "Accept Suggestions" at bounding box center [284, 188] width 68 height 14
click at [68, 167] on input "checkbox" at bounding box center [70, 166] width 14 height 14
click at [270, 189] on button "Accept Suggestions" at bounding box center [284, 188] width 68 height 14
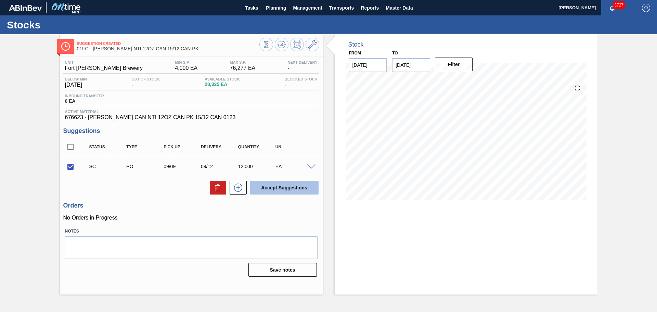
checkbox input "false"
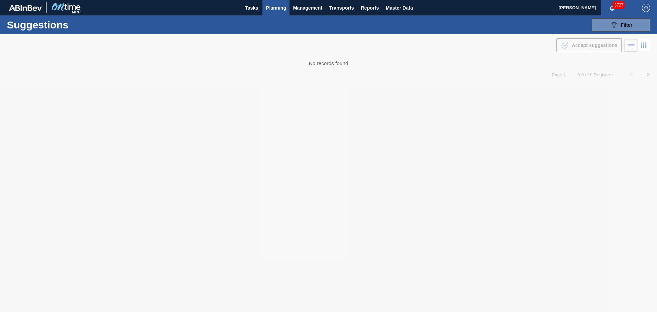
type from "[DATE]"
type to "[DATE]"
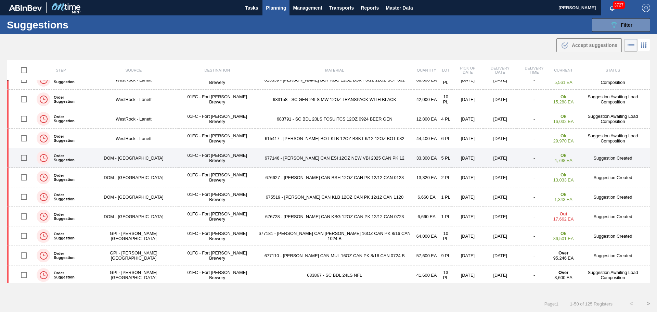
scroll to position [376, 0]
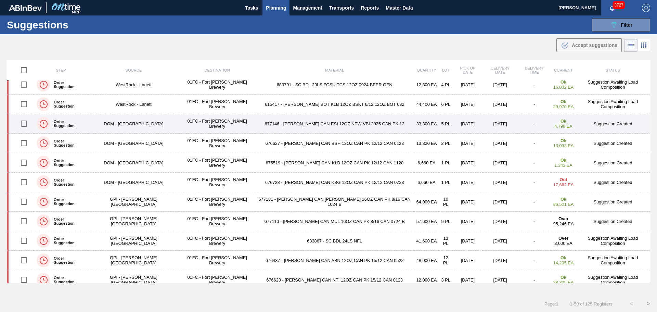
click at [284, 122] on td "677146 - [PERSON_NAME] CAN ESI 12OZ NEW VBI 2025 CAN PK 12" at bounding box center [334, 124] width 159 height 20
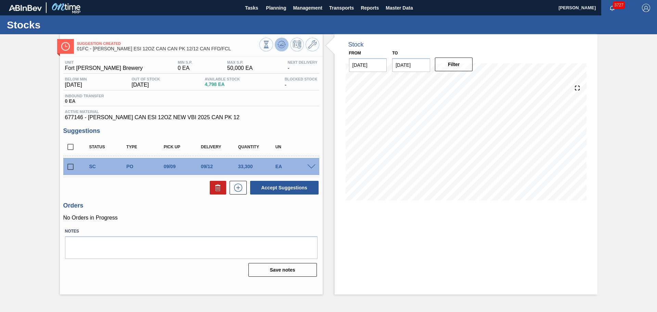
click at [280, 44] on icon at bounding box center [281, 44] width 8 height 8
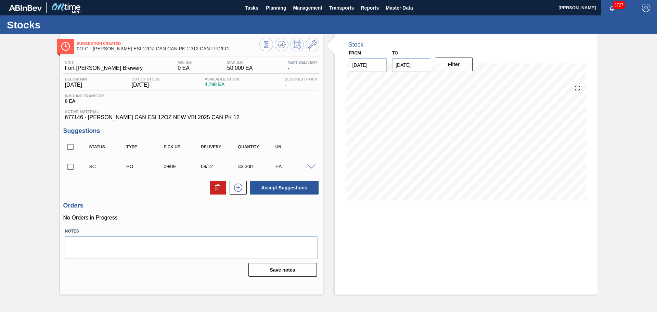
click at [72, 168] on input "checkbox" at bounding box center [70, 166] width 14 height 14
click at [274, 189] on button "Accept Suggestions" at bounding box center [284, 188] width 68 height 14
checkbox input "false"
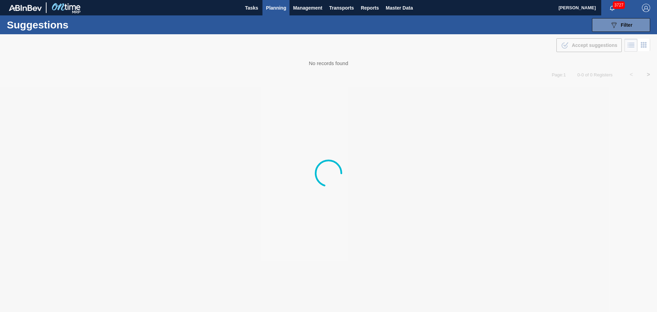
type from "[DATE]"
type to "[DATE]"
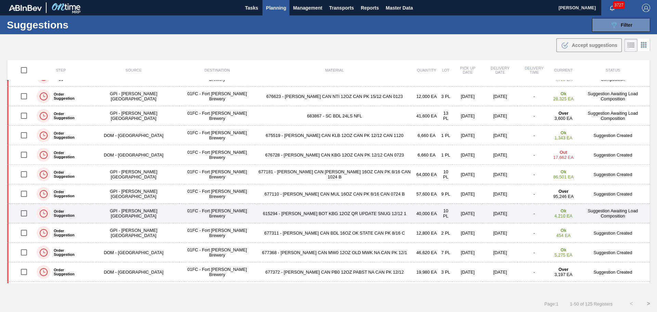
scroll to position [445, 0]
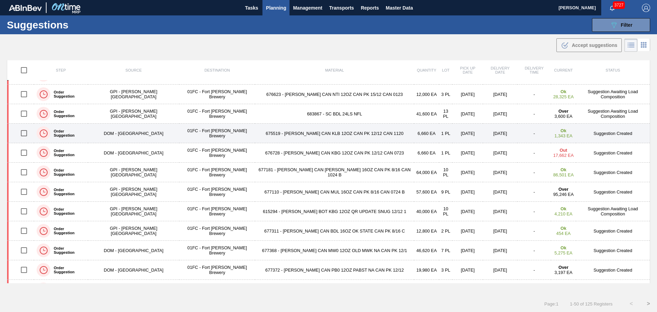
click at [311, 136] on td "675519 - [PERSON_NAME] CAN KLB 12OZ CAN PK 12/12 CAN 1120" at bounding box center [334, 134] width 159 height 20
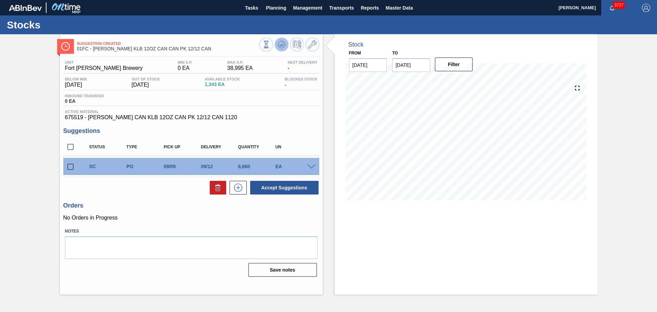
click at [282, 46] on icon at bounding box center [281, 44] width 4 height 3
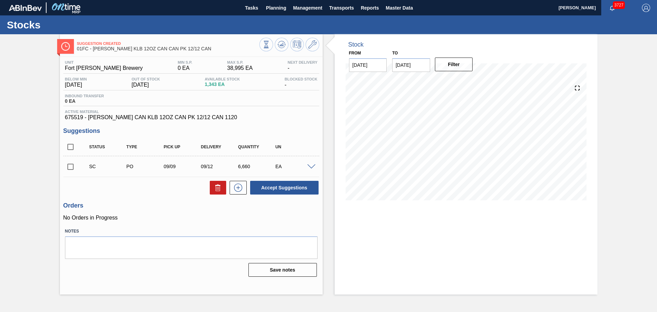
click at [70, 168] on input "checkbox" at bounding box center [70, 166] width 14 height 14
click at [288, 184] on button "Accept Suggestions" at bounding box center [284, 188] width 68 height 14
checkbox input "false"
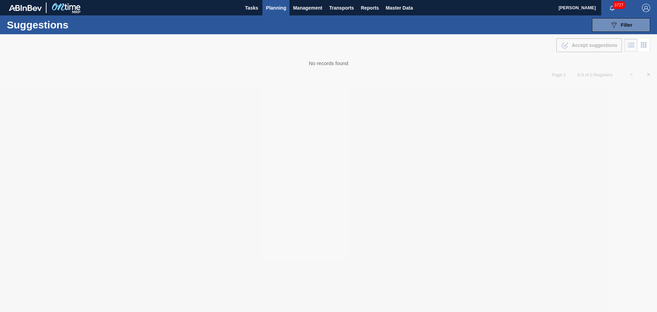
type from "[DATE]"
type to "[DATE]"
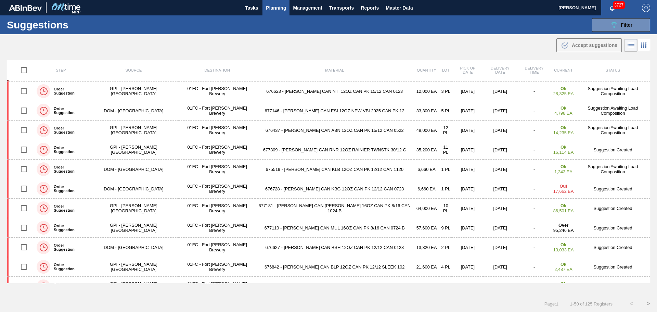
scroll to position [445, 0]
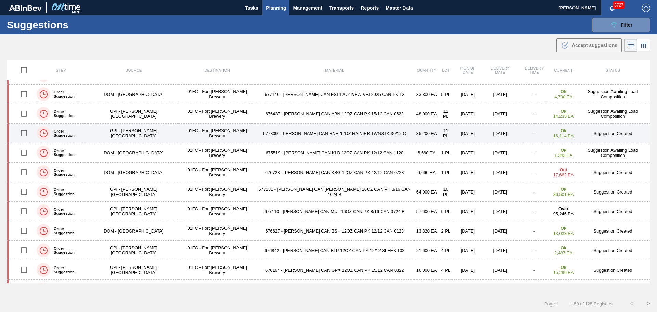
click at [310, 131] on td "677309 - [PERSON_NAME] CAN RNR 12OZ RAINIER TWNSTK 30/12 C" at bounding box center [334, 134] width 159 height 20
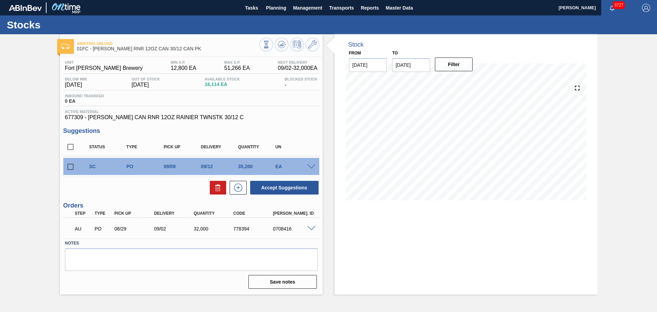
click at [72, 166] on input "checkbox" at bounding box center [70, 166] width 14 height 14
click at [269, 185] on button "Accept Suggestions" at bounding box center [284, 188] width 68 height 14
checkbox input "false"
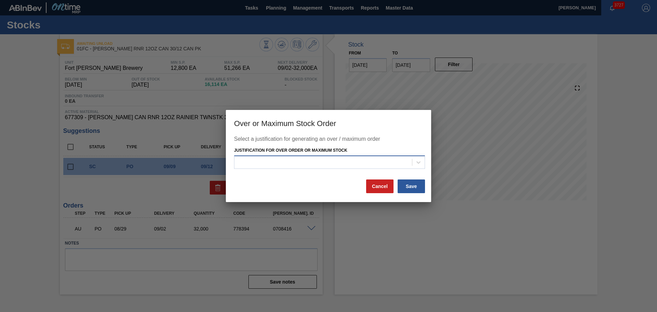
click at [300, 159] on div at bounding box center [323, 162] width 178 height 10
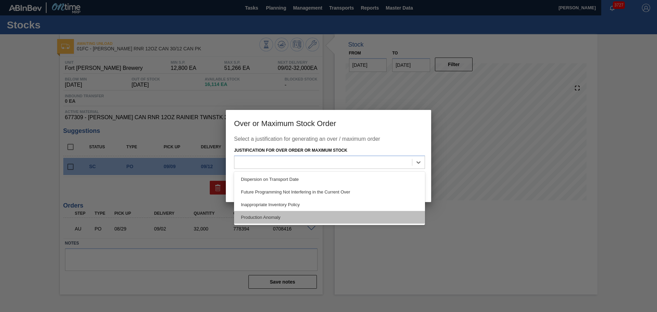
click at [315, 215] on div "Production Anomaly" at bounding box center [329, 217] width 191 height 13
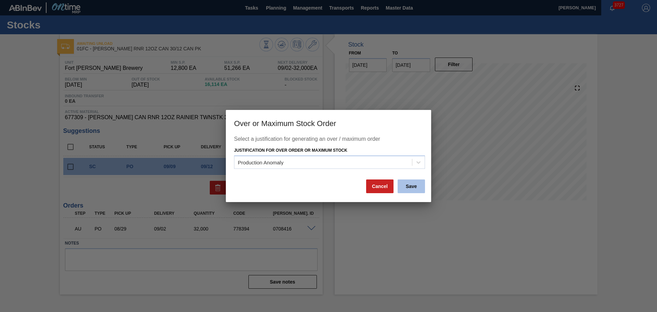
click at [405, 186] on button "Save" at bounding box center [411, 186] width 27 height 14
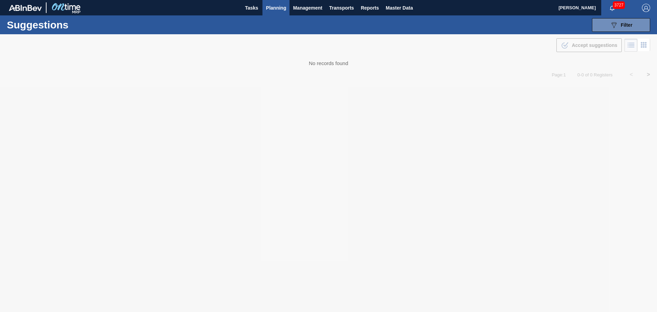
type from "[DATE]"
type to "[DATE]"
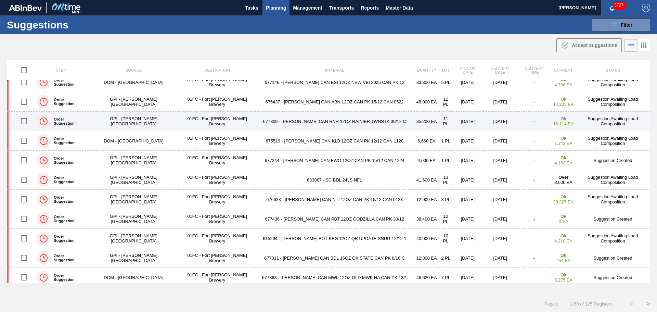
scroll to position [411, 0]
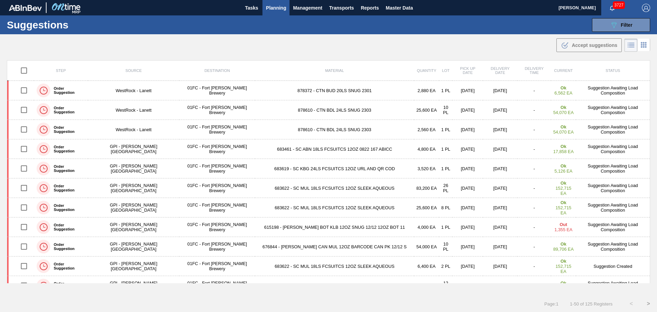
scroll to position [411, 0]
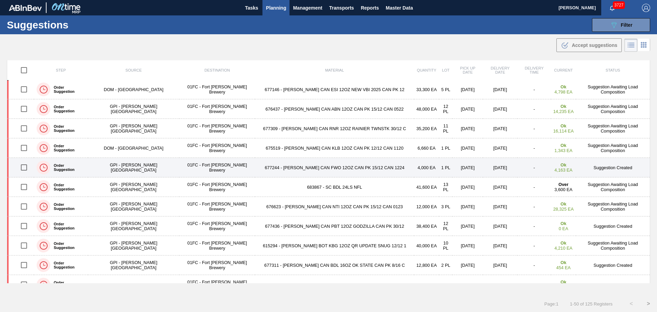
click at [314, 168] on td "677244 - [PERSON_NAME] CAN FWO 12OZ CAN PK 15/12 CAN 1224" at bounding box center [334, 168] width 159 height 20
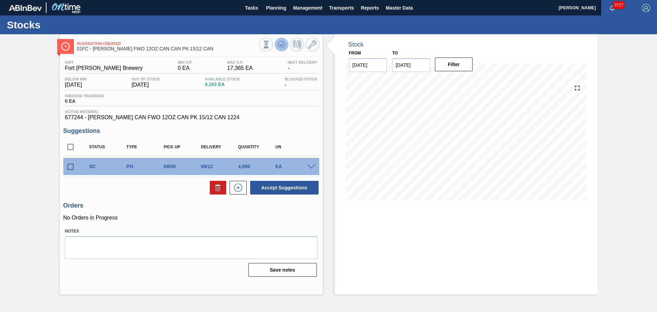
click at [281, 43] on icon at bounding box center [281, 44] width 8 height 8
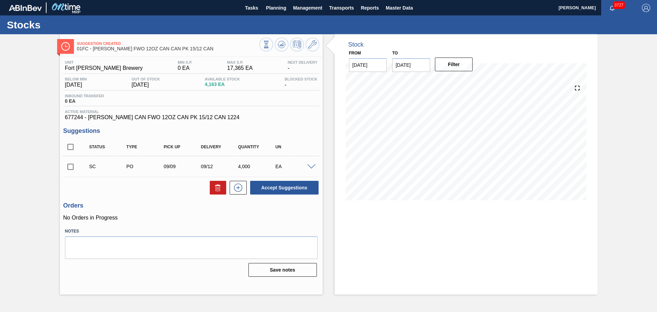
click at [68, 166] on input "checkbox" at bounding box center [70, 166] width 14 height 14
click at [274, 186] on button "Accept Suggestions" at bounding box center [284, 188] width 68 height 14
checkbox input "false"
click at [67, 167] on input "checkbox" at bounding box center [70, 166] width 14 height 14
click at [284, 186] on button "Accept Suggestions" at bounding box center [284, 188] width 68 height 14
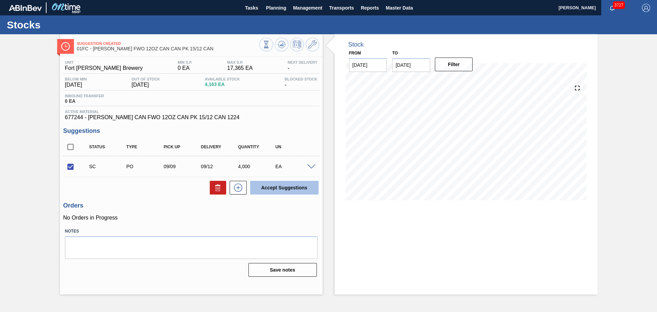
checkbox input "false"
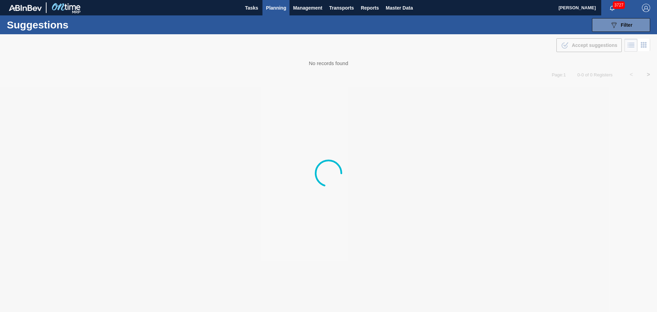
type from "[DATE]"
type to "[DATE]"
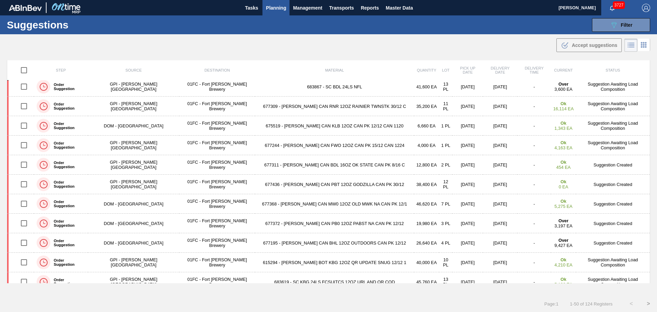
scroll to position [479, 0]
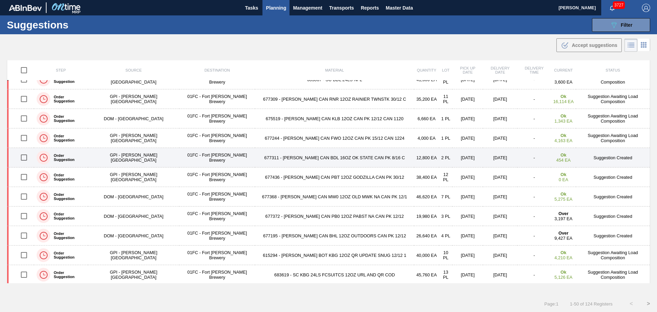
click at [305, 159] on td "677311 - [PERSON_NAME] CAN BDL 16OZ OK STATE CAN PK 8/16 C" at bounding box center [334, 158] width 159 height 20
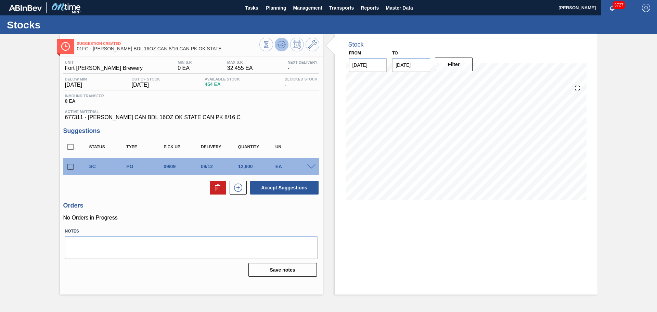
click at [283, 44] on icon at bounding box center [281, 44] width 8 height 8
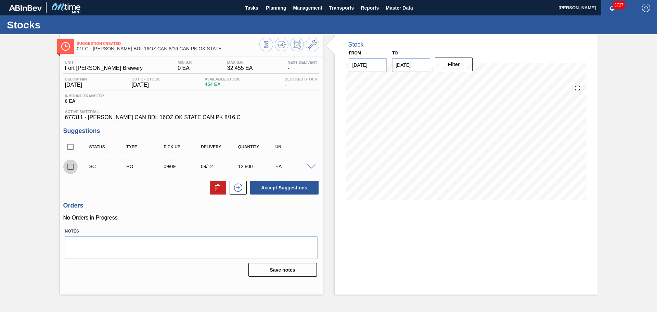
drag, startPoint x: 72, startPoint y: 169, endPoint x: 91, endPoint y: 155, distance: 24.3
click at [71, 169] on input "checkbox" at bounding box center [70, 166] width 14 height 14
click at [265, 186] on button "Accept Suggestions" at bounding box center [284, 188] width 68 height 14
checkbox input "false"
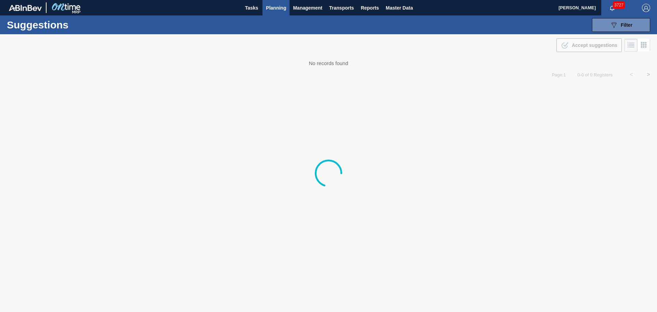
type from "[DATE]"
type to "[DATE]"
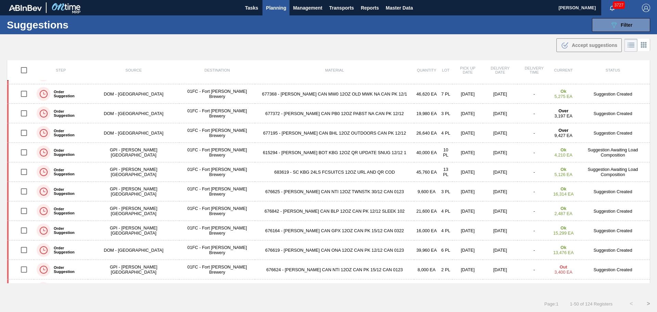
scroll to position [547, 0]
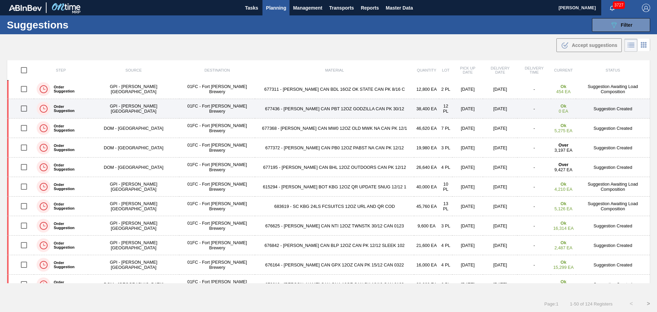
click at [317, 109] on td "677436 - [PERSON_NAME] CAN PBT 12OZ GODZILLA CAN PK 30/12" at bounding box center [334, 109] width 159 height 20
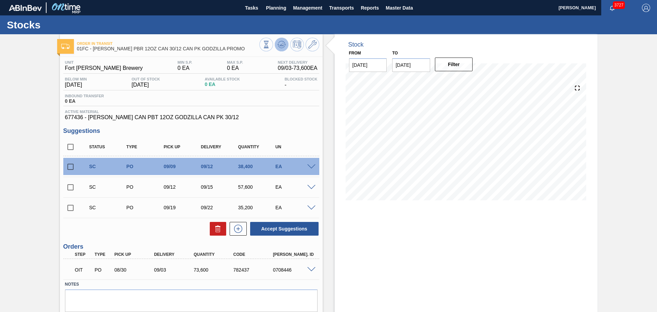
click at [280, 42] on icon at bounding box center [281, 44] width 8 height 8
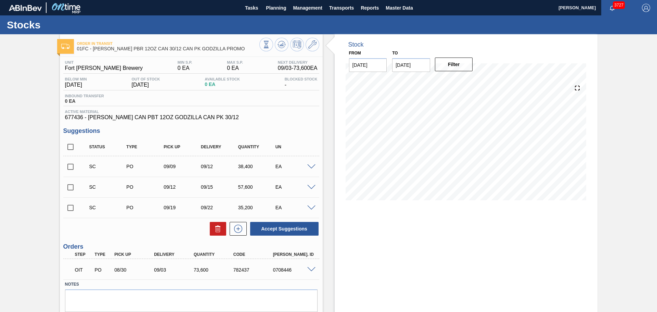
click at [69, 146] on input "checkbox" at bounding box center [70, 147] width 14 height 14
checkbox input "true"
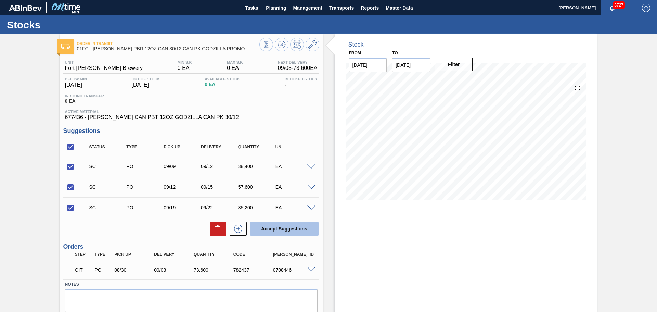
click at [275, 228] on button "Accept Suggestions" at bounding box center [284, 229] width 68 height 14
checkbox input "false"
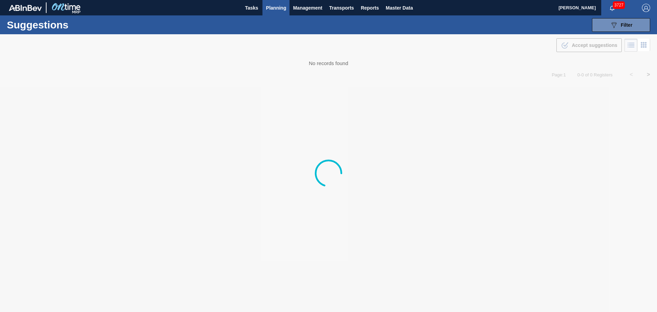
type from "[DATE]"
type to "[DATE]"
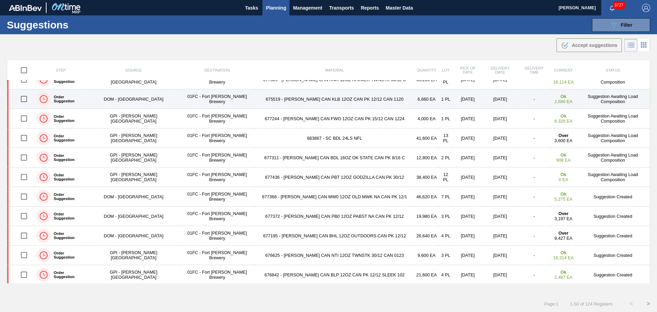
scroll to position [513, 0]
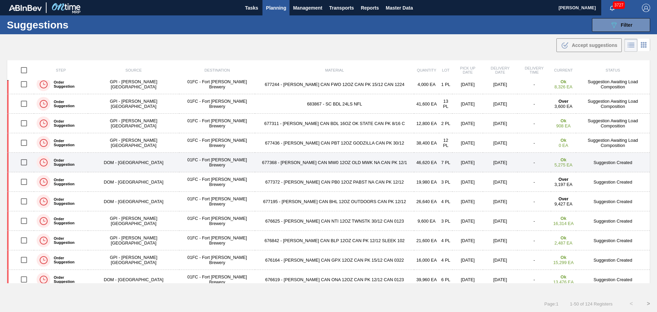
click at [305, 162] on td "677368 - [PERSON_NAME] CAN MW0 12OZ OLD MWK NA CAN PK 12/1" at bounding box center [334, 163] width 159 height 20
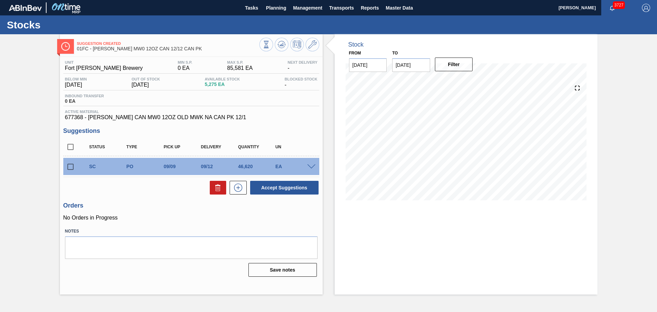
click at [70, 166] on input "checkbox" at bounding box center [70, 166] width 14 height 14
click at [270, 187] on button "Accept Suggestions" at bounding box center [284, 188] width 68 height 14
checkbox input "false"
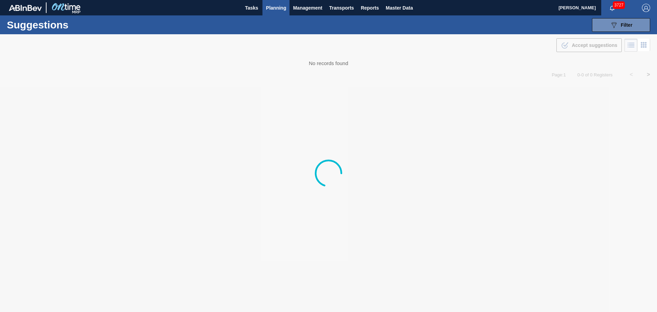
type from "[DATE]"
type to "[DATE]"
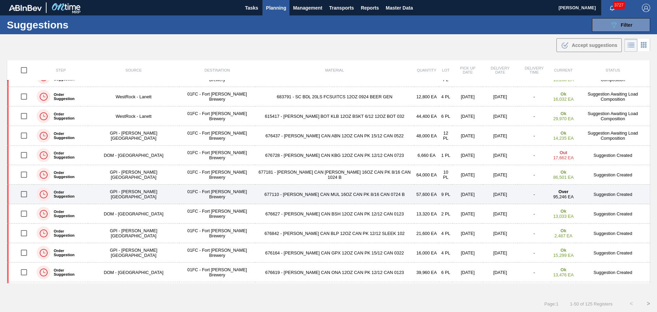
scroll to position [376, 0]
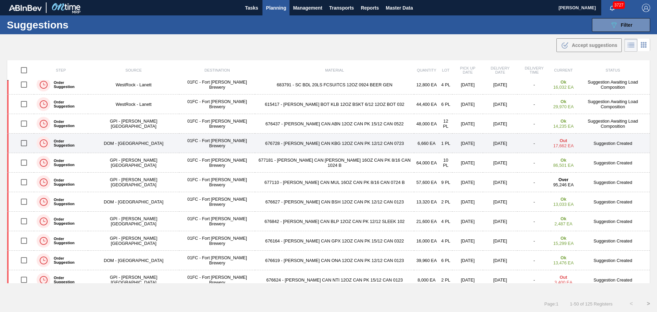
click at [308, 142] on td "676728 - [PERSON_NAME] CAN KBG 12OZ CAN PK 12/12 CAN 0723" at bounding box center [334, 143] width 159 height 20
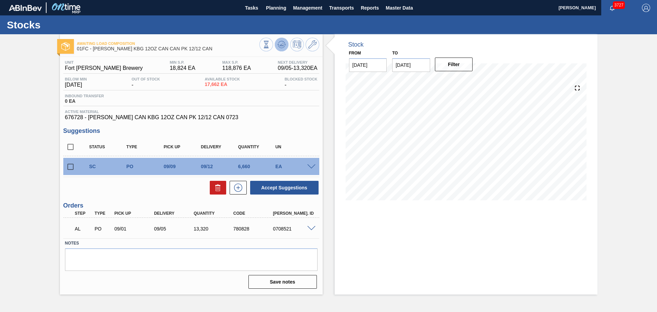
click at [282, 42] on icon at bounding box center [281, 44] width 8 height 8
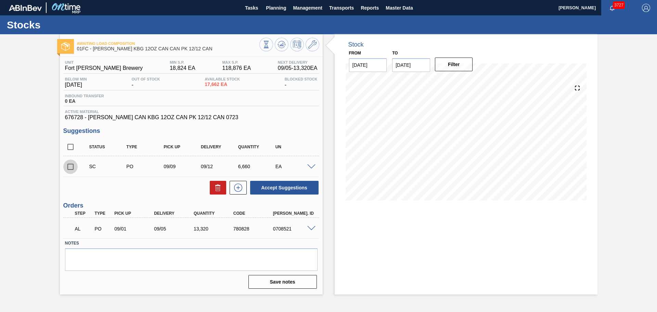
click at [70, 168] on input "checkbox" at bounding box center [70, 166] width 14 height 14
click at [309, 183] on button "Accept Suggestions" at bounding box center [284, 188] width 68 height 14
checkbox input "false"
click at [69, 167] on input "checkbox" at bounding box center [70, 166] width 14 height 14
click at [284, 191] on button "Accept Suggestions" at bounding box center [284, 188] width 68 height 14
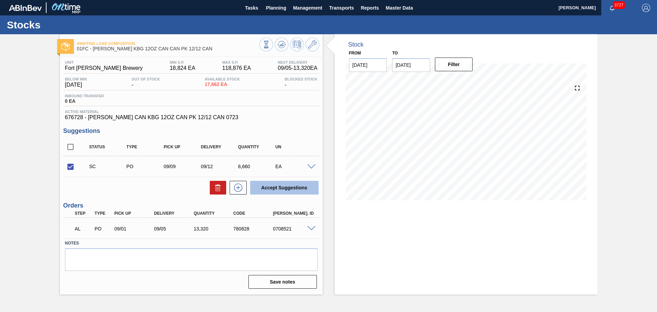
checkbox input "false"
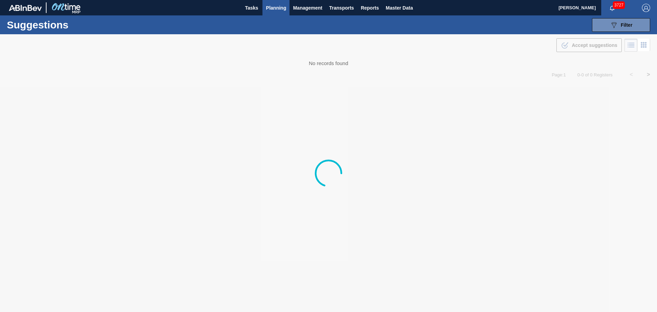
type from "[DATE]"
type to "[DATE]"
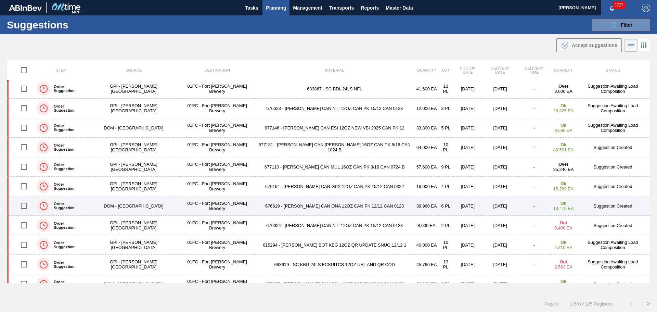
scroll to position [411, 0]
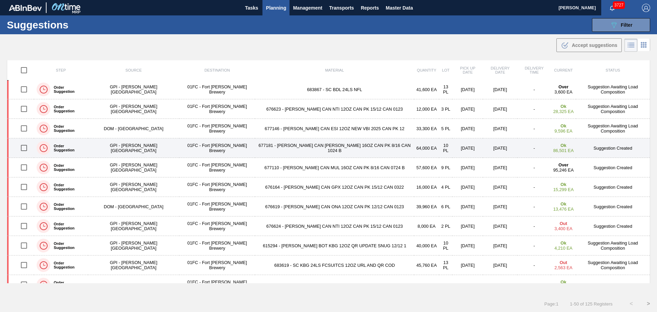
click at [312, 152] on td "677181 - [PERSON_NAME] CAN [PERSON_NAME] 16OZ CAN PK 8/16 CAN 1024 B" at bounding box center [334, 148] width 159 height 20
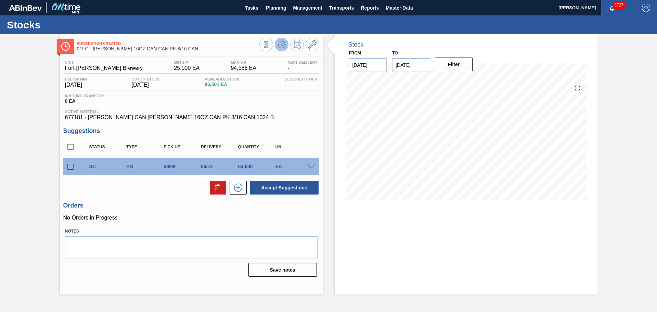
click at [281, 46] on icon at bounding box center [281, 44] width 4 height 3
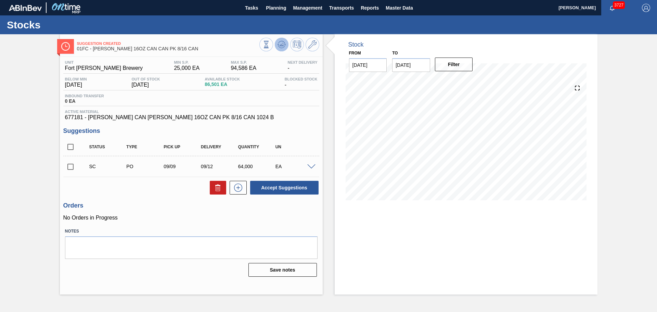
click at [286, 43] on button at bounding box center [282, 45] width 14 height 14
click at [74, 168] on input "checkbox" at bounding box center [70, 166] width 14 height 14
click at [270, 185] on button "Accept Suggestions" at bounding box center [284, 188] width 68 height 14
checkbox input "false"
click at [70, 171] on input "checkbox" at bounding box center [70, 166] width 14 height 14
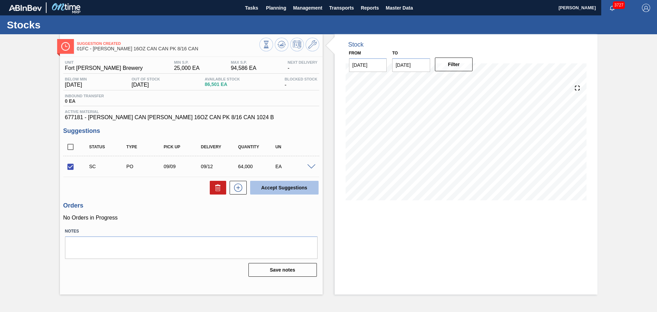
click at [280, 184] on button "Accept Suggestions" at bounding box center [284, 188] width 68 height 14
checkbox input "false"
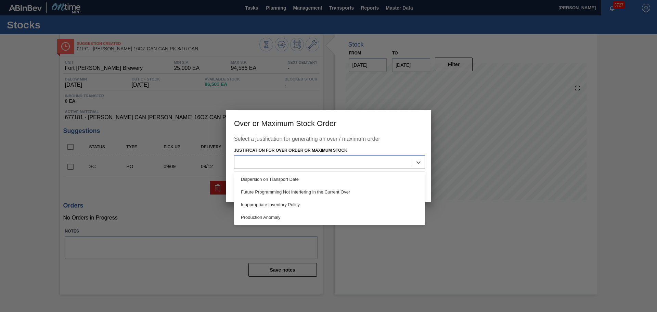
click at [326, 161] on div at bounding box center [323, 162] width 178 height 10
click at [322, 211] on div "Production Anomaly" at bounding box center [329, 217] width 191 height 13
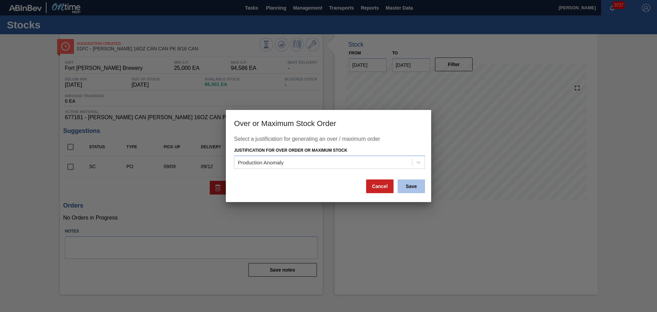
click at [407, 185] on button "Save" at bounding box center [411, 186] width 27 height 14
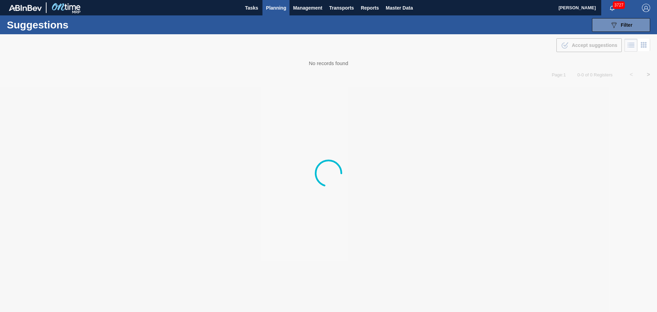
type from "[DATE]"
type to "[DATE]"
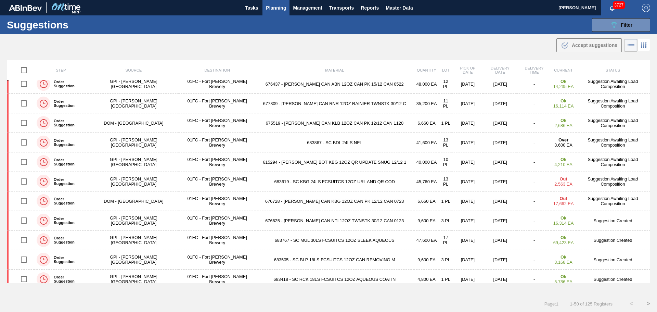
scroll to position [547, 0]
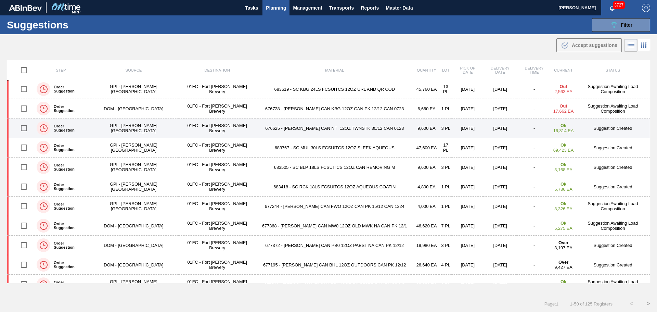
click at [313, 125] on td "676625 - [PERSON_NAME] CAN NTI 12OZ TWNSTK 30/12 CAN 0123" at bounding box center [334, 128] width 159 height 20
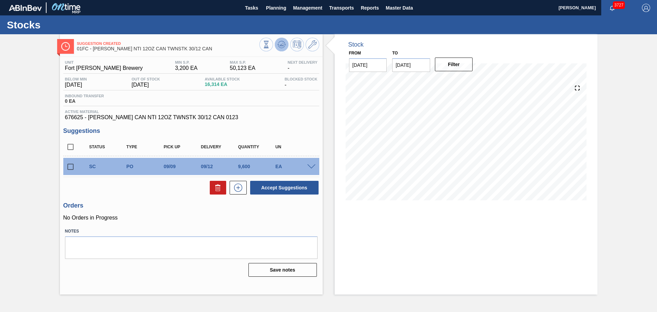
click at [282, 44] on icon at bounding box center [281, 44] width 8 height 8
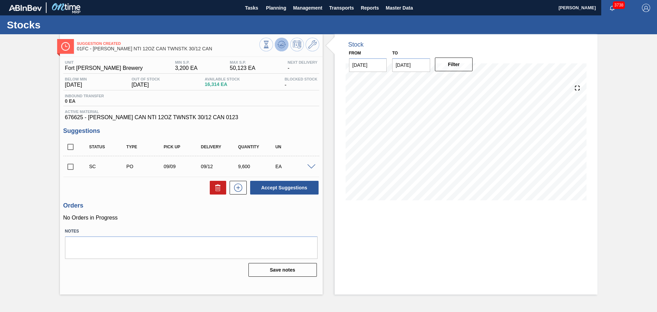
click at [285, 42] on icon at bounding box center [281, 44] width 8 height 8
click at [69, 167] on input "checkbox" at bounding box center [70, 166] width 14 height 14
click at [274, 185] on button "Accept Suggestions" at bounding box center [284, 188] width 68 height 14
checkbox input "false"
click at [70, 167] on input "checkbox" at bounding box center [70, 166] width 14 height 14
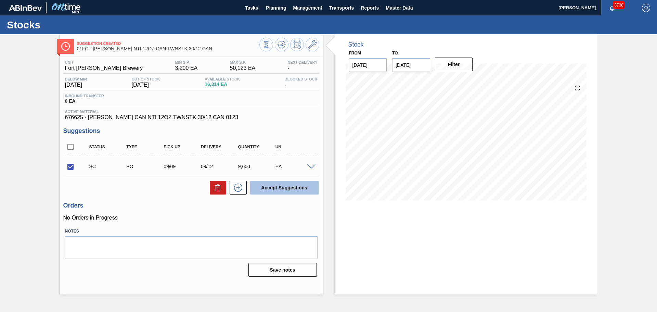
click at [308, 189] on button "Accept Suggestions" at bounding box center [284, 188] width 68 height 14
checkbox input "false"
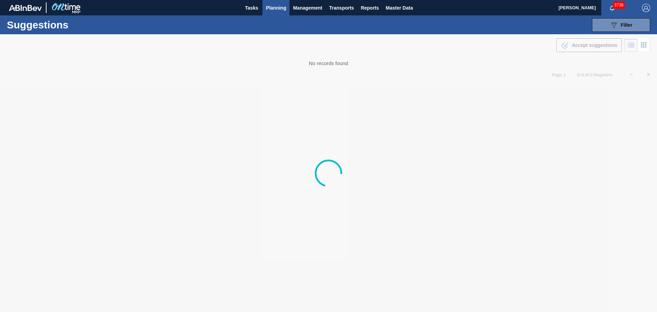
type from "[DATE]"
type to "[DATE]"
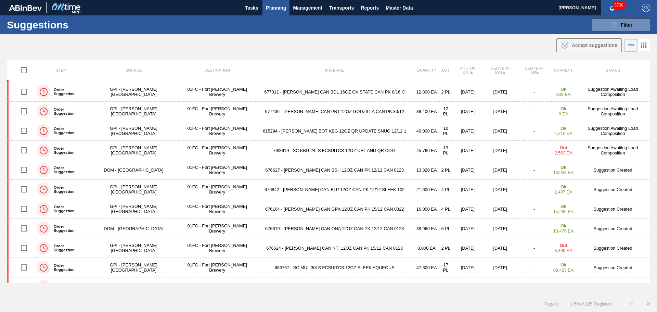
scroll to position [547, 0]
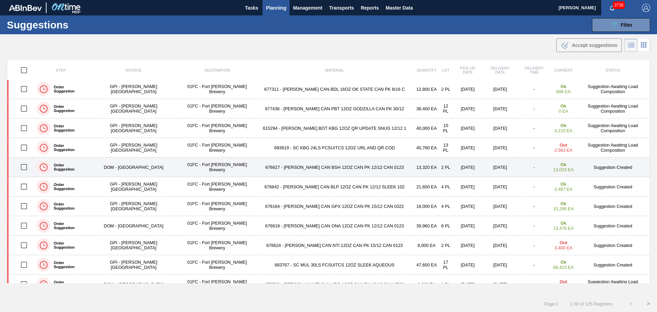
click at [308, 169] on td "676627 - [PERSON_NAME] CAN BSH 12OZ CAN PK 12/12 CAN 0123" at bounding box center [334, 167] width 159 height 20
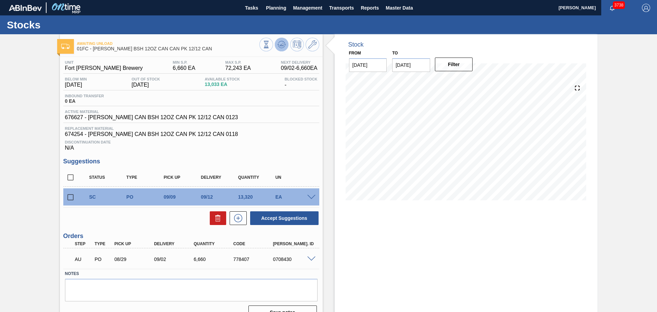
click at [280, 46] on icon at bounding box center [281, 44] width 8 height 8
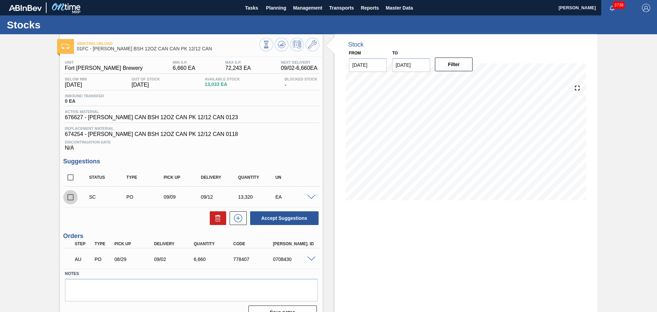
click at [69, 197] on input "checkbox" at bounding box center [70, 197] width 14 height 14
click at [278, 217] on button "Accept Suggestions" at bounding box center [284, 218] width 68 height 14
checkbox input "false"
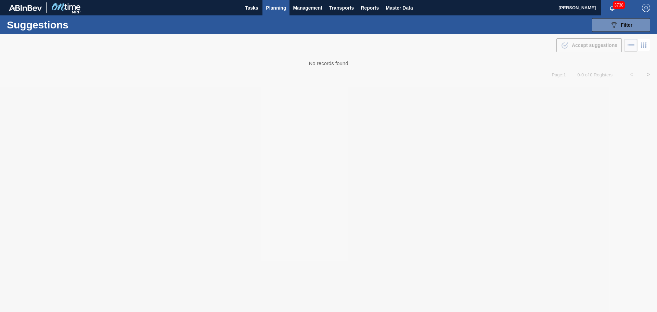
type from "[DATE]"
type to "[DATE]"
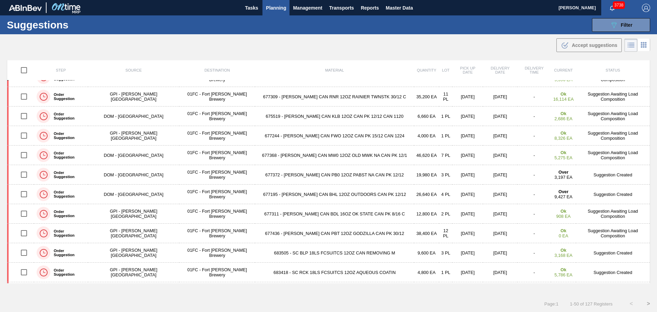
scroll to position [547, 0]
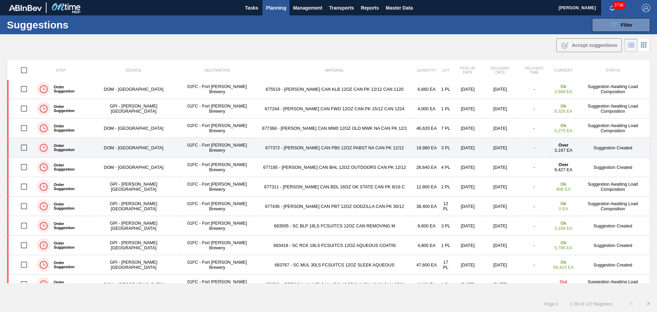
click at [321, 149] on td "677372 - [PERSON_NAME] CAN PB0 12OZ PABST NA CAN PK 12/12" at bounding box center [334, 148] width 159 height 20
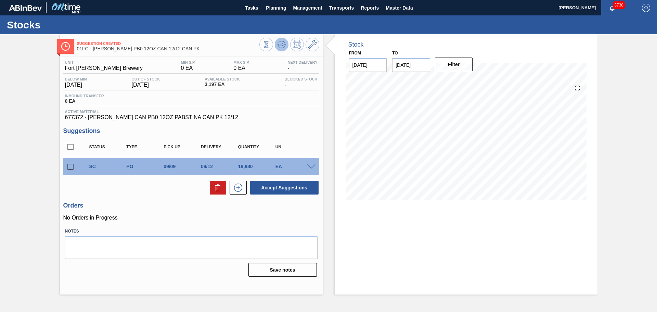
click at [284, 43] on icon at bounding box center [281, 44] width 8 height 8
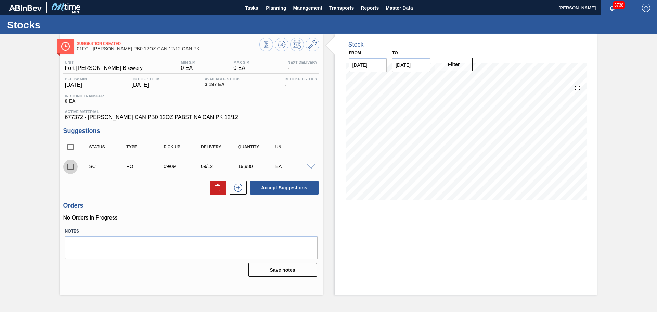
click at [69, 169] on input "checkbox" at bounding box center [70, 166] width 14 height 14
click at [299, 186] on button "Accept Suggestions" at bounding box center [284, 188] width 68 height 14
checkbox input "false"
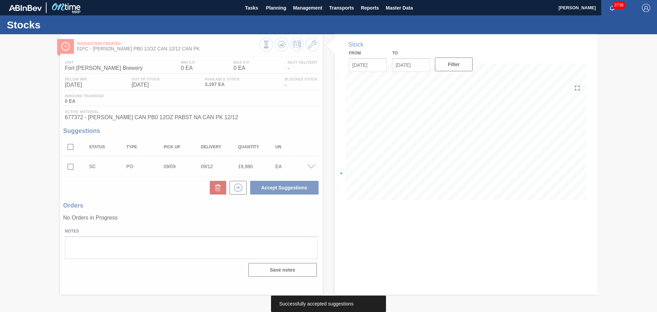
click at [71, 167] on div at bounding box center [328, 172] width 657 height 277
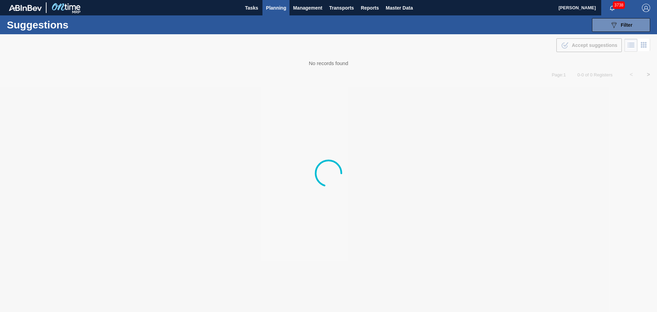
type from "[DATE]"
type to "[DATE]"
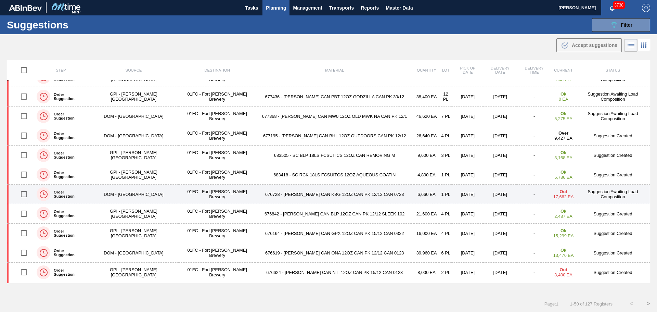
scroll to position [582, 0]
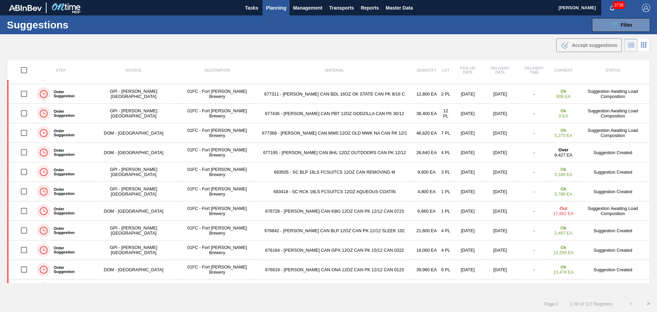
click at [297, 152] on td "677195 - [PERSON_NAME] CAN BHL 12OZ OUTDOORS CAN PK 12/12" at bounding box center [334, 153] width 159 height 20
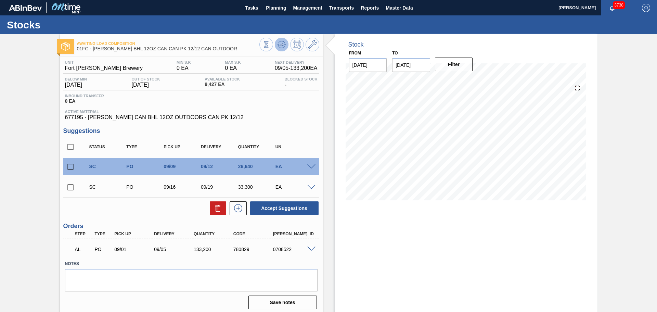
click at [285, 43] on button at bounding box center [282, 45] width 14 height 14
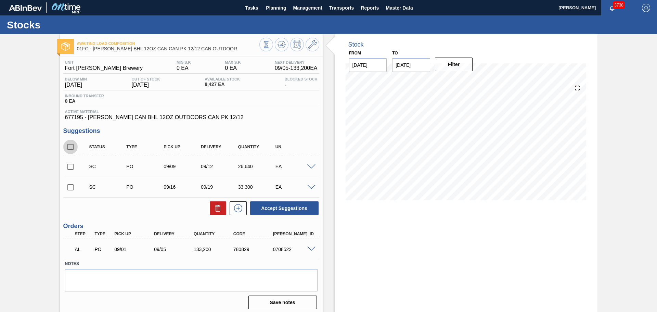
click at [69, 148] on input "checkbox" at bounding box center [70, 147] width 14 height 14
checkbox input "true"
click at [270, 206] on button "Accept Suggestions" at bounding box center [284, 208] width 68 height 14
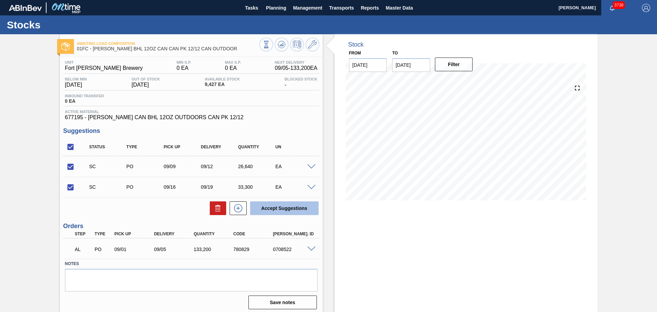
checkbox input "false"
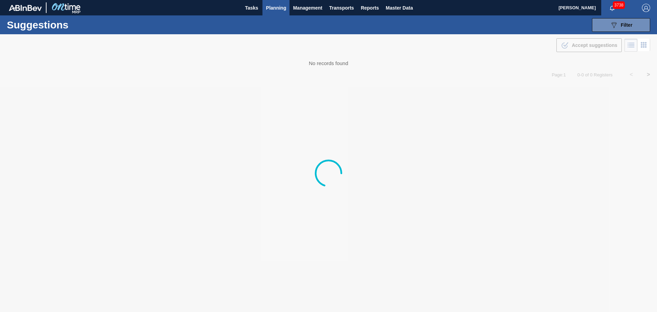
type from "[DATE]"
type to "[DATE]"
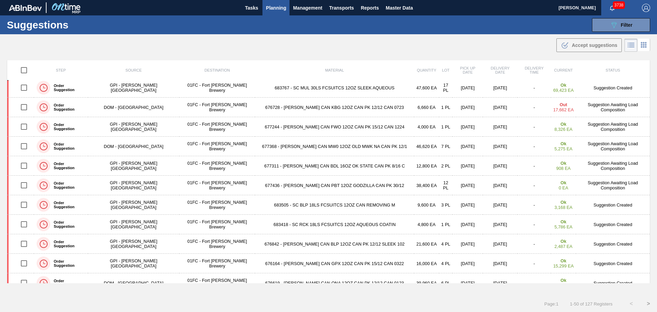
scroll to position [616, 0]
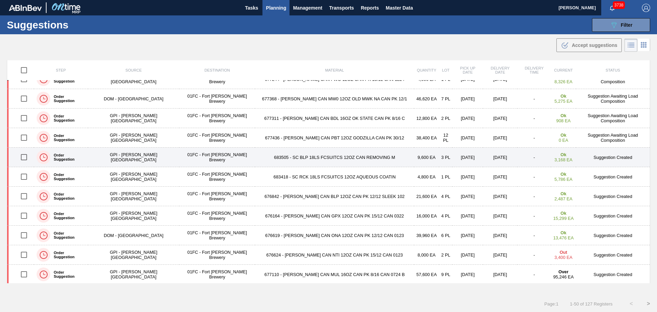
click at [322, 160] on td "683505 - SC BLP 18LS FCSUITCS 12OZ CAN REMOVING M" at bounding box center [334, 157] width 159 height 20
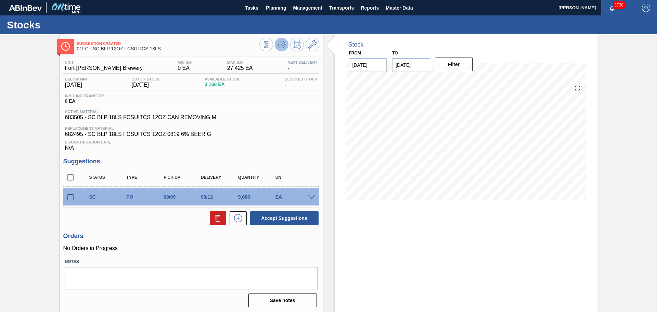
click at [283, 45] on icon at bounding box center [281, 44] width 8 height 8
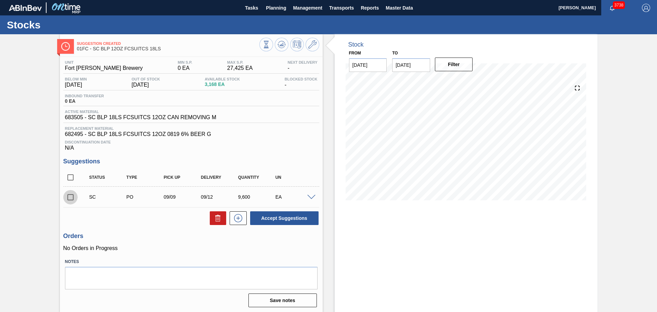
click at [69, 198] on input "checkbox" at bounding box center [70, 197] width 14 height 14
click at [296, 215] on button "Accept Suggestions" at bounding box center [284, 218] width 68 height 14
checkbox input "false"
click at [67, 199] on input "checkbox" at bounding box center [70, 197] width 14 height 14
click at [289, 216] on button "Accept Suggestions" at bounding box center [284, 218] width 68 height 14
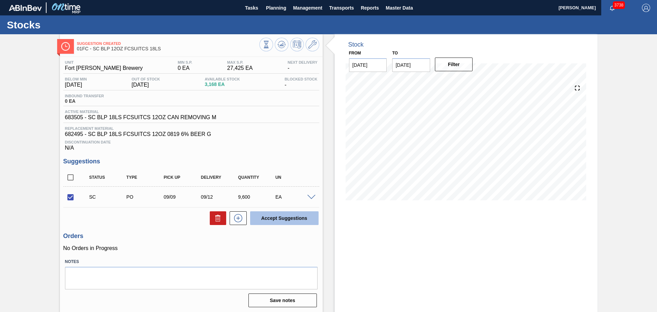
checkbox input "false"
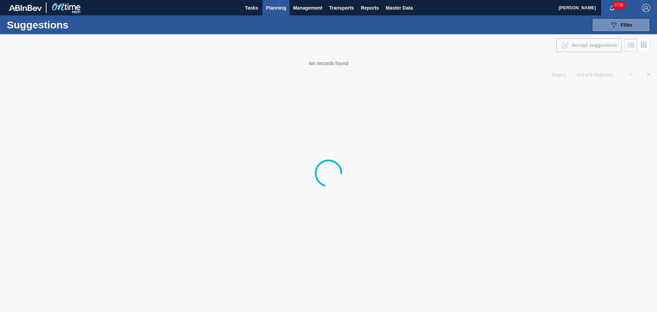
type from "[DATE]"
type to "[DATE]"
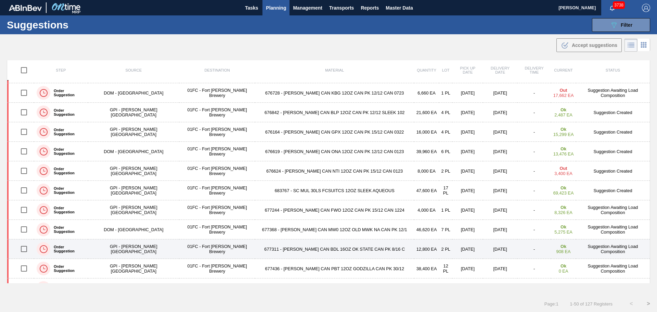
scroll to position [547, 0]
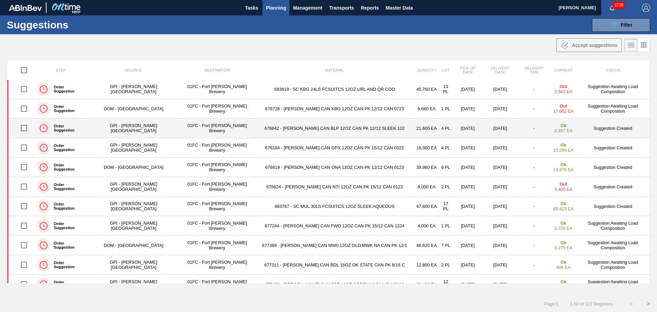
click at [291, 130] on td "676842 - [PERSON_NAME] CAN BLP 12OZ CAN PK 12/12 SLEEK 102" at bounding box center [334, 128] width 159 height 20
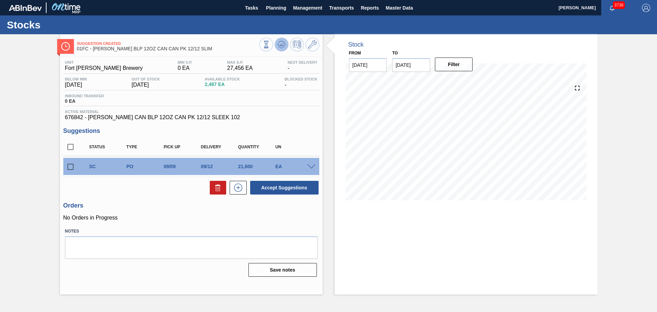
click at [281, 44] on icon at bounding box center [281, 44] width 8 height 8
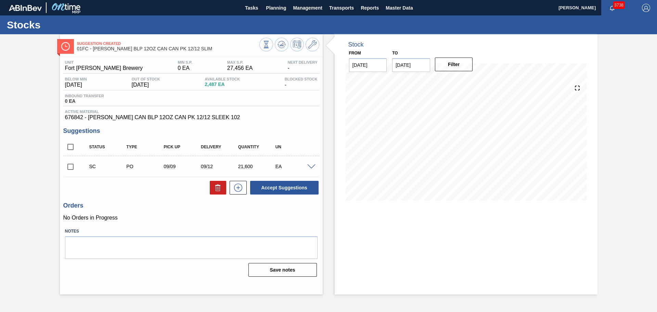
click at [70, 168] on input "checkbox" at bounding box center [70, 166] width 14 height 14
click at [280, 186] on button "Accept Suggestions" at bounding box center [284, 188] width 68 height 14
checkbox input "false"
click at [73, 169] on input "checkbox" at bounding box center [70, 166] width 14 height 14
click at [270, 184] on button "Accept Suggestions" at bounding box center [284, 188] width 68 height 14
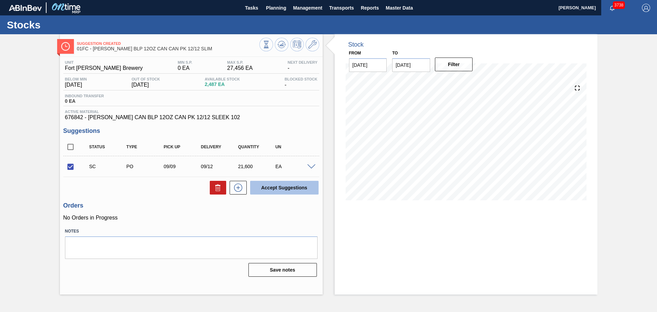
checkbox input "false"
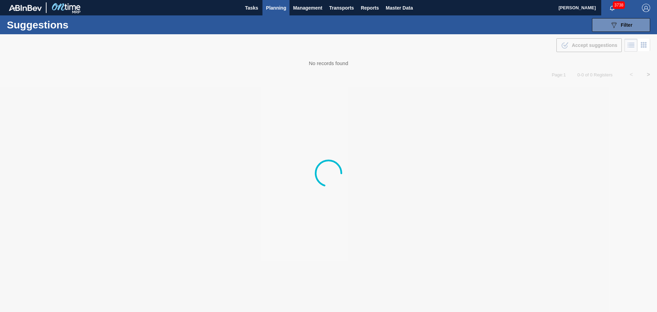
type from "[DATE]"
type to "[DATE]"
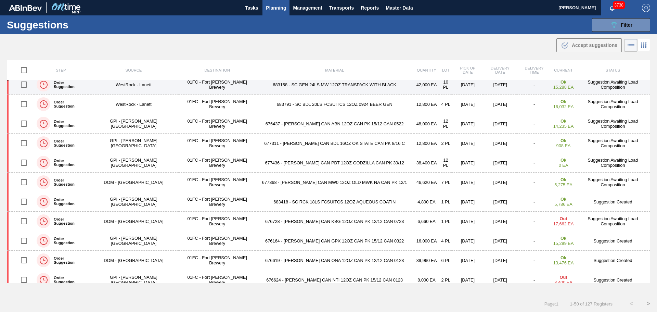
scroll to position [411, 0]
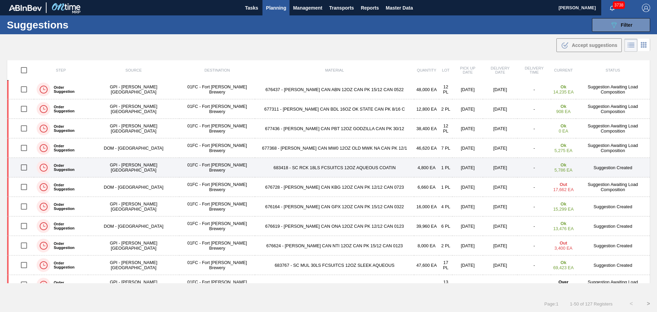
click at [323, 163] on td "683418 - SC RCK 18LS FCSUITCS 12OZ AQUEOUS COATIN" at bounding box center [334, 168] width 159 height 20
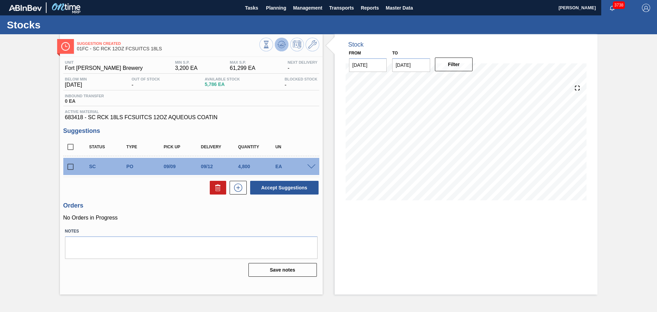
click at [282, 44] on icon at bounding box center [281, 44] width 8 height 8
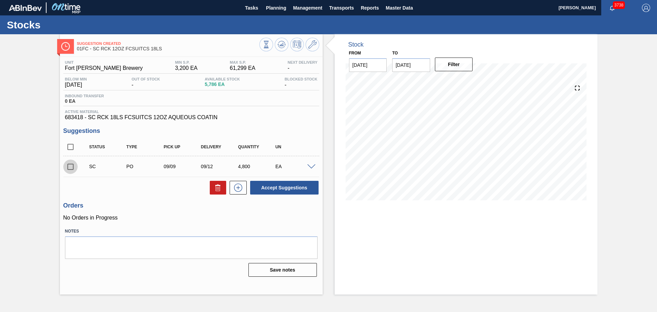
click at [72, 167] on input "checkbox" at bounding box center [70, 166] width 14 height 14
click at [308, 189] on button "Accept Suggestions" at bounding box center [284, 188] width 68 height 14
checkbox input "false"
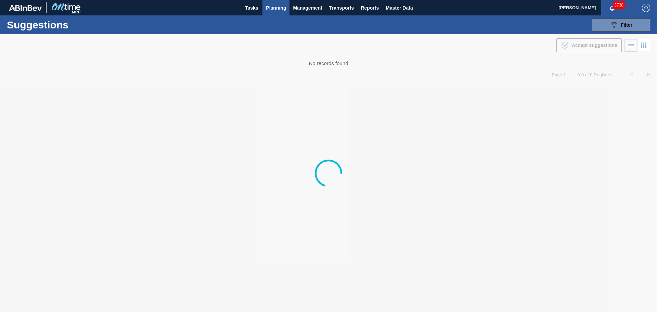
type from "[DATE]"
type to "[DATE]"
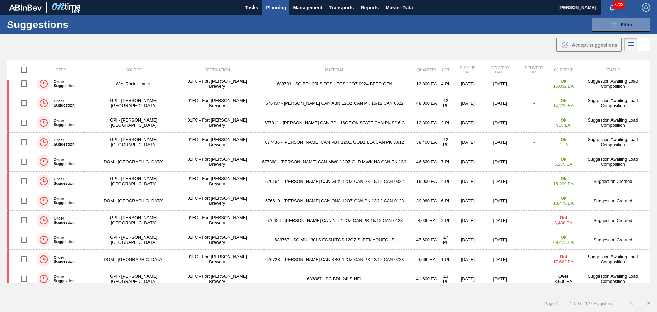
scroll to position [431, 0]
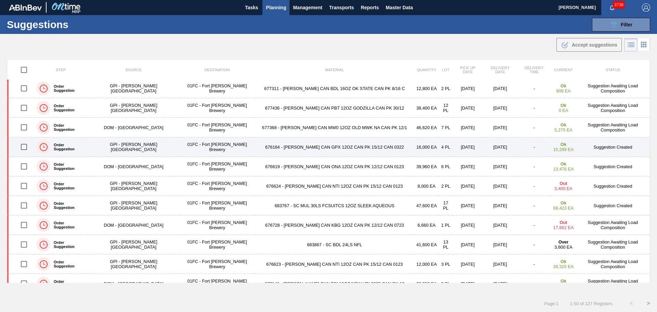
click at [315, 146] on td "676164 - [PERSON_NAME] CAN GPX 12OZ CAN PK 15/12 CAN 0322" at bounding box center [334, 147] width 159 height 20
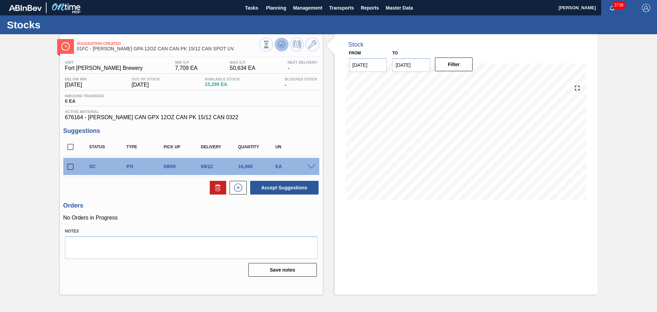
click at [284, 41] on icon at bounding box center [281, 44] width 8 height 8
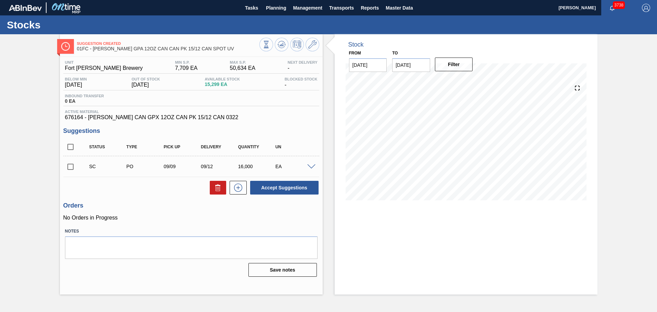
click at [67, 169] on input "checkbox" at bounding box center [70, 166] width 14 height 14
click at [274, 187] on button "Accept Suggestions" at bounding box center [284, 188] width 68 height 14
checkbox input "false"
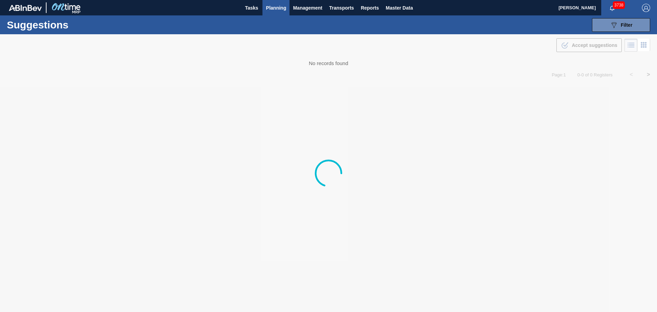
type from "[DATE]"
type to "[DATE]"
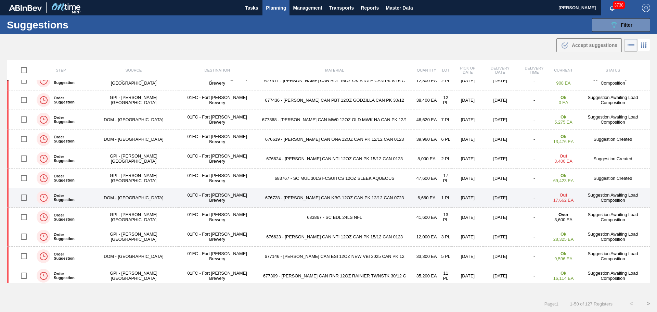
scroll to position [445, 0]
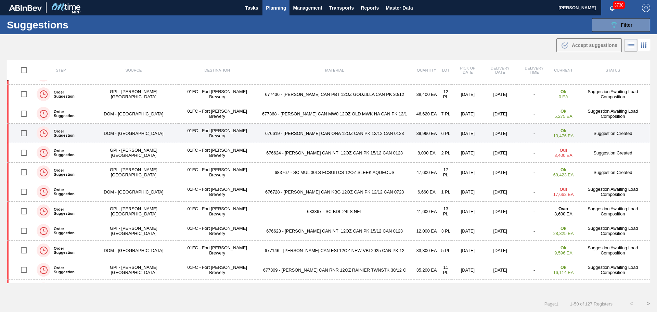
click at [285, 133] on td "676619 - [PERSON_NAME] CAN ONA 12OZ CAN PK 12/12 CAN 0123" at bounding box center [334, 134] width 159 height 20
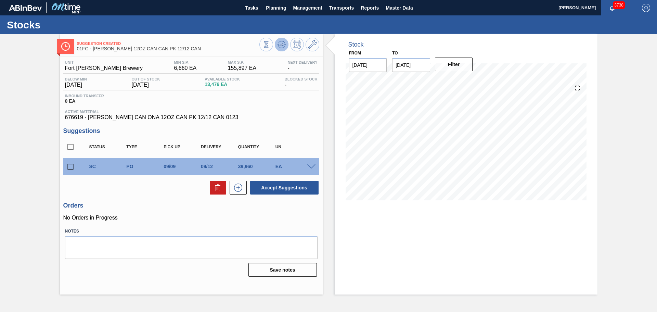
click at [282, 42] on icon at bounding box center [281, 44] width 8 height 8
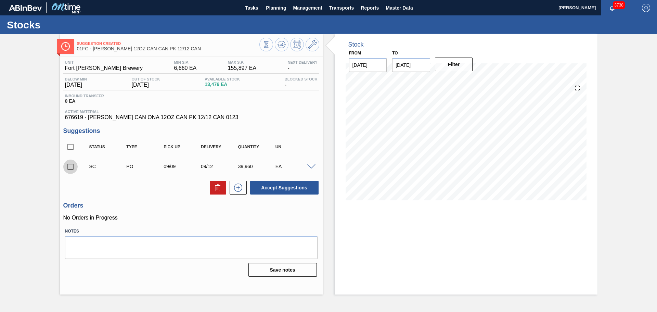
click at [74, 168] on input "checkbox" at bounding box center [70, 166] width 14 height 14
click at [278, 183] on button "Accept Suggestions" at bounding box center [284, 188] width 68 height 14
checkbox input "false"
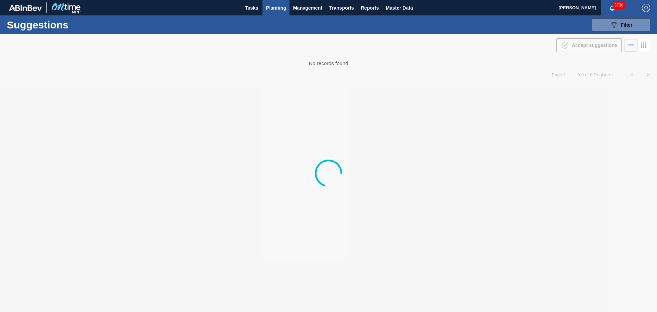
type from "[DATE]"
type to "[DATE]"
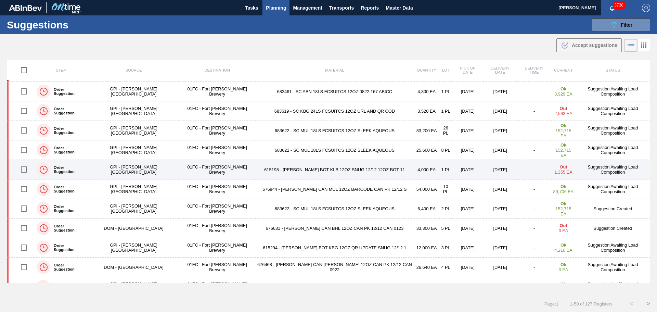
scroll to position [137, 0]
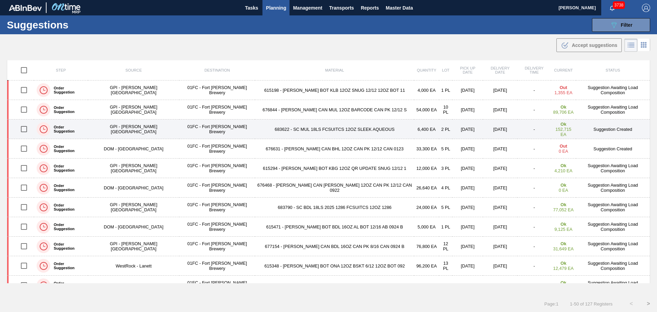
click at [283, 131] on td "683622 - SC MUL 18LS FCSUITCS 12OZ SLEEK AQUEOUS" at bounding box center [334, 129] width 159 height 20
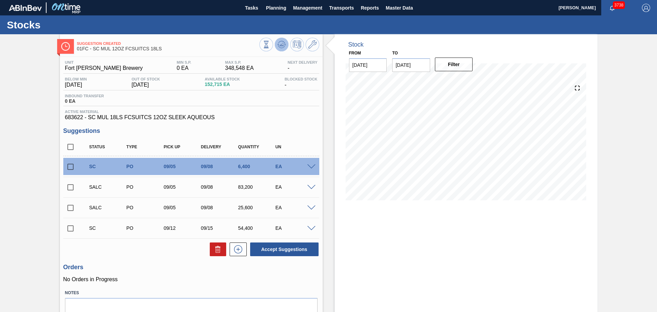
click at [279, 46] on icon at bounding box center [281, 44] width 8 height 8
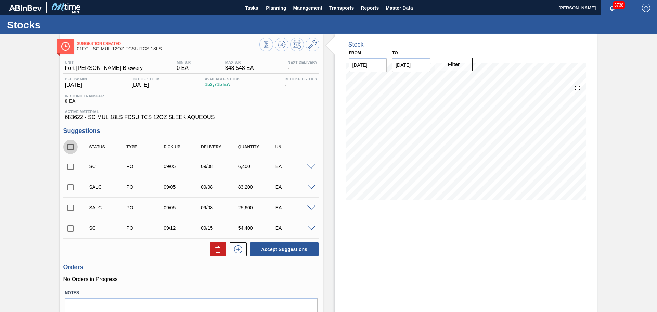
click at [69, 150] on input "checkbox" at bounding box center [70, 147] width 14 height 14
checkbox input "true"
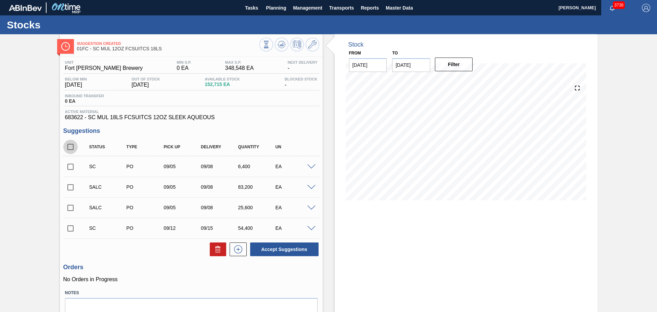
checkbox input "true"
click at [291, 247] on button "Accept Suggestions" at bounding box center [284, 249] width 68 height 14
checkbox input "false"
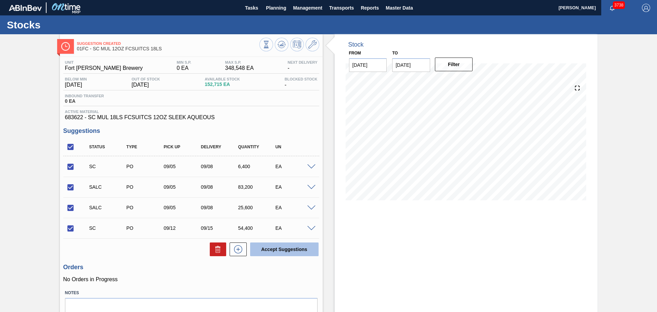
checkbox input "false"
click at [278, 44] on icon at bounding box center [281, 44] width 8 height 8
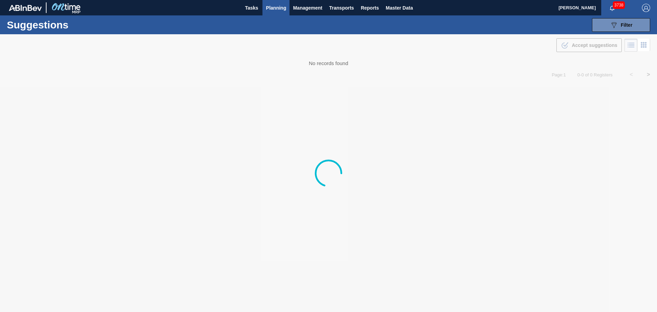
type from "[DATE]"
type to "[DATE]"
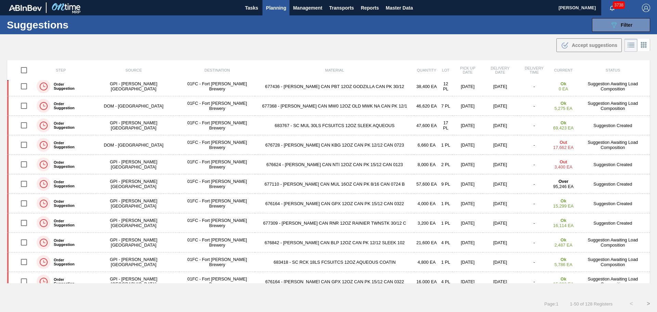
scroll to position [616, 0]
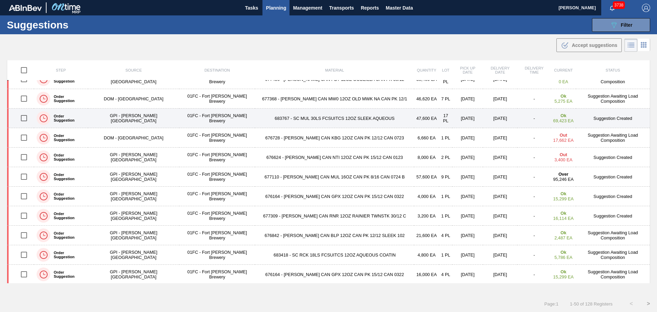
click at [329, 121] on td "683767 - SC MUL 30LS FCSUITCS 12OZ SLEEK AQUEOUS" at bounding box center [334, 118] width 159 height 20
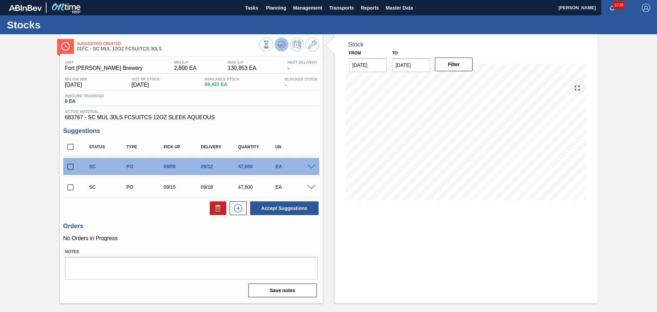
click at [279, 45] on icon at bounding box center [281, 44] width 8 height 8
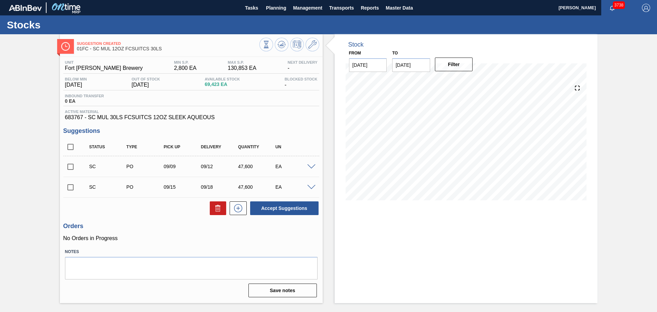
click at [73, 188] on input "checkbox" at bounding box center [70, 187] width 14 height 14
click at [70, 187] on input "checkbox" at bounding box center [70, 187] width 14 height 14
click at [69, 190] on input "checkbox" at bounding box center [70, 187] width 14 height 14
click at [217, 206] on icon at bounding box center [217, 205] width 5 height 1
checkbox input "false"
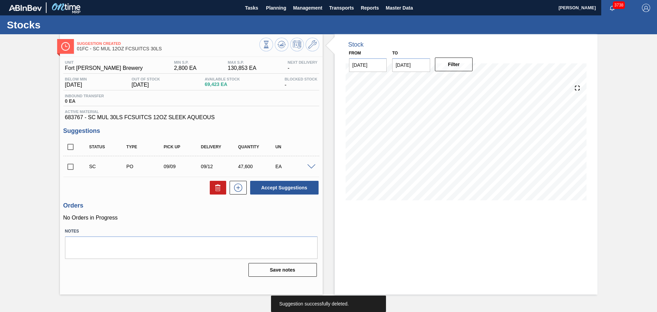
click at [70, 167] on input "checkbox" at bounding box center [70, 166] width 14 height 14
checkbox input "true"
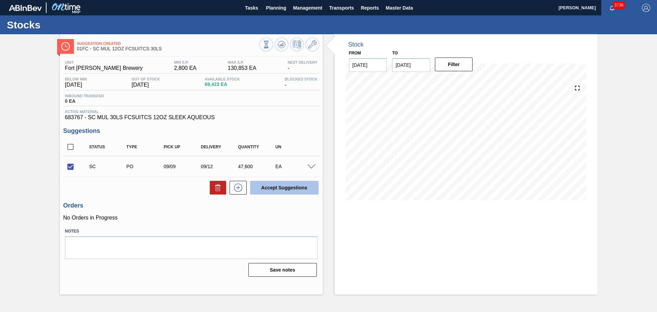
click at [297, 184] on button "Accept Suggestions" at bounding box center [284, 188] width 68 height 14
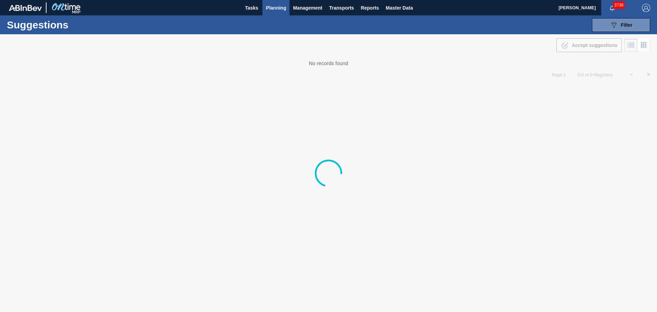
type from "[DATE]"
type to "[DATE]"
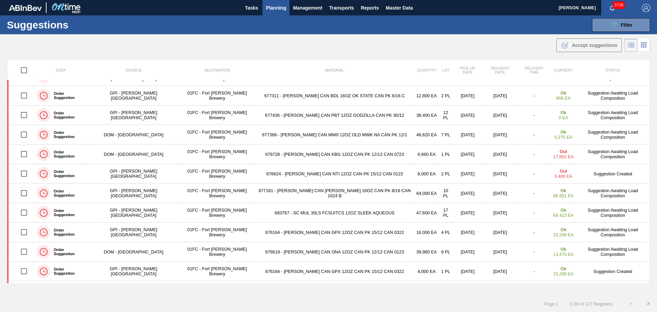
scroll to position [582, 0]
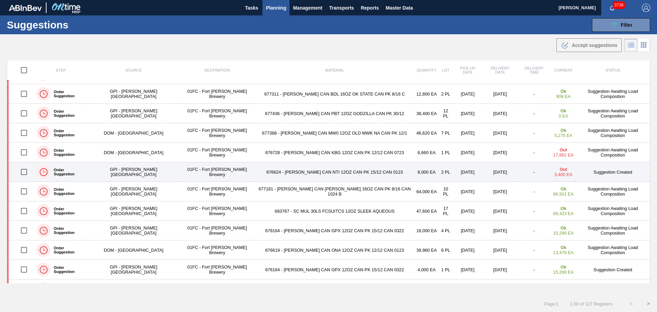
click at [316, 176] on td "676624 - [PERSON_NAME] CAN NTI 12OZ CAN PK 15/12 CAN 0123" at bounding box center [334, 172] width 159 height 20
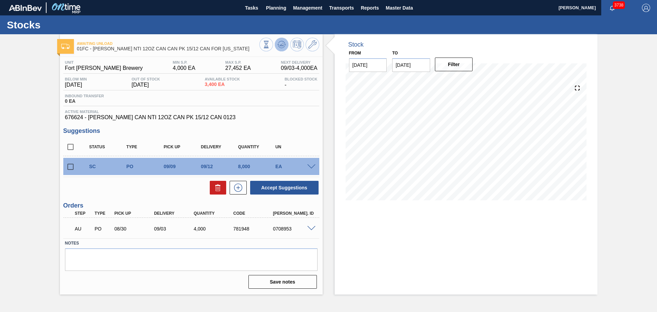
click at [284, 47] on icon at bounding box center [281, 44] width 8 height 8
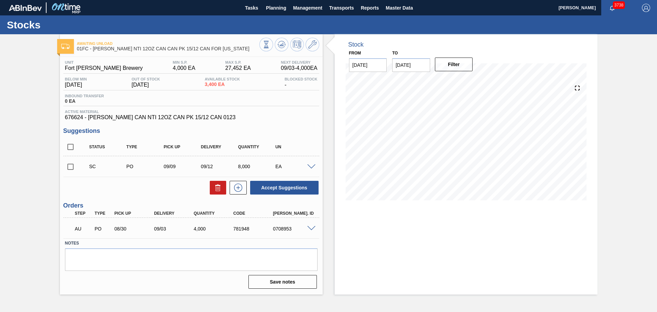
click at [70, 168] on input "checkbox" at bounding box center [70, 166] width 14 height 14
click at [276, 187] on button "Accept Suggestions" at bounding box center [284, 188] width 68 height 14
checkbox input "false"
click at [71, 167] on input "checkbox" at bounding box center [70, 166] width 14 height 14
click at [274, 188] on button "Accept Suggestions" at bounding box center [284, 188] width 68 height 14
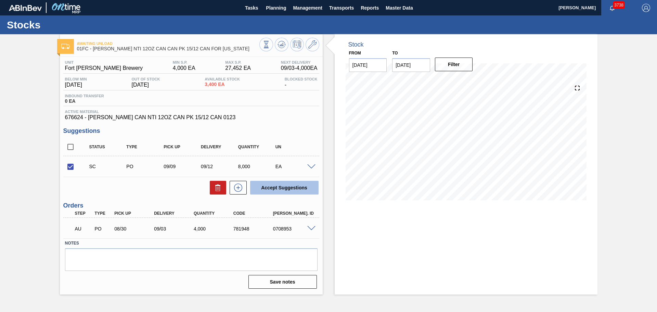
checkbox input "false"
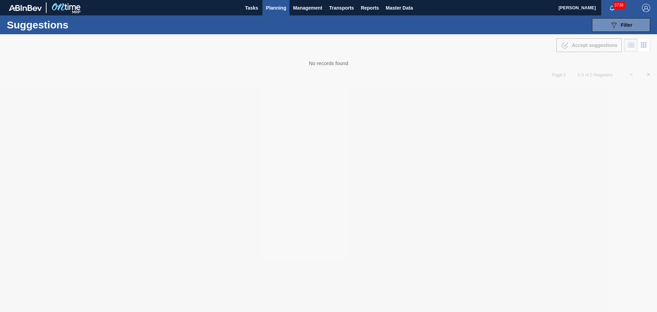
type from "[DATE]"
type to "[DATE]"
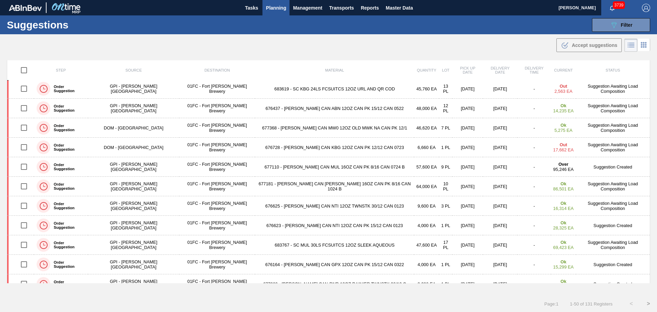
scroll to position [616, 0]
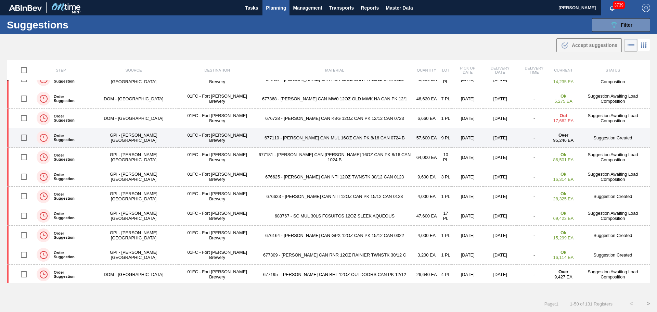
click at [306, 137] on td "677110 - [PERSON_NAME] CAN MUL 16OZ CAN PK 8/16 CAN 0724 B" at bounding box center [334, 138] width 159 height 20
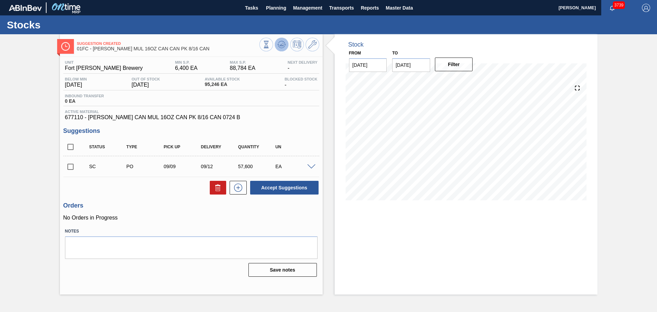
click at [281, 48] on icon at bounding box center [281, 45] width 7 height 3
click at [75, 167] on input "checkbox" at bounding box center [70, 166] width 14 height 14
click at [274, 188] on button "Accept Suggestions" at bounding box center [284, 188] width 68 height 14
checkbox input "false"
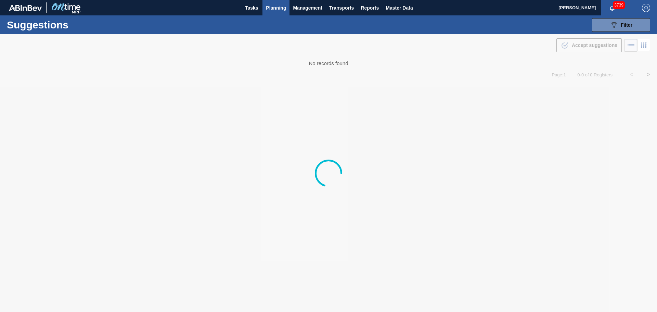
type from "[DATE]"
type to "[DATE]"
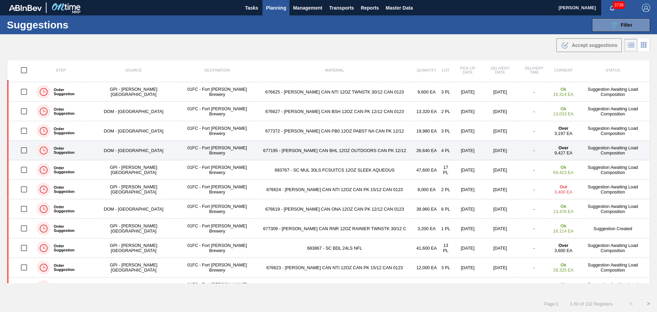
scroll to position [650, 0]
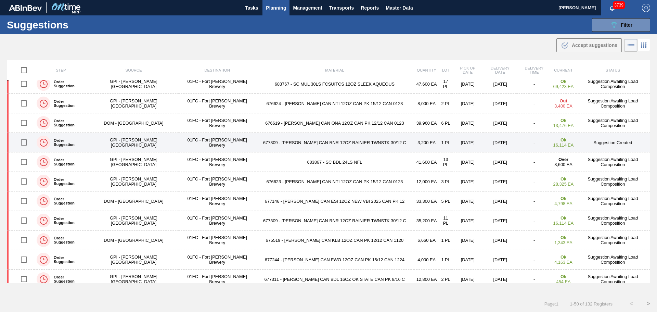
click at [332, 141] on td "677309 - [PERSON_NAME] CAN RNR 12OZ RAINIER TWNSTK 30/12 C" at bounding box center [334, 143] width 159 height 20
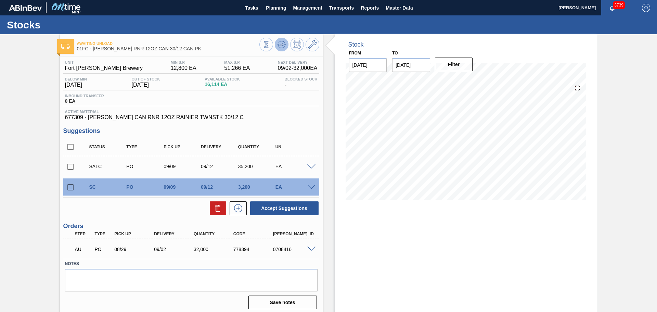
click at [283, 47] on icon at bounding box center [281, 45] width 7 height 3
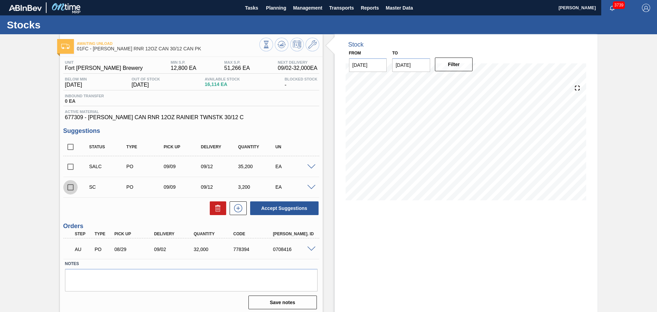
click at [70, 188] on input "checkbox" at bounding box center [70, 187] width 14 height 14
click at [275, 208] on button "Accept Suggestions" at bounding box center [284, 208] width 68 height 14
checkbox input "false"
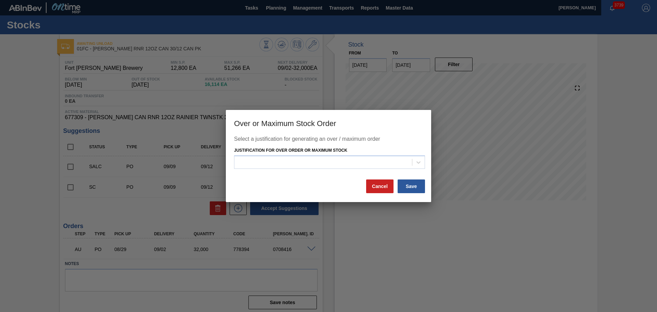
click at [374, 154] on div "Justification for Over Order or Maximum Stock" at bounding box center [329, 156] width 191 height 23
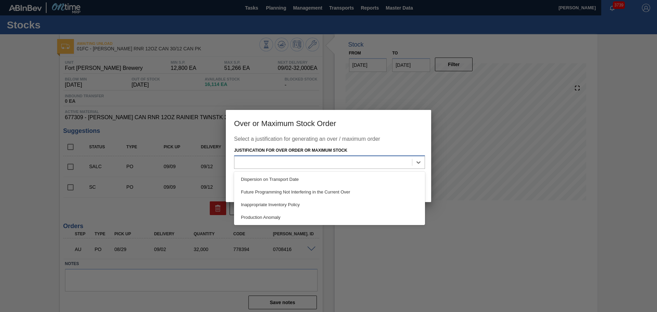
click at [373, 157] on div at bounding box center [323, 162] width 178 height 10
click at [353, 216] on div "Production Anomaly" at bounding box center [329, 217] width 191 height 13
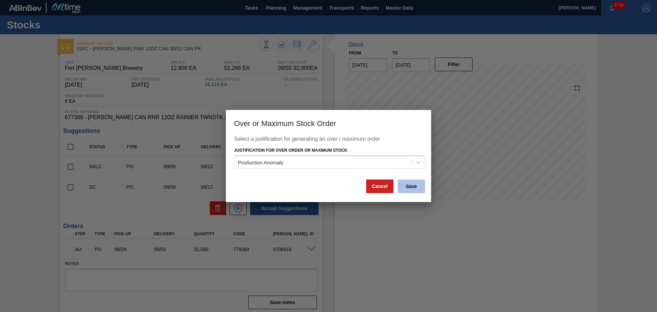
click at [407, 181] on button "Save" at bounding box center [411, 186] width 27 height 14
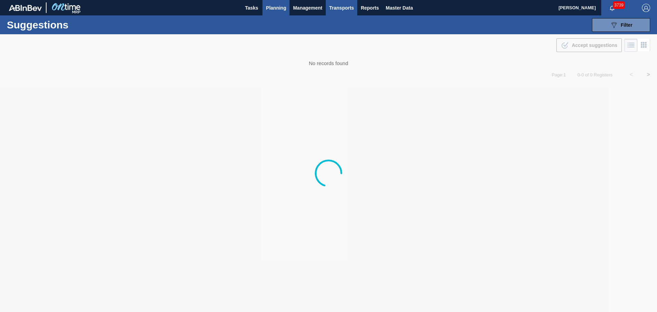
type from "[DATE]"
type to "[DATE]"
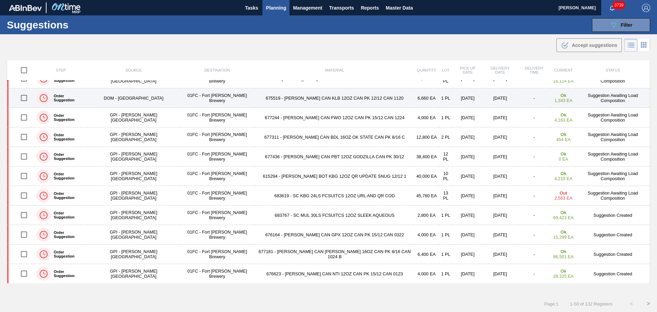
scroll to position [773, 0]
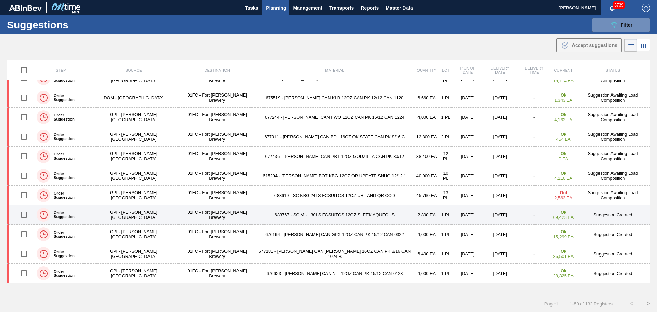
click at [324, 215] on td "683767 - SC MUL 30LS FCSUITCS 12OZ SLEEK AQUEOUS" at bounding box center [334, 215] width 159 height 20
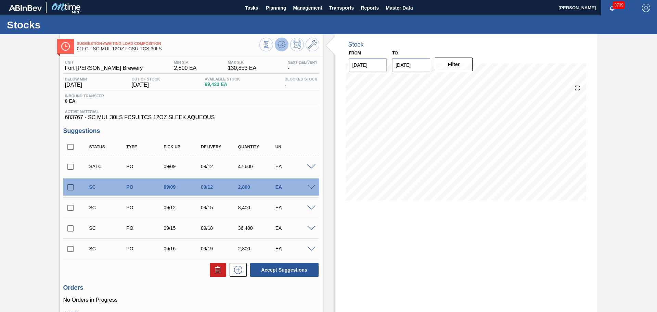
click at [281, 43] on icon at bounding box center [281, 44] width 8 height 8
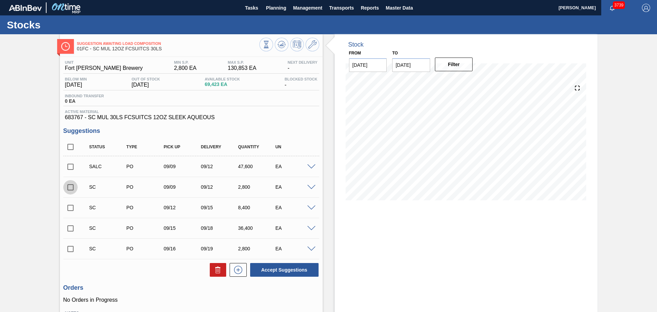
click at [69, 189] on input "checkbox" at bounding box center [70, 187] width 14 height 14
checkbox input "true"
click at [70, 210] on input "checkbox" at bounding box center [70, 207] width 14 height 14
click at [72, 205] on input "checkbox" at bounding box center [70, 207] width 14 height 14
checkbox input "false"
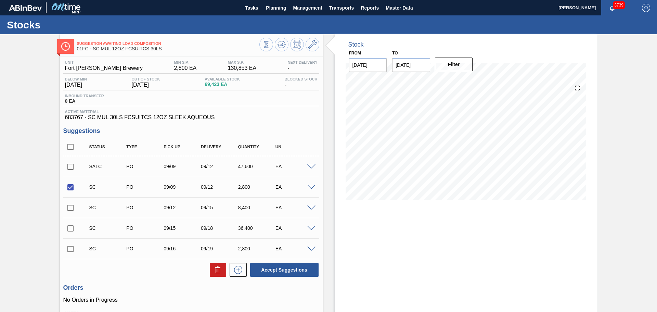
drag, startPoint x: 69, startPoint y: 250, endPoint x: 72, endPoint y: 238, distance: 11.6
click at [70, 250] on input "checkbox" at bounding box center [70, 249] width 14 height 14
checkbox input "true"
click at [71, 228] on input "checkbox" at bounding box center [70, 228] width 14 height 14
checkbox input "true"
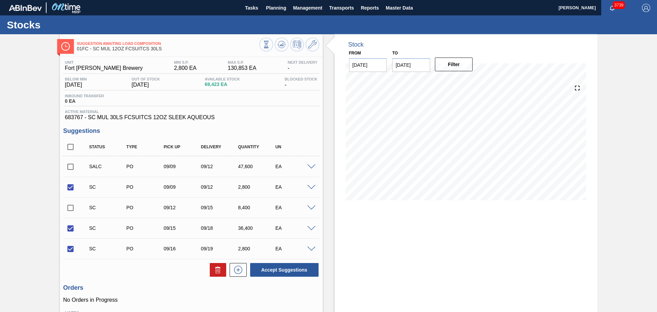
click at [71, 187] on input "checkbox" at bounding box center [70, 187] width 14 height 14
checkbox input "false"
click at [219, 269] on icon at bounding box center [218, 270] width 4 height 5
checkbox input "false"
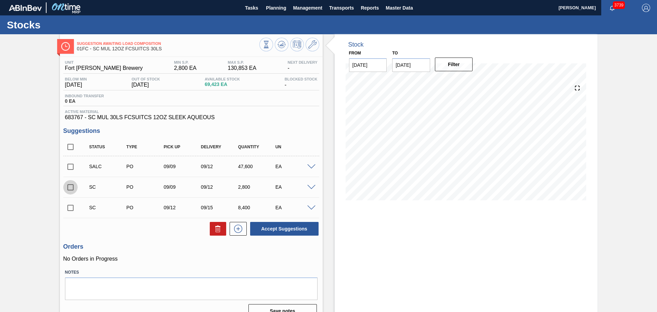
click at [71, 188] on input "checkbox" at bounding box center [70, 187] width 14 height 14
checkbox input "true"
click at [72, 206] on input "checkbox" at bounding box center [70, 207] width 14 height 14
checkbox input "true"
click at [291, 225] on button "Accept Suggestions" at bounding box center [284, 229] width 68 height 14
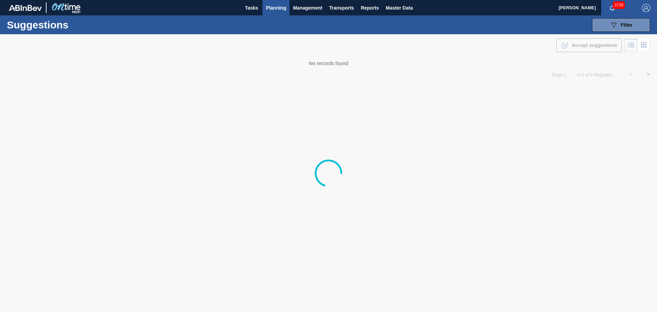
type from "[DATE]"
type to "[DATE]"
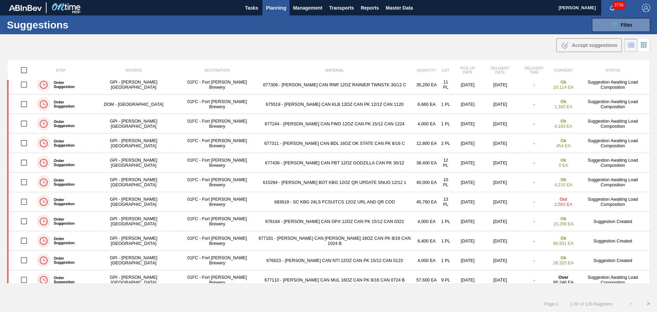
scroll to position [773, 0]
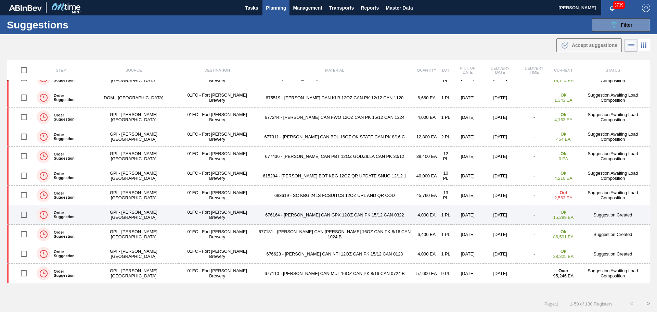
click at [303, 213] on td "676164 - [PERSON_NAME] CAN GPX 12OZ CAN PK 15/12 CAN 0322" at bounding box center [334, 215] width 159 height 20
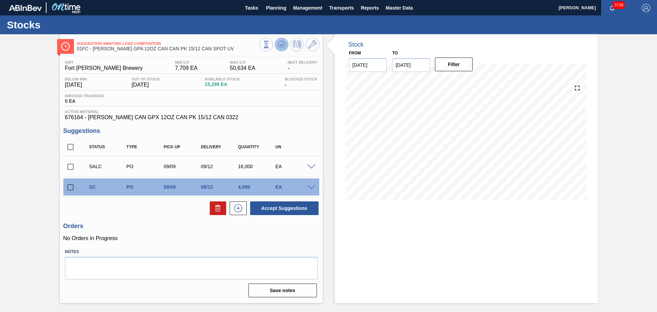
click at [280, 41] on icon at bounding box center [281, 44] width 8 height 8
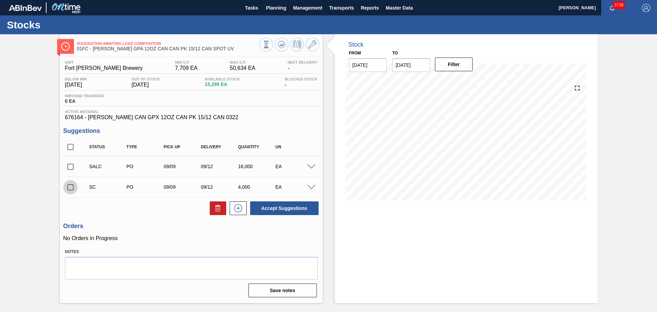
click at [69, 187] on input "checkbox" at bounding box center [70, 187] width 14 height 14
click at [262, 207] on button "Accept Suggestions" at bounding box center [284, 208] width 68 height 14
checkbox input "false"
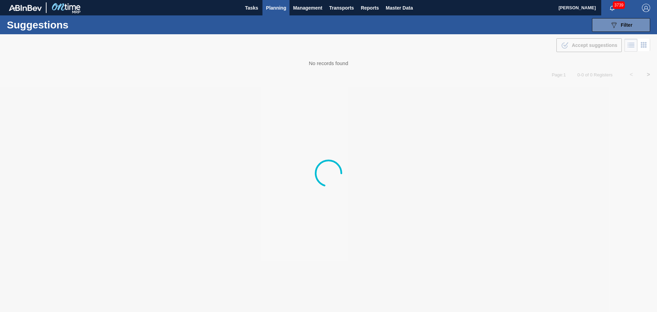
type from "[DATE]"
type to "[DATE]"
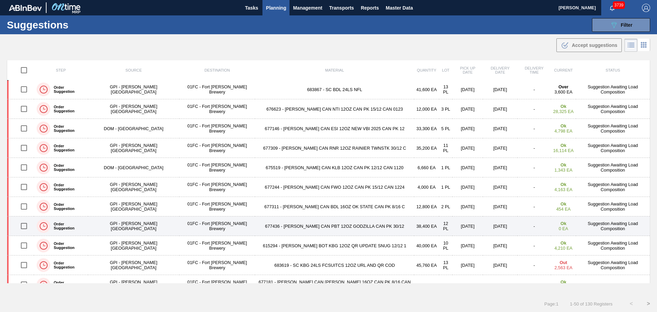
scroll to position [773, 0]
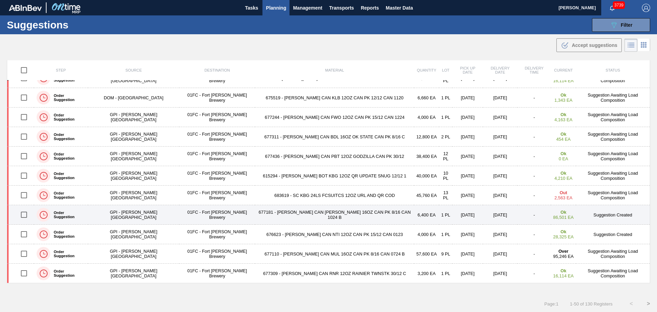
click at [305, 215] on td "677181 - [PERSON_NAME] CAN [PERSON_NAME] 16OZ CAN PK 8/16 CAN 1024 B" at bounding box center [334, 215] width 159 height 20
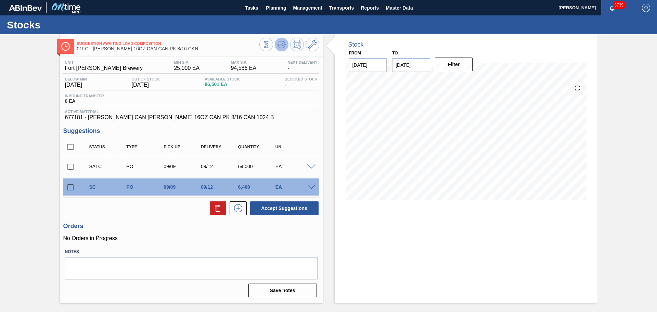
click at [282, 40] on icon at bounding box center [281, 44] width 8 height 8
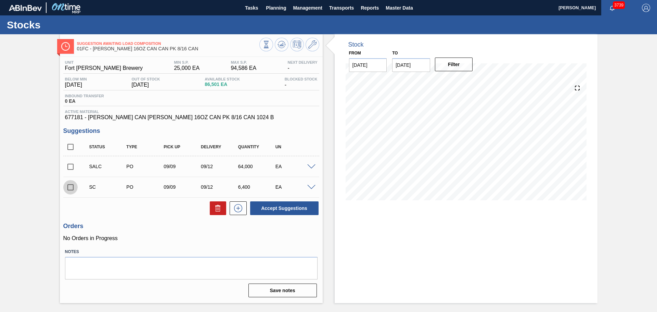
click at [71, 187] on input "checkbox" at bounding box center [70, 187] width 14 height 14
click at [272, 210] on button "Accept Suggestions" at bounding box center [284, 208] width 68 height 14
checkbox input "false"
click at [69, 147] on input "checkbox" at bounding box center [70, 147] width 14 height 14
checkbox input "true"
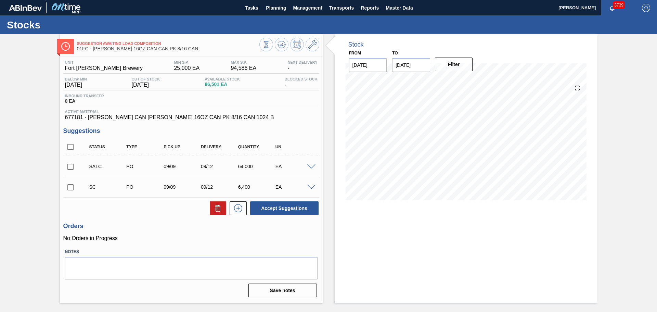
checkbox input "true"
click at [277, 203] on button "Accept Suggestions" at bounding box center [284, 208] width 68 height 14
checkbox input "false"
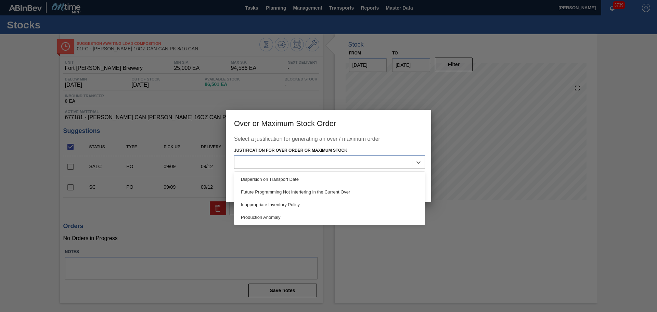
click at [373, 160] on div at bounding box center [323, 162] width 178 height 10
click at [370, 217] on div "Production Anomaly" at bounding box center [329, 217] width 191 height 13
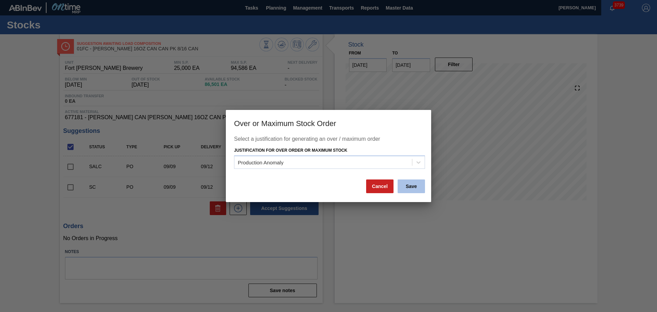
click at [409, 185] on button "Save" at bounding box center [411, 186] width 27 height 14
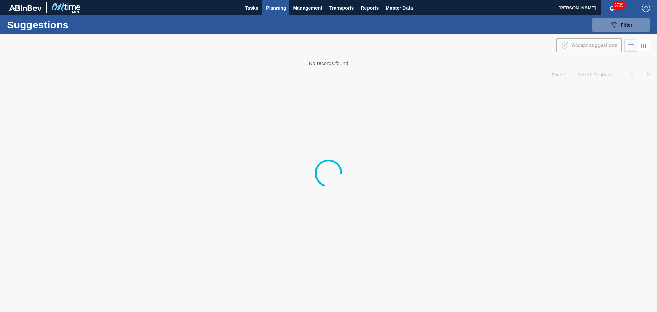
type from "[DATE]"
type to "[DATE]"
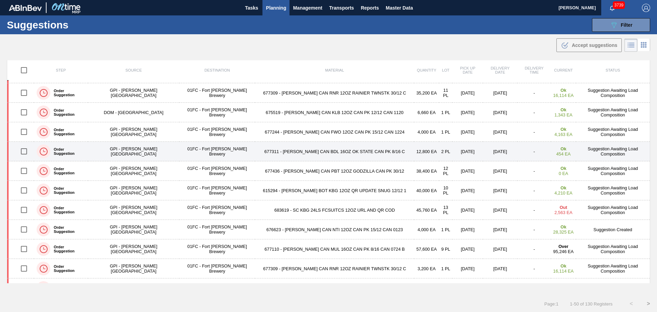
scroll to position [773, 0]
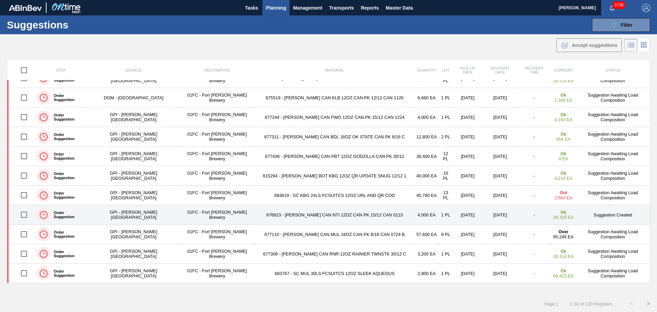
click at [303, 215] on td "676623 - [PERSON_NAME] CAN NTI 12OZ CAN PK 15/12 CAN 0123" at bounding box center [334, 215] width 159 height 20
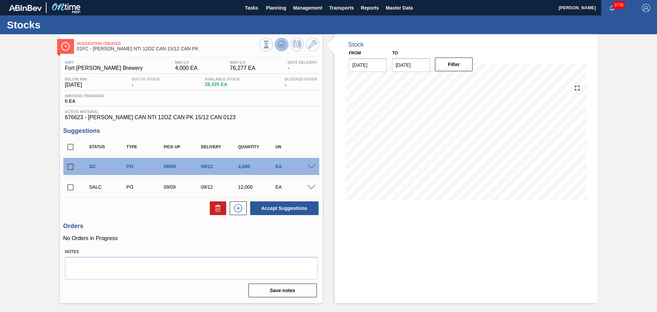
click at [281, 42] on icon at bounding box center [281, 44] width 8 height 8
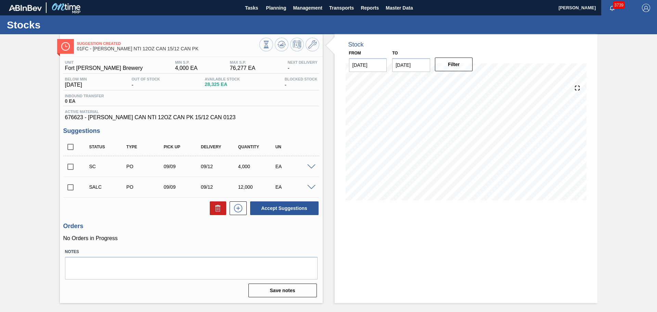
click at [69, 165] on input "checkbox" at bounding box center [70, 166] width 14 height 14
click at [274, 206] on button "Accept Suggestions" at bounding box center [284, 208] width 68 height 14
checkbox input "false"
drag, startPoint x: 73, startPoint y: 165, endPoint x: 88, endPoint y: 163, distance: 15.5
click at [73, 165] on input "checkbox" at bounding box center [70, 166] width 14 height 14
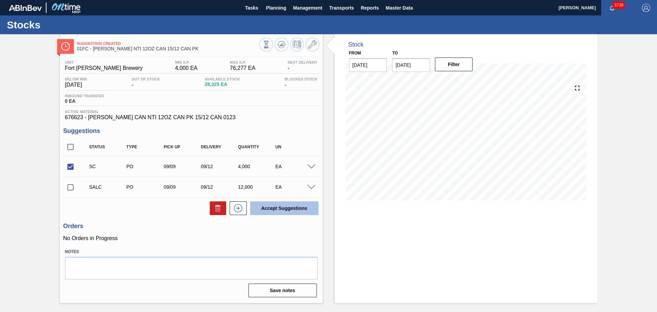
click at [284, 210] on button "Accept Suggestions" at bounding box center [284, 208] width 68 height 14
checkbox input "false"
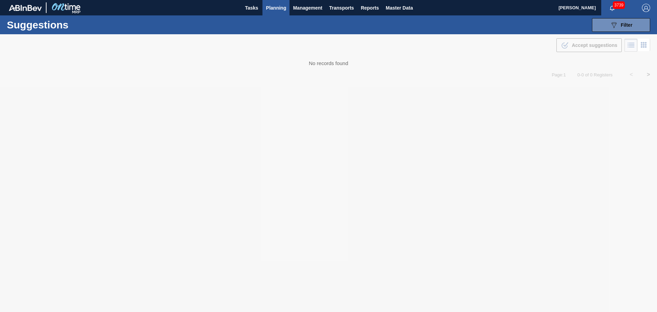
type from "[DATE]"
type to "[DATE]"
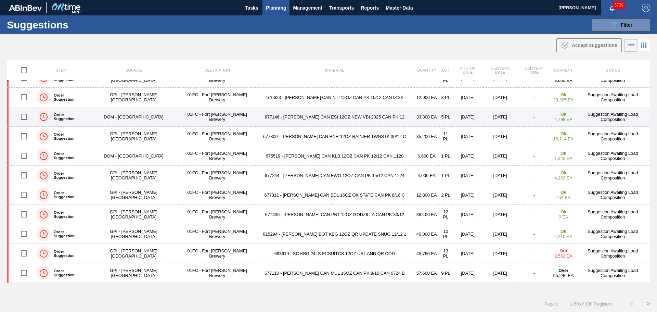
scroll to position [773, 0]
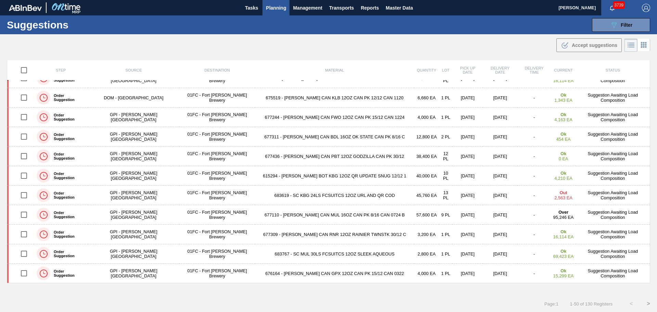
click at [648, 302] on button ">" at bounding box center [648, 303] width 17 height 17
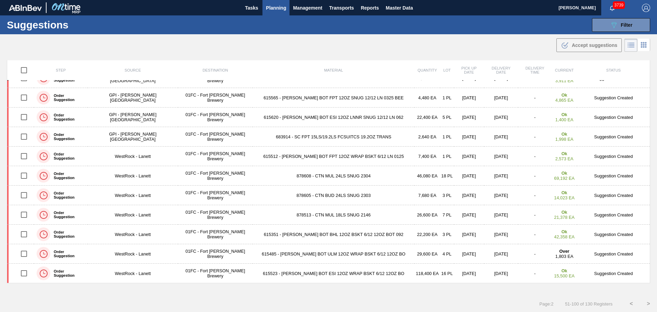
click at [632, 302] on button "<" at bounding box center [631, 303] width 17 height 17
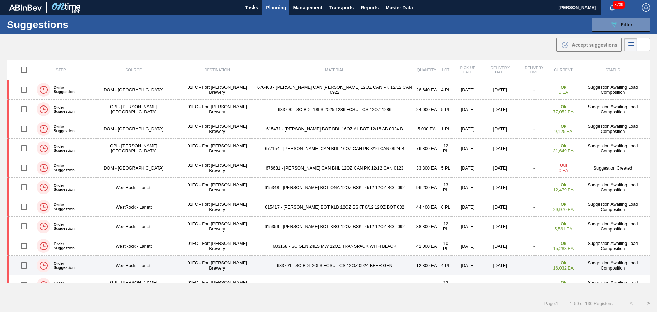
scroll to position [225, 0]
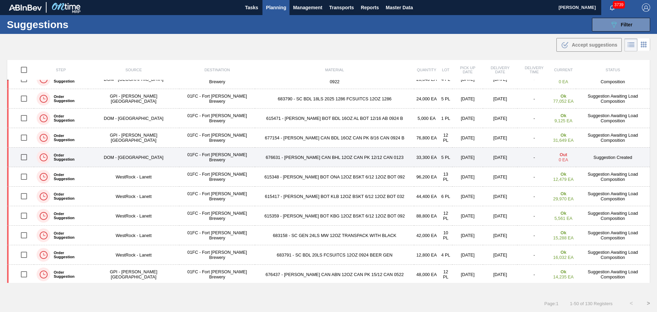
click at [315, 156] on td "676631 - [PERSON_NAME] CAN BHL 12OZ CAN PK 12/12 CAN 0123" at bounding box center [334, 157] width 159 height 20
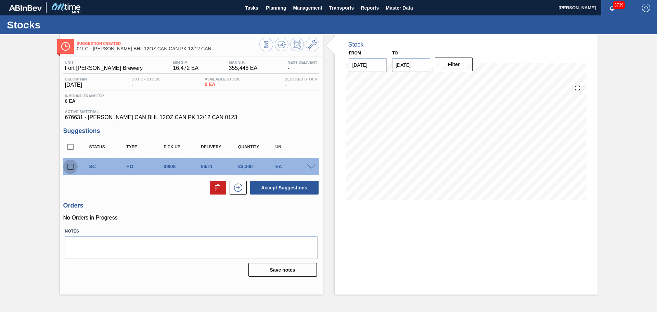
click at [68, 167] on input "checkbox" at bounding box center [70, 166] width 14 height 14
click at [220, 189] on icon at bounding box center [218, 187] width 8 height 8
checkbox input "false"
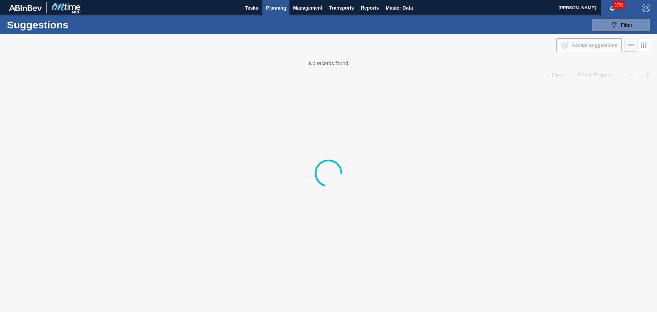
type from "[DATE]"
type to "[DATE]"
